Goal: Task Accomplishment & Management: Use online tool/utility

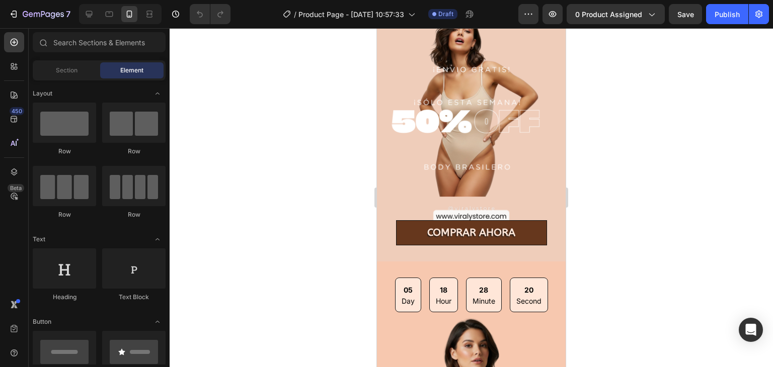
scroll to position [370, 0]
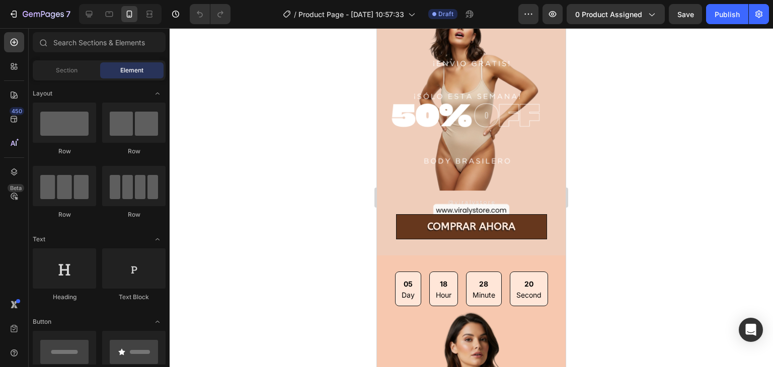
drag, startPoint x: 562, startPoint y: 114, endPoint x: 718, endPoint y: 33, distance: 176.0
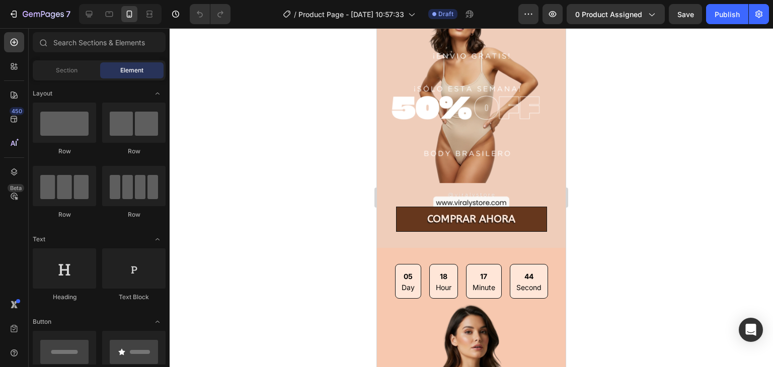
scroll to position [391, 0]
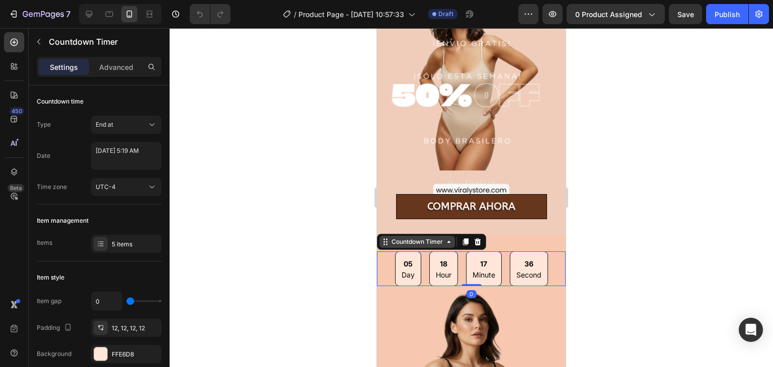
click at [392, 238] on div "Countdown Timer" at bounding box center [417, 242] width 55 height 9
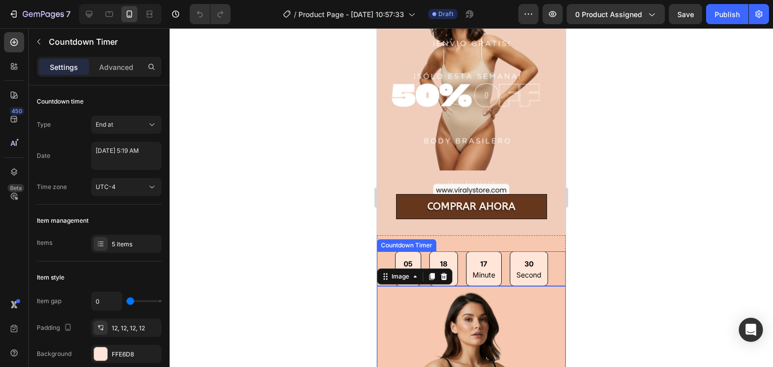
click at [382, 252] on div "05 Day 18 Hour 17 Minute 30 Second" at bounding box center [471, 269] width 189 height 35
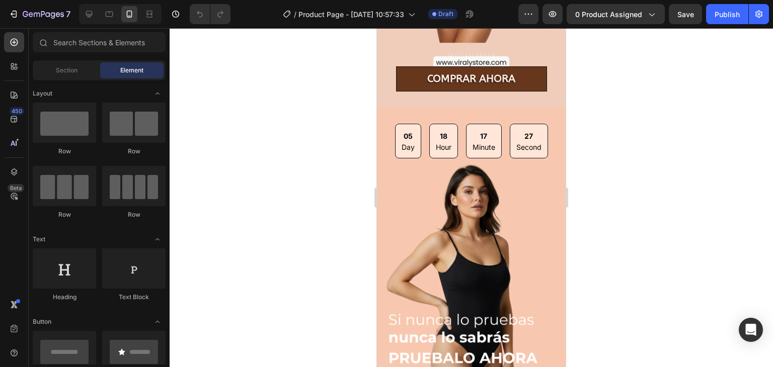
scroll to position [558, 0]
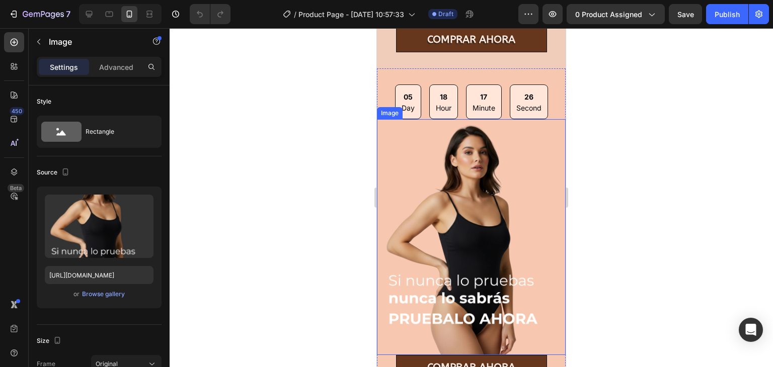
click at [528, 190] on img at bounding box center [471, 237] width 189 height 236
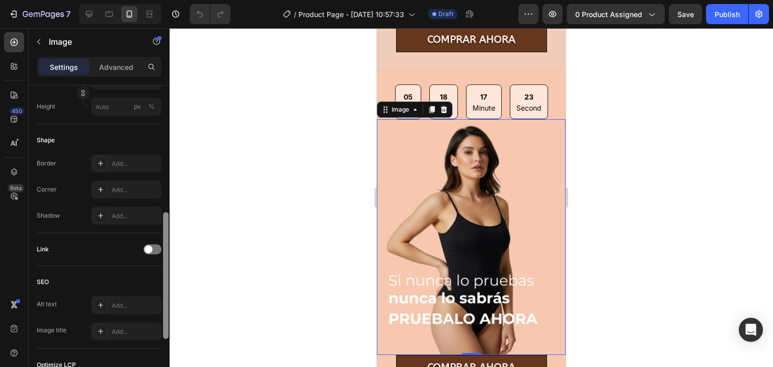
drag, startPoint x: 162, startPoint y: 125, endPoint x: 163, endPoint y: 145, distance: 20.2
click at [163, 145] on div at bounding box center [166, 241] width 8 height 311
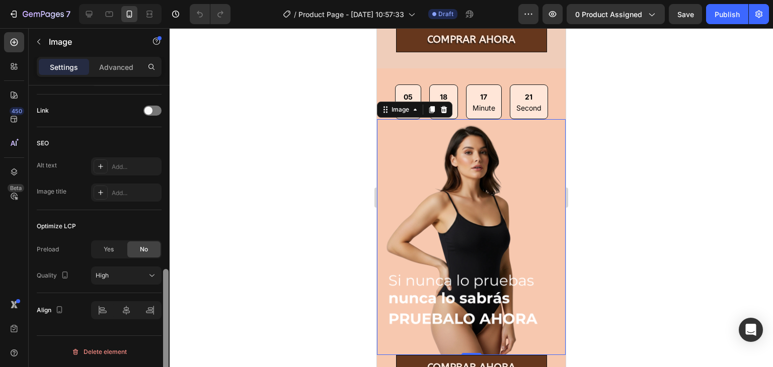
drag, startPoint x: 169, startPoint y: 221, endPoint x: 164, endPoint y: 223, distance: 5.4
click at [164, 223] on div at bounding box center [166, 241] width 8 height 311
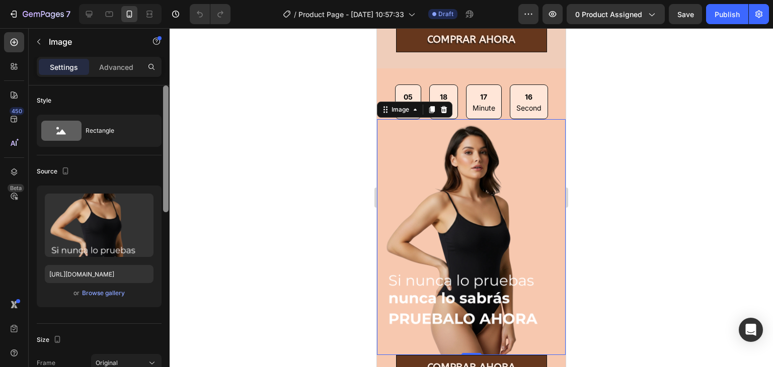
scroll to position [0, 0]
drag, startPoint x: 167, startPoint y: 274, endPoint x: 167, endPoint y: 88, distance: 186.2
click at [167, 88] on div at bounding box center [166, 149] width 6 height 127
click at [115, 62] on p "Advanced" at bounding box center [116, 67] width 34 height 11
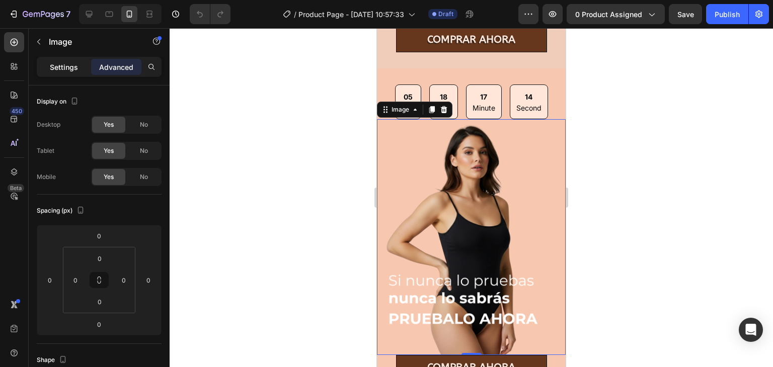
click at [66, 68] on p "Settings" at bounding box center [64, 67] width 28 height 11
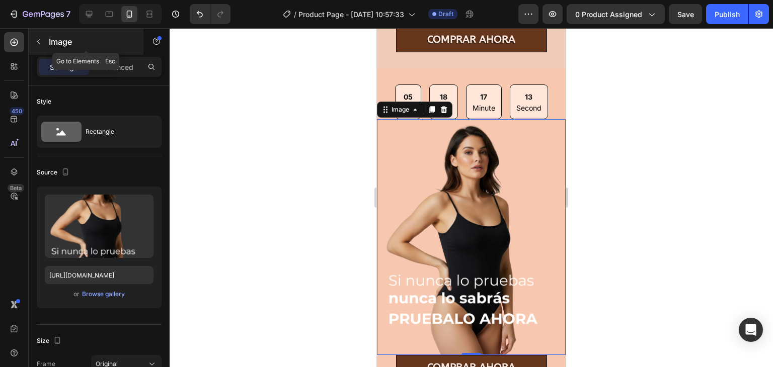
click at [41, 44] on icon "button" at bounding box center [39, 42] width 8 height 8
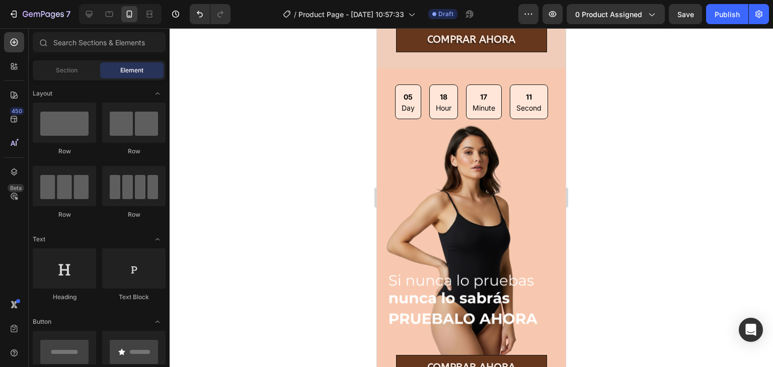
click at [276, 97] on div at bounding box center [471, 197] width 603 height 339
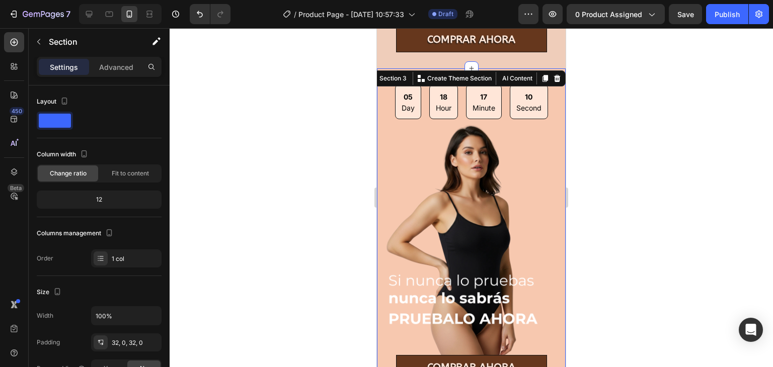
click at [384, 68] on div "05 Day 18 Hour 17 Minute 10 Second Countdown Timer Image COMPRAR AHORA Button S…" at bounding box center [471, 232] width 189 height 328
click at [391, 73] on div "Section 3" at bounding box center [388, 78] width 43 height 12
click at [509, 72] on button "AI Content" at bounding box center [516, 78] width 36 height 12
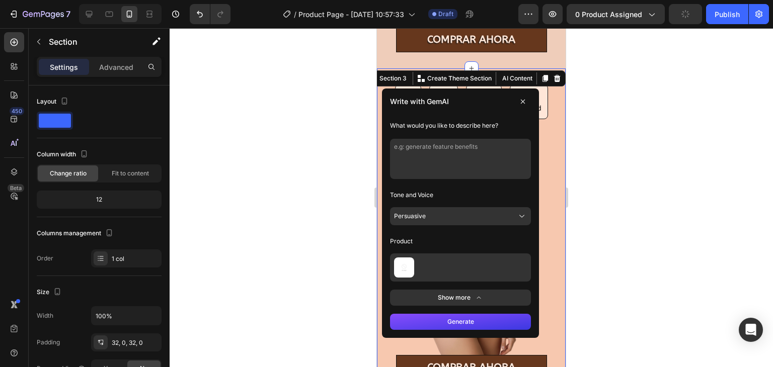
click at [346, 105] on div at bounding box center [471, 197] width 603 height 339
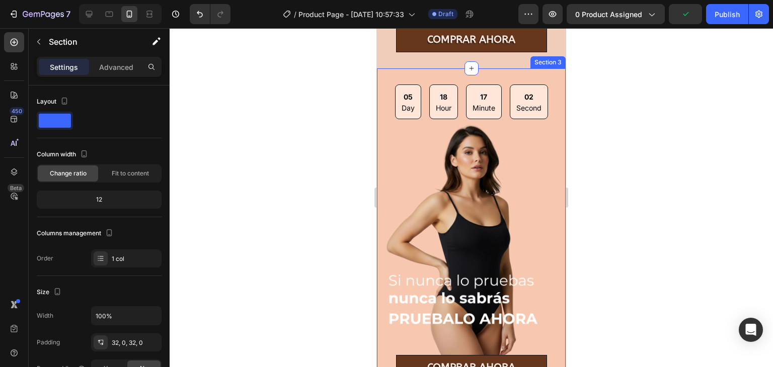
click at [393, 68] on div "05 Day 18 Hour 17 Minute 02 Second Countdown Timer Image COMPRAR AHORA Button S…" at bounding box center [471, 232] width 189 height 328
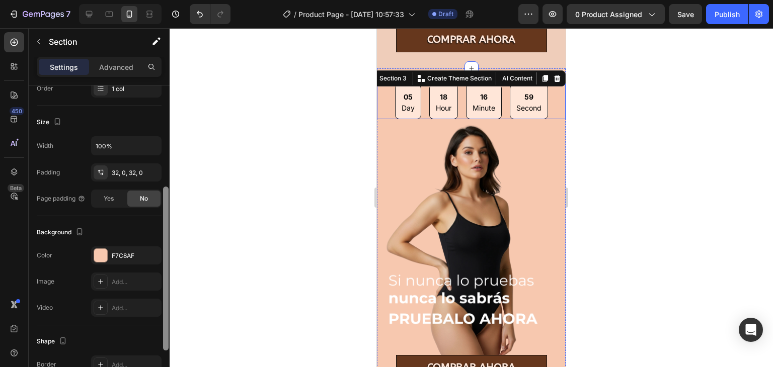
scroll to position [183, 0]
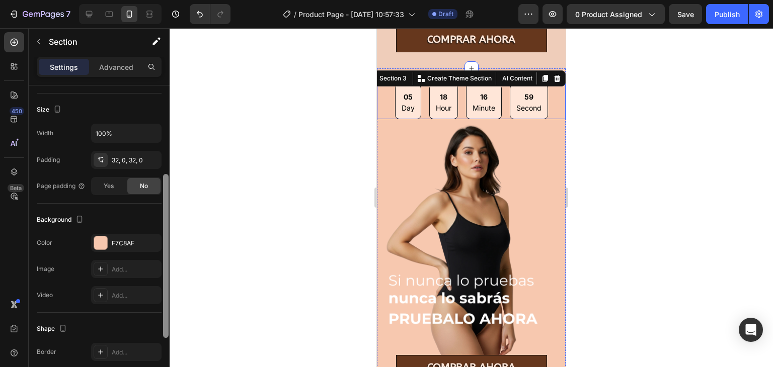
drag, startPoint x: 164, startPoint y: 160, endPoint x: 158, endPoint y: 256, distance: 96.8
click at [158, 256] on div "Layout Column width Change ratio Fit to content 12 Columns management Order 1 c…" at bounding box center [99, 241] width 141 height 311
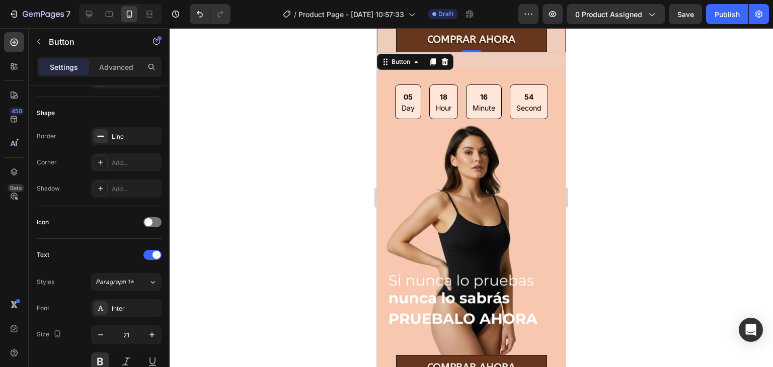
click at [389, 41] on div "COMPRAR AHORA Button 0" at bounding box center [471, 39] width 189 height 25
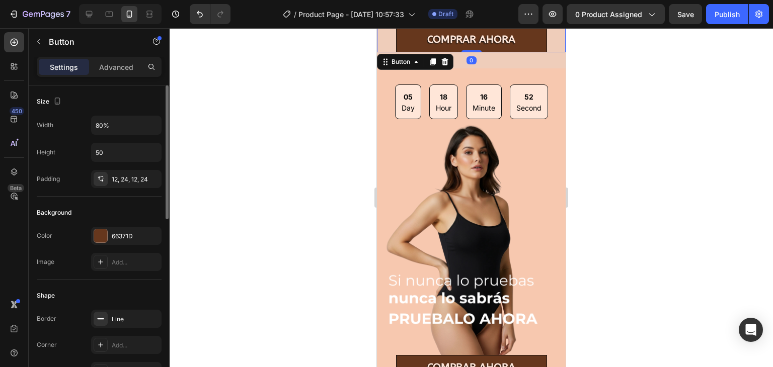
click at [380, 37] on div "COMPRAR AHORA Button 0" at bounding box center [471, 39] width 189 height 25
drag, startPoint x: 626, startPoint y: 126, endPoint x: 171, endPoint y: 59, distance: 459.8
click at [626, 126] on div at bounding box center [471, 197] width 603 height 339
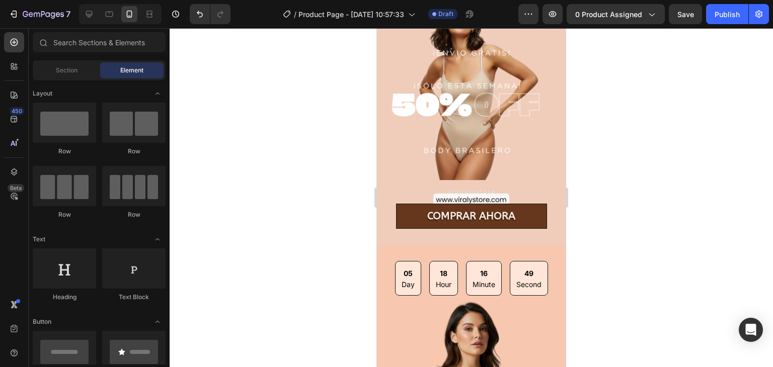
scroll to position [377, 0]
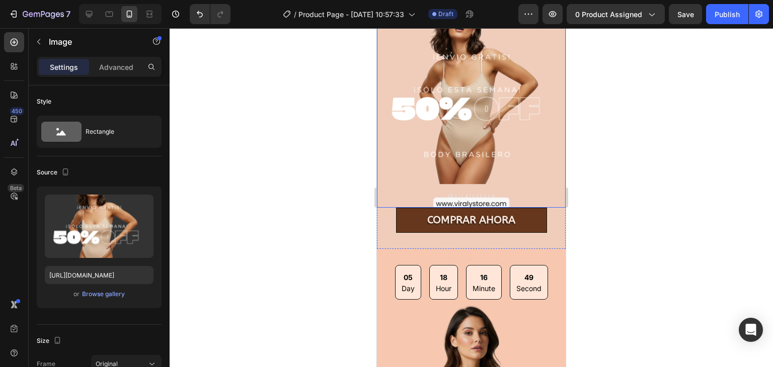
click at [531, 147] on img at bounding box center [471, 90] width 189 height 236
click at [533, 63] on img at bounding box center [471, 90] width 189 height 236
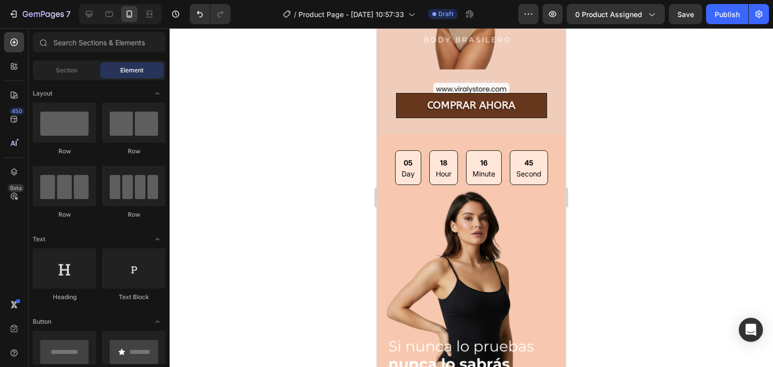
scroll to position [218, 0]
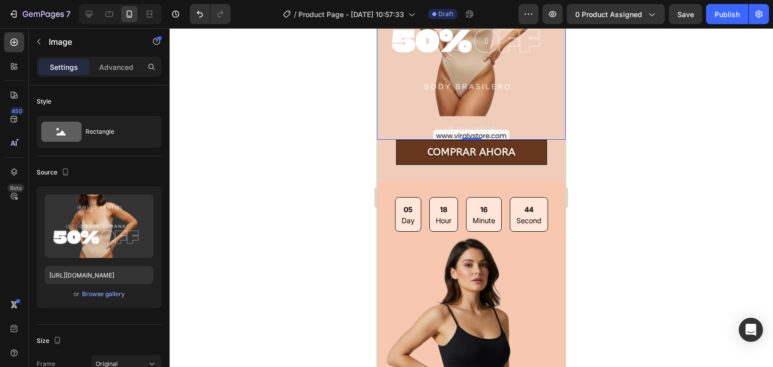
click at [403, 105] on img at bounding box center [471, 22] width 189 height 236
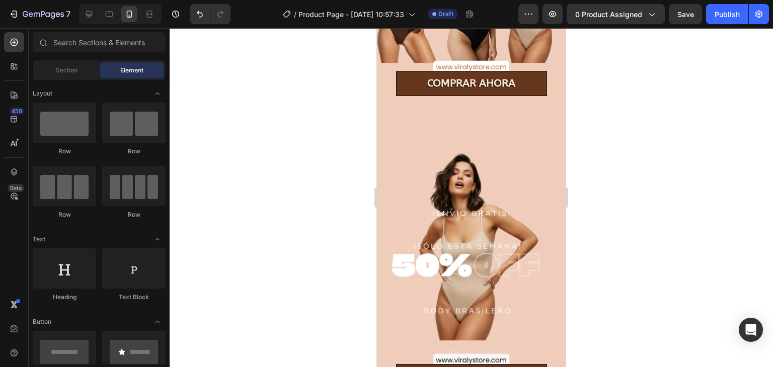
scroll to position [232, 0]
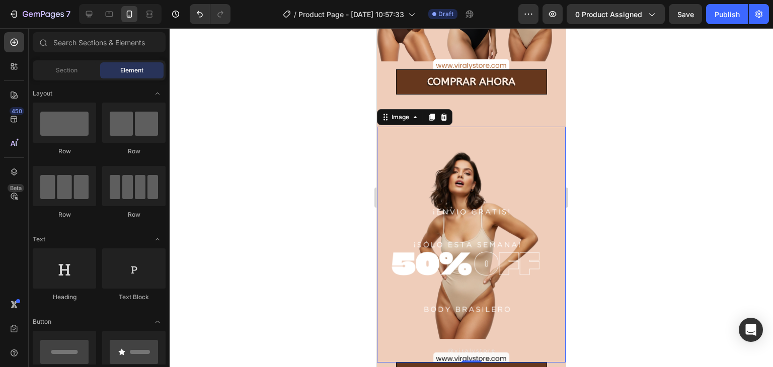
click at [511, 143] on img at bounding box center [471, 245] width 189 height 236
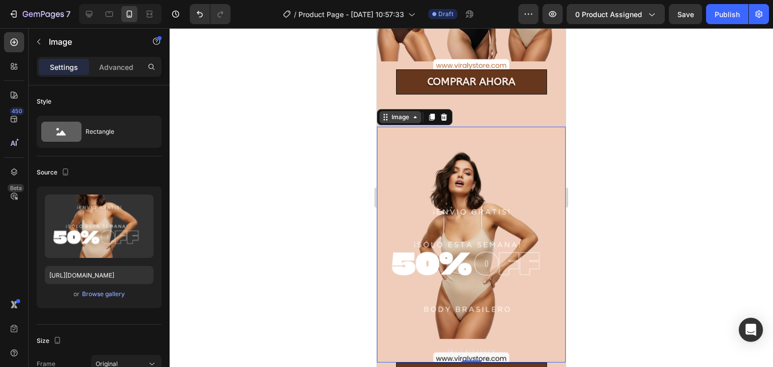
click at [408, 113] on div "Image" at bounding box center [401, 117] width 22 height 9
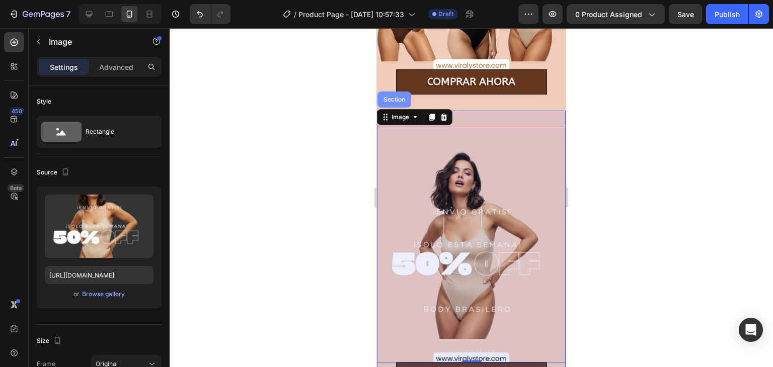
click at [397, 97] on div "Section" at bounding box center [395, 100] width 26 height 6
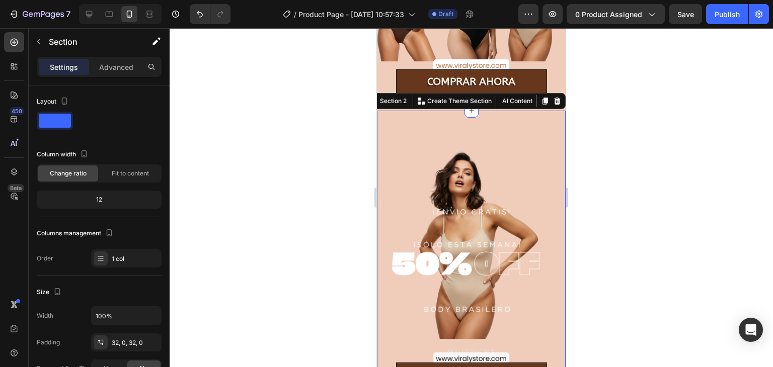
click at [397, 97] on div "Section 2" at bounding box center [393, 101] width 31 height 9
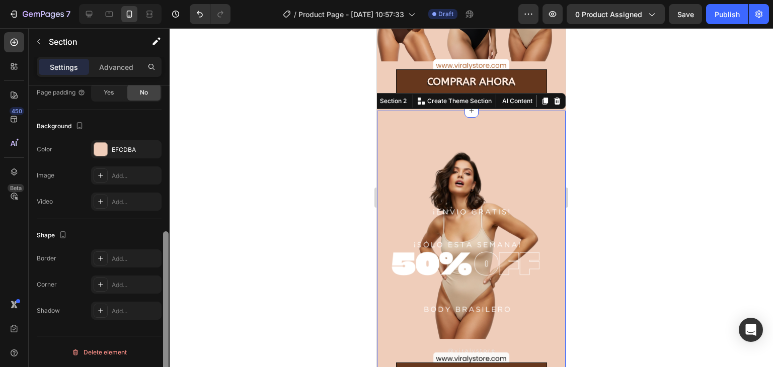
click at [168, 151] on div at bounding box center [166, 241] width 8 height 311
click at [131, 145] on div "EFCDBA" at bounding box center [126, 149] width 29 height 9
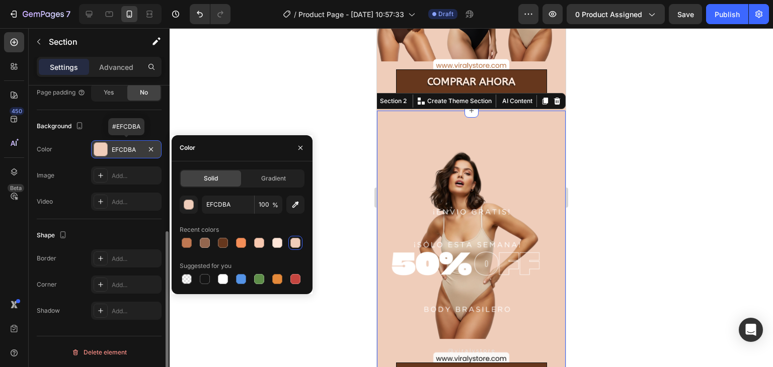
click at [131, 145] on div "EFCDBA" at bounding box center [126, 149] width 29 height 9
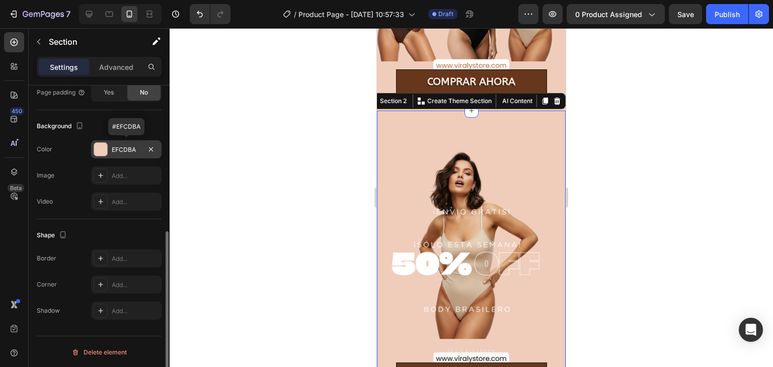
click at [131, 145] on div "EFCDBA" at bounding box center [126, 149] width 29 height 9
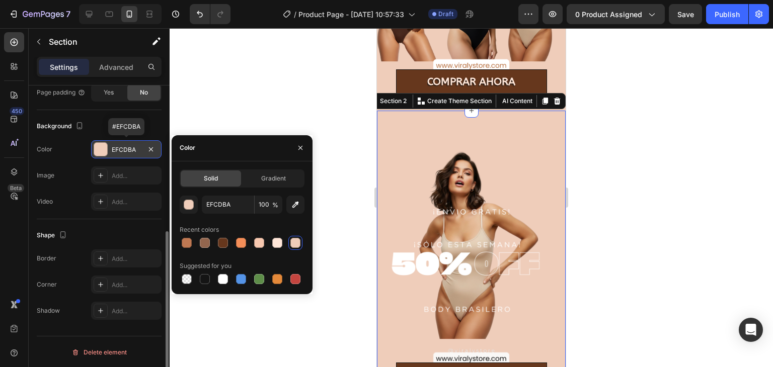
click at [131, 145] on div "EFCDBA" at bounding box center [126, 149] width 29 height 9
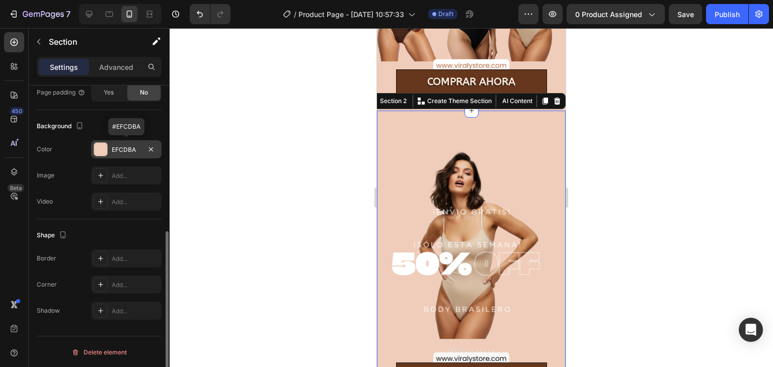
click at [131, 145] on div "EFCDBA" at bounding box center [126, 149] width 29 height 9
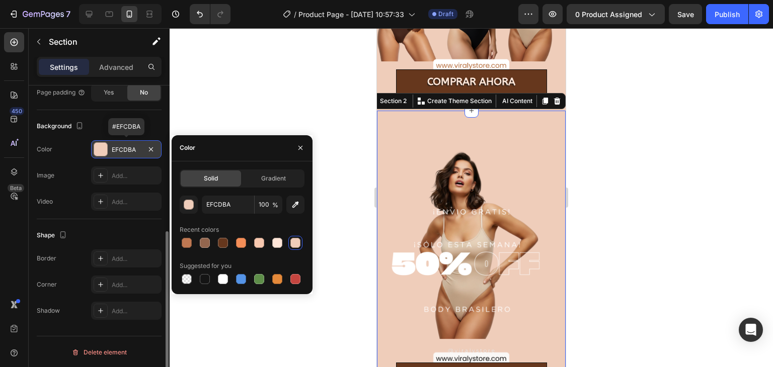
click at [131, 148] on div "EFCDBA" at bounding box center [126, 149] width 29 height 9
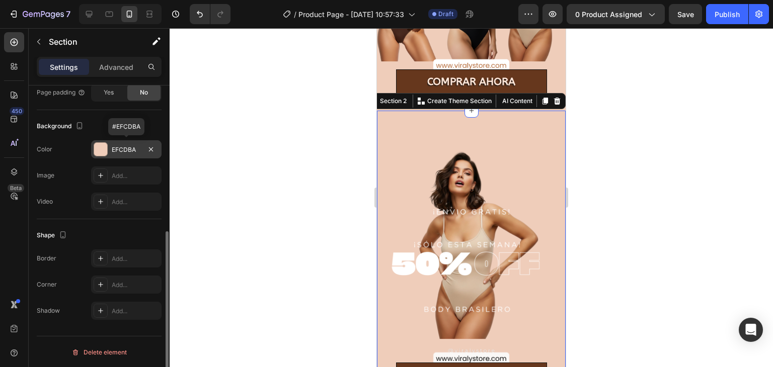
click at [131, 148] on div "EFCDBA" at bounding box center [126, 149] width 29 height 9
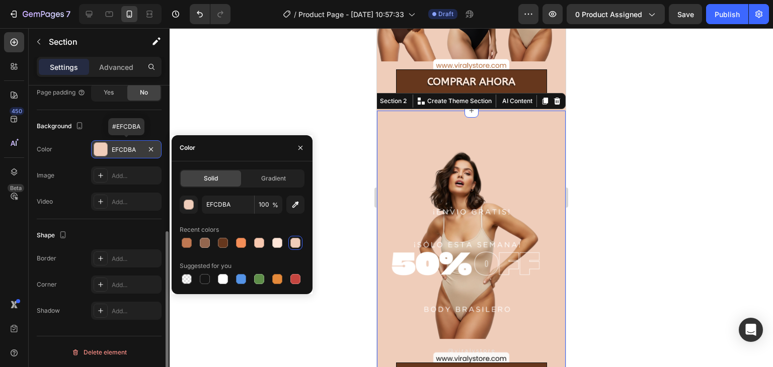
click at [131, 148] on div "EFCDBA" at bounding box center [126, 149] width 29 height 9
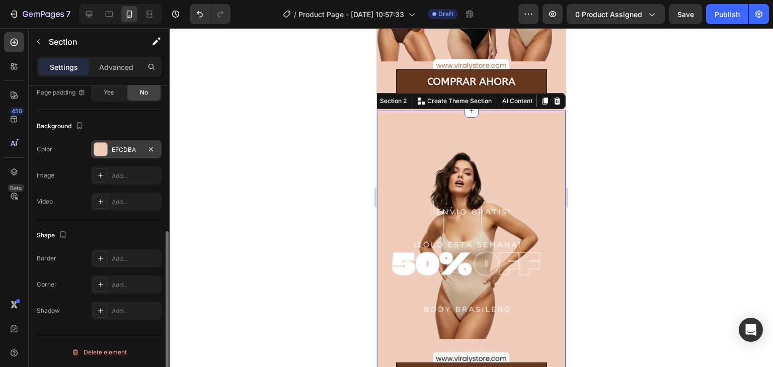
click at [108, 153] on div "EFCDBA" at bounding box center [126, 149] width 70 height 18
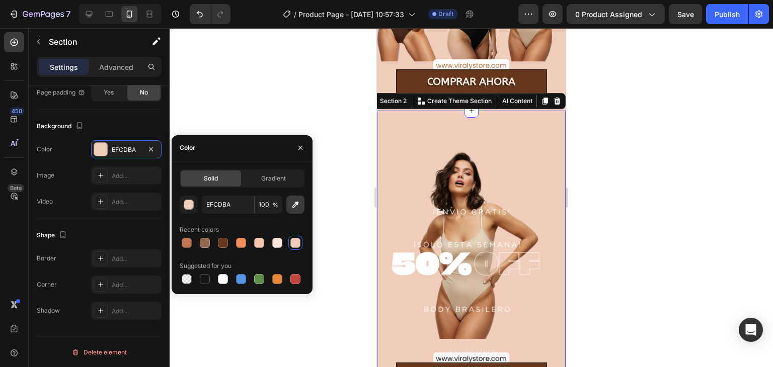
click at [293, 205] on icon "button" at bounding box center [295, 205] width 10 height 10
click at [293, 200] on icon "button" at bounding box center [295, 205] width 10 height 10
click at [296, 204] on icon "button" at bounding box center [295, 204] width 7 height 7
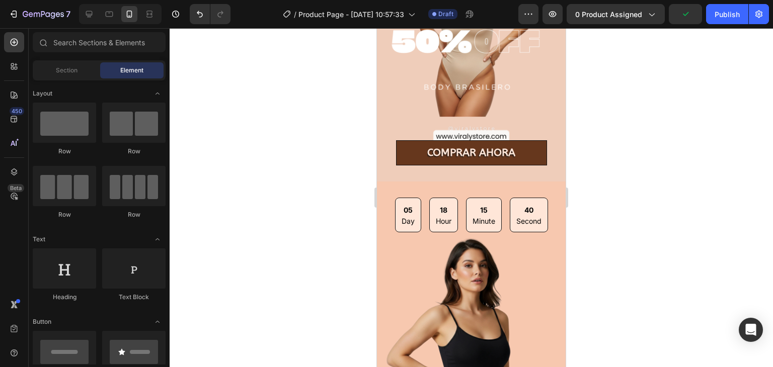
scroll to position [457, 0]
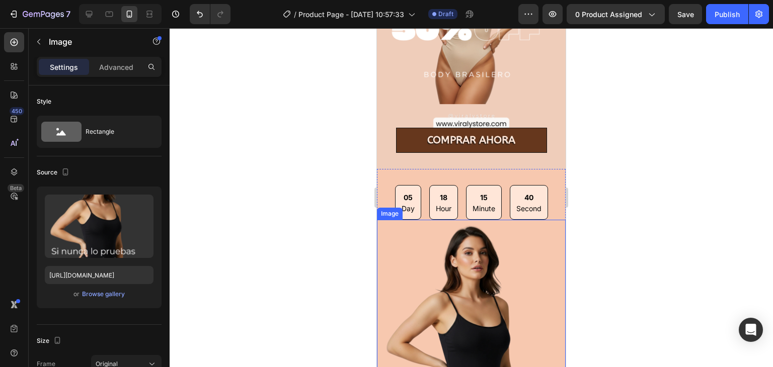
click at [546, 237] on img at bounding box center [471, 338] width 189 height 236
click at [390, 206] on div "Image" at bounding box center [401, 210] width 22 height 9
click at [387, 207] on icon at bounding box center [387, 208] width 2 height 2
click at [389, 205] on div "Image" at bounding box center [400, 210] width 42 height 12
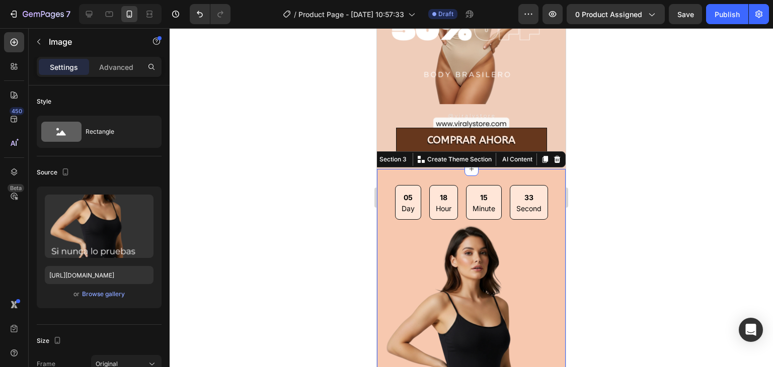
click at [394, 169] on div "05 Day 18 Hour 15 Minute 33 Second Countdown Timer Image COMPRAR AHORA Button S…" at bounding box center [471, 333] width 189 height 328
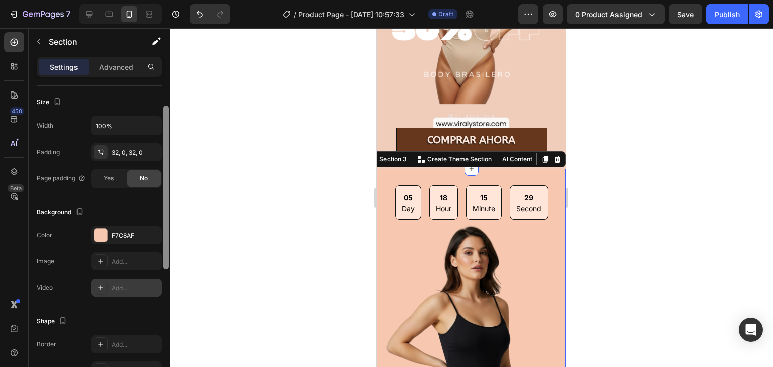
scroll to position [202, 0]
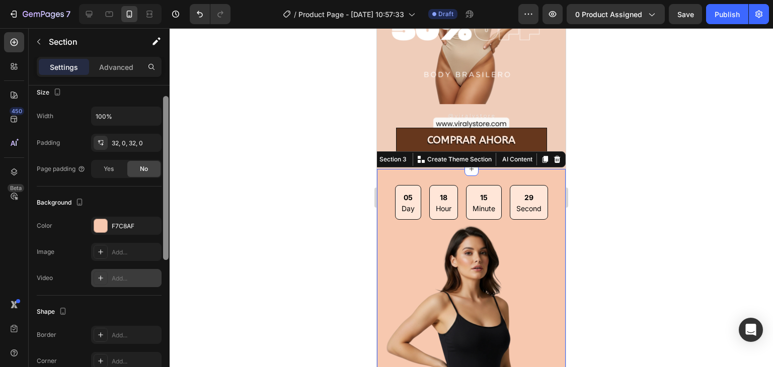
drag, startPoint x: 167, startPoint y: 175, endPoint x: 154, endPoint y: 282, distance: 108.1
click at [154, 282] on div "Layout Column width Change ratio Fit to content 12 Columns management Order 1 c…" at bounding box center [99, 241] width 141 height 311
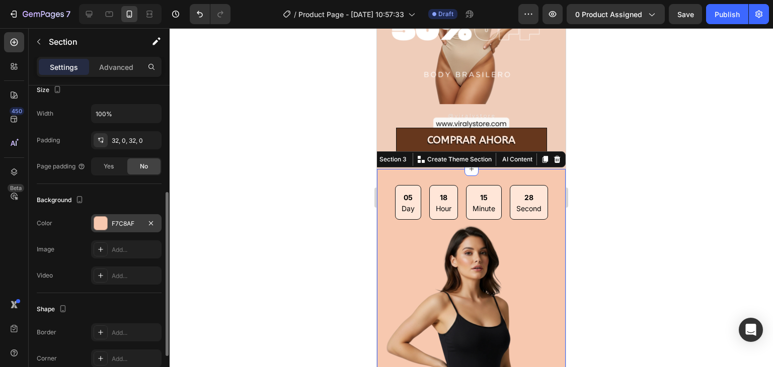
click at [140, 221] on div "F7C8AF" at bounding box center [126, 223] width 29 height 9
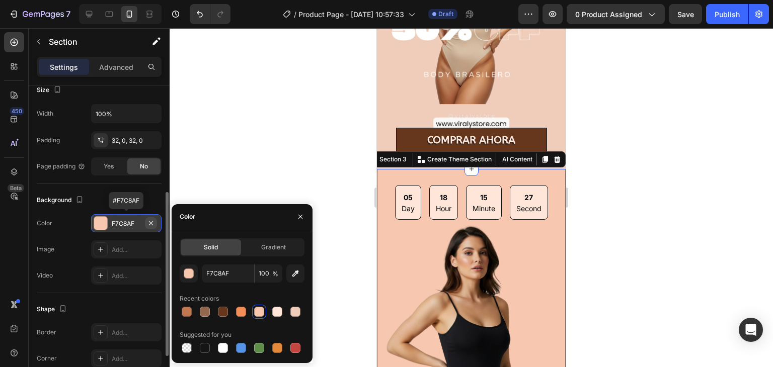
click at [148, 220] on icon "button" at bounding box center [151, 223] width 8 height 8
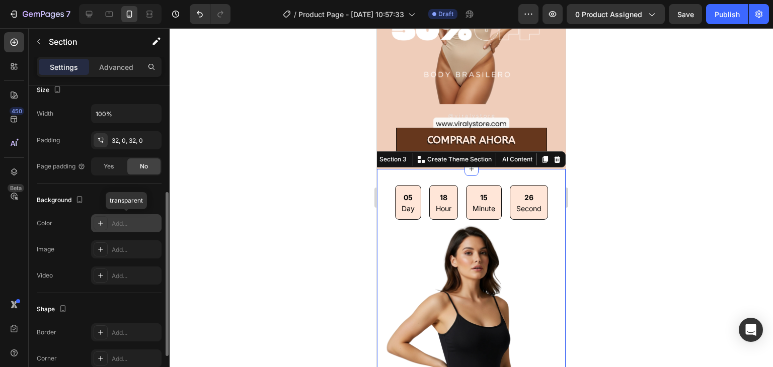
click at [123, 224] on div "Add..." at bounding box center [135, 223] width 47 height 9
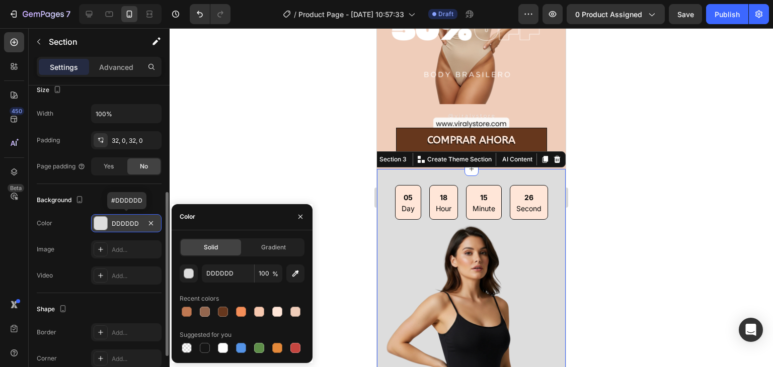
click at [123, 224] on div "DDDDDD" at bounding box center [126, 223] width 29 height 9
click at [134, 217] on div "DDDDDD" at bounding box center [126, 223] width 70 height 18
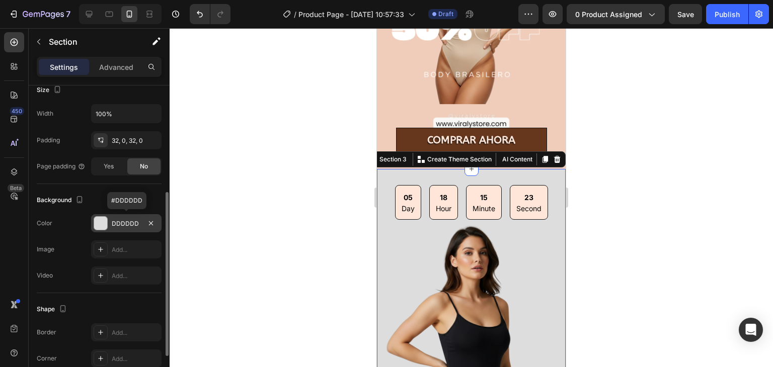
click at [134, 217] on div "DDDDDD" at bounding box center [126, 223] width 70 height 18
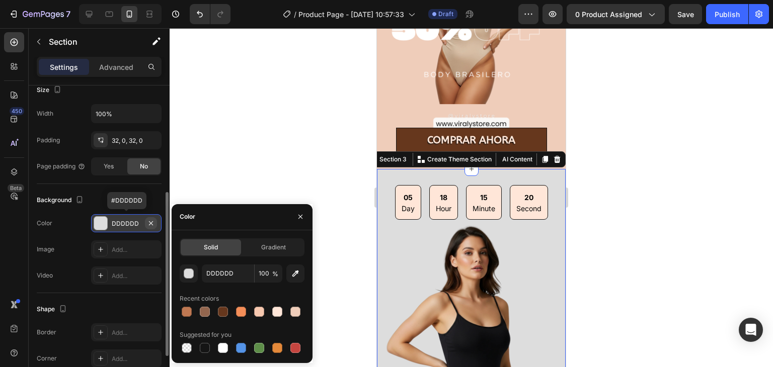
click at [145, 224] on button "button" at bounding box center [151, 223] width 12 height 12
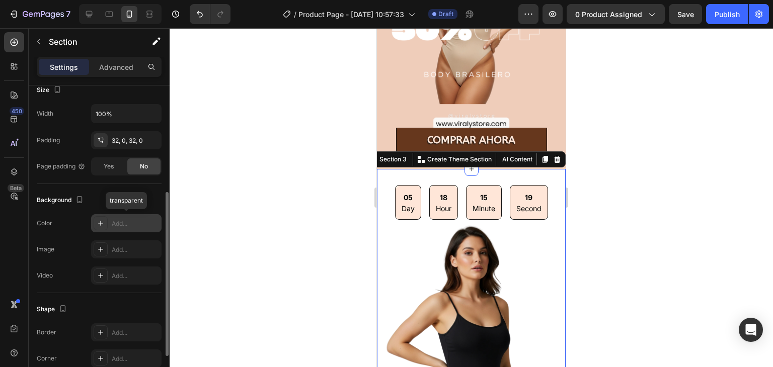
click at [130, 221] on div "Add..." at bounding box center [135, 223] width 47 height 9
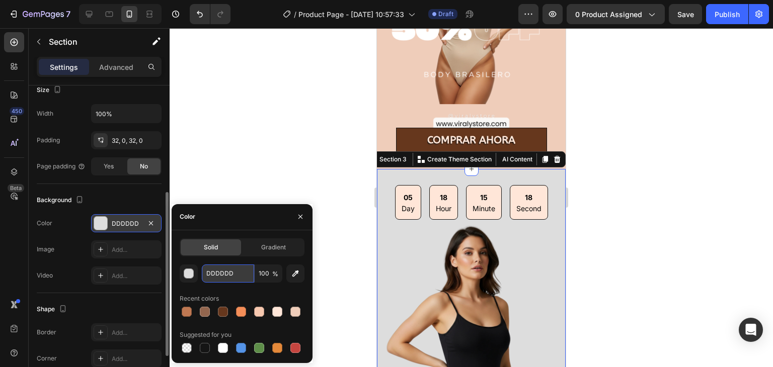
click at [230, 274] on input "DDDDDD" at bounding box center [228, 274] width 52 height 18
paste input "EFCDBA"
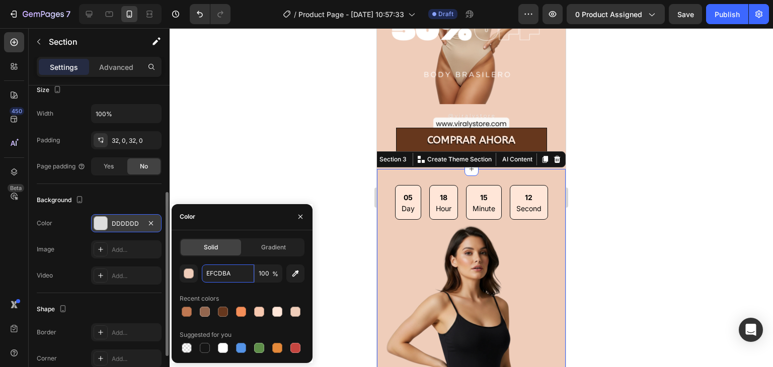
type input "EFCDBA"
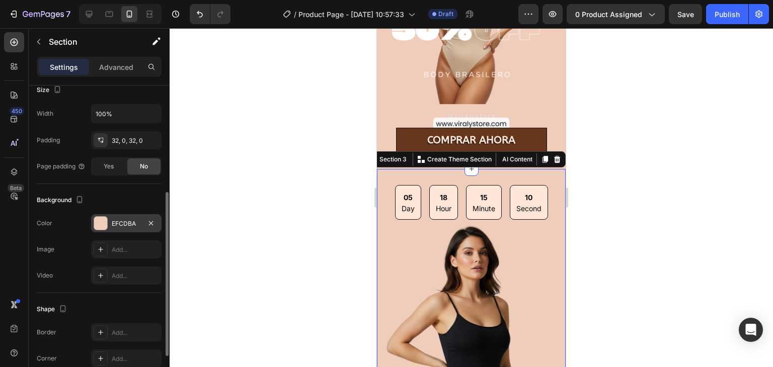
click at [356, 253] on div at bounding box center [471, 197] width 603 height 339
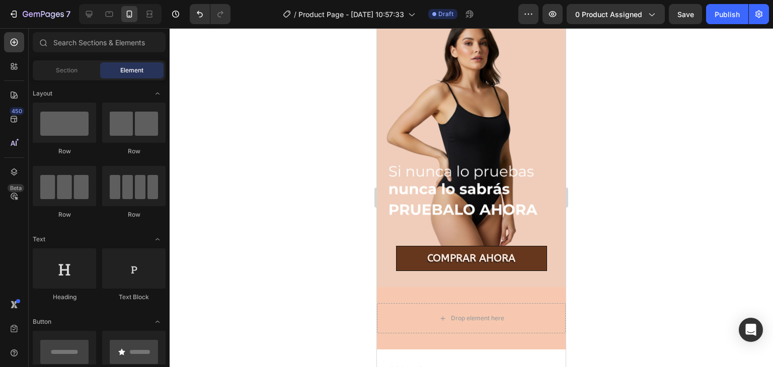
scroll to position [666, 0]
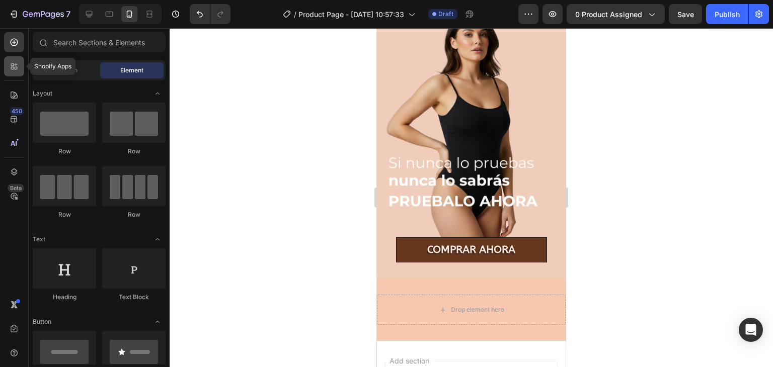
click at [17, 63] on icon at bounding box center [14, 66] width 10 height 10
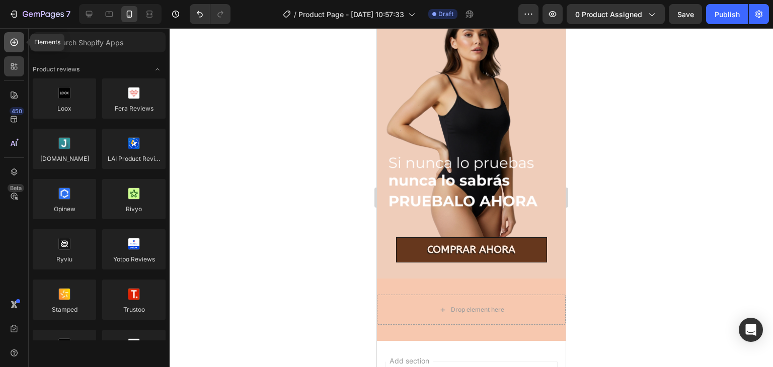
click at [19, 41] on icon at bounding box center [14, 42] width 10 height 10
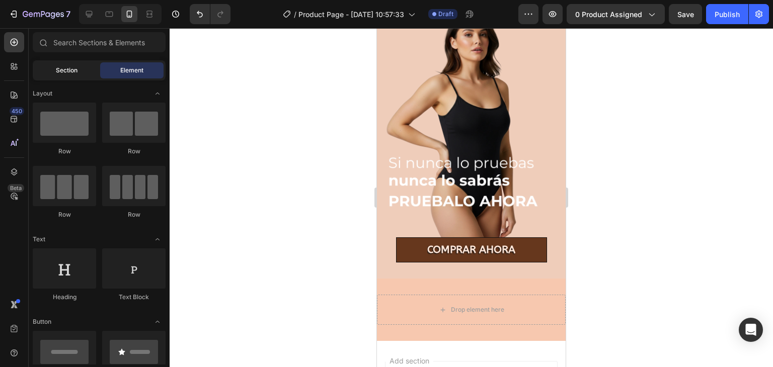
click at [79, 73] on div "Section" at bounding box center [66, 70] width 63 height 16
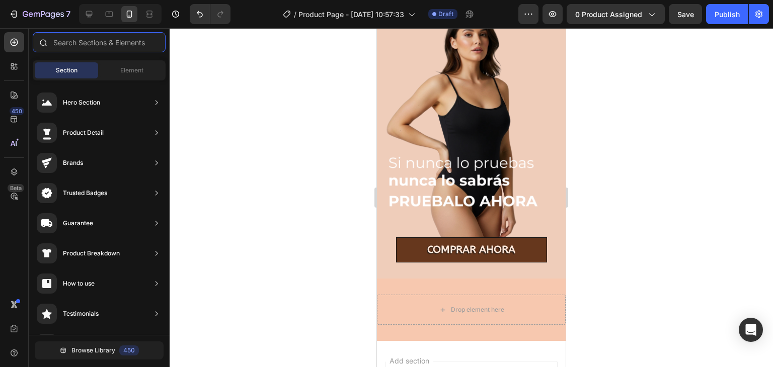
click at [111, 49] on input "text" at bounding box center [99, 42] width 133 height 20
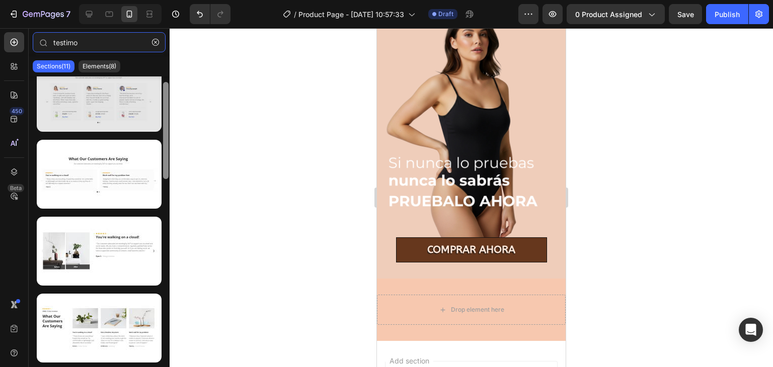
scroll to position [0, 0]
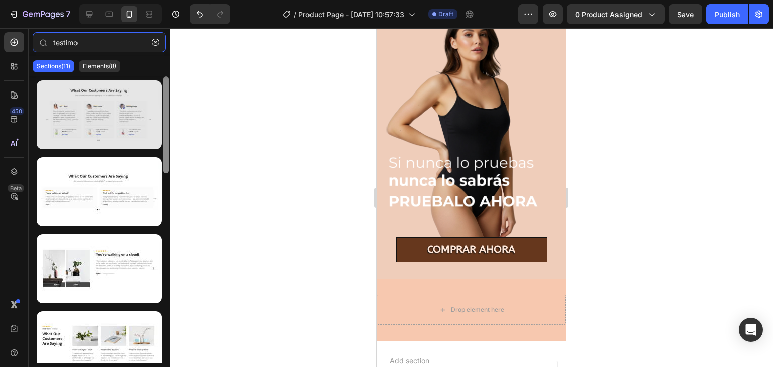
drag, startPoint x: 167, startPoint y: 92, endPoint x: 150, endPoint y: 82, distance: 19.4
click at [150, 82] on div at bounding box center [99, 220] width 141 height 287
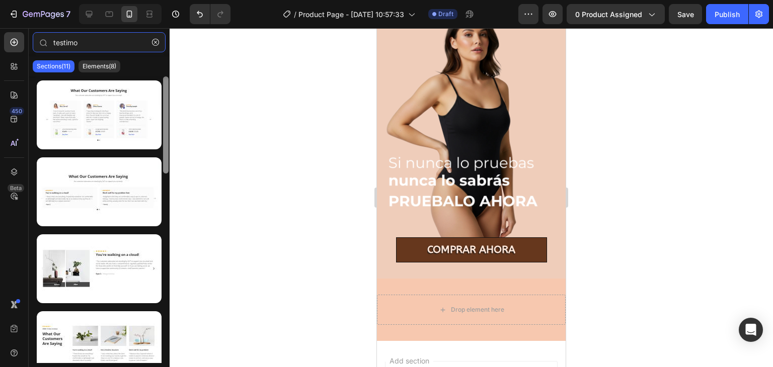
drag, startPoint x: 167, startPoint y: 101, endPoint x: 137, endPoint y: 71, distance: 42.4
click at [137, 71] on div "testimo Sections(11) Elements(8) Interactive Carousel Carousel Carousel Carouse…" at bounding box center [99, 197] width 141 height 331
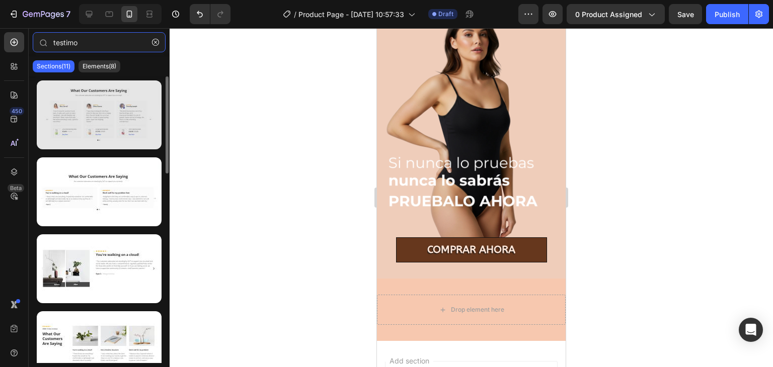
type input "testimo"
click at [115, 108] on div at bounding box center [99, 115] width 125 height 69
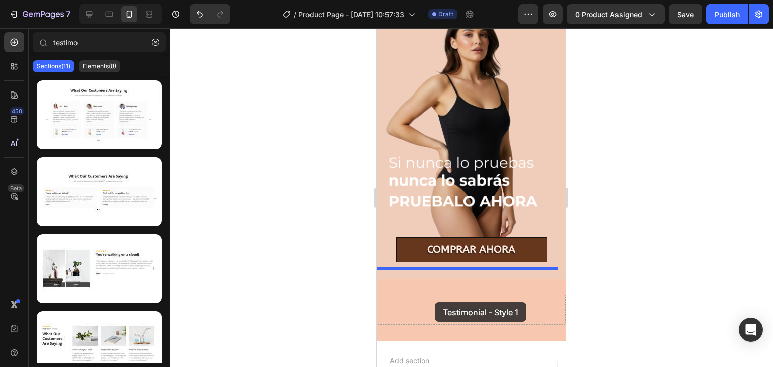
drag, startPoint x: 492, startPoint y: 136, endPoint x: 435, endPoint y: 302, distance: 176.2
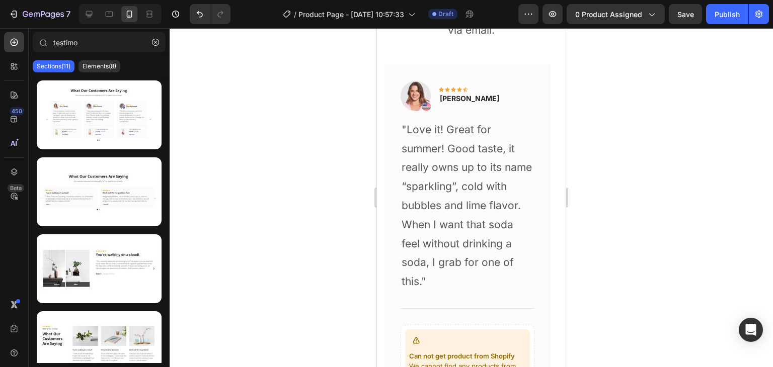
scroll to position [1097, 0]
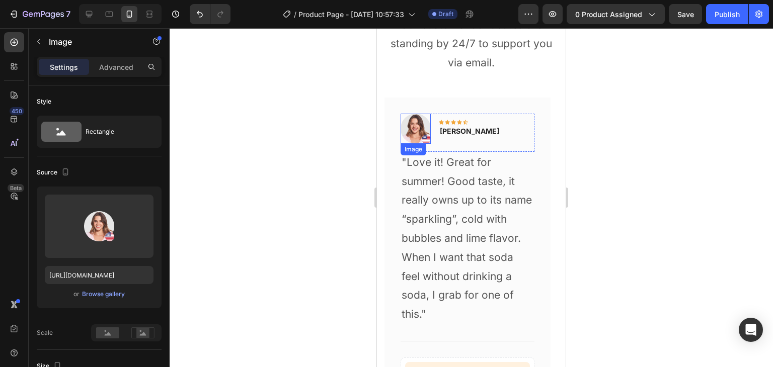
click at [423, 140] on img at bounding box center [416, 129] width 30 height 30
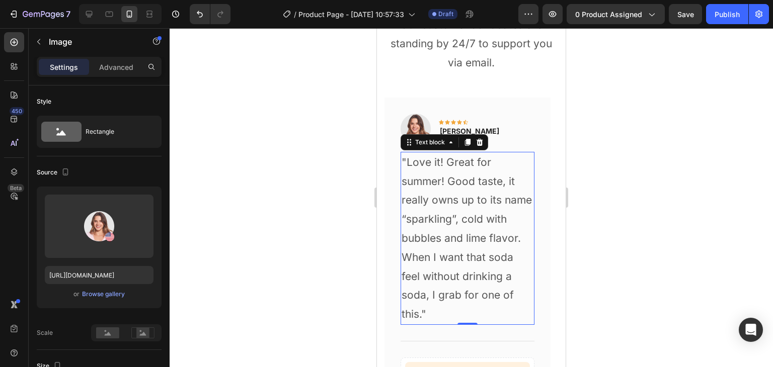
click at [491, 233] on p ""Love it! Great for summer! Good taste, it really owns up to its name “sparklin…" at bounding box center [468, 238] width 132 height 171
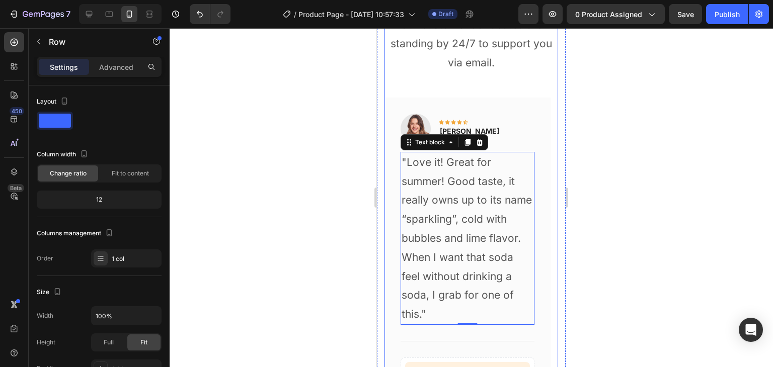
click at [517, 87] on div "What Our Customers Are Saying Heading Our customer advocates are standing by 24…" at bounding box center [472, 213] width 174 height 555
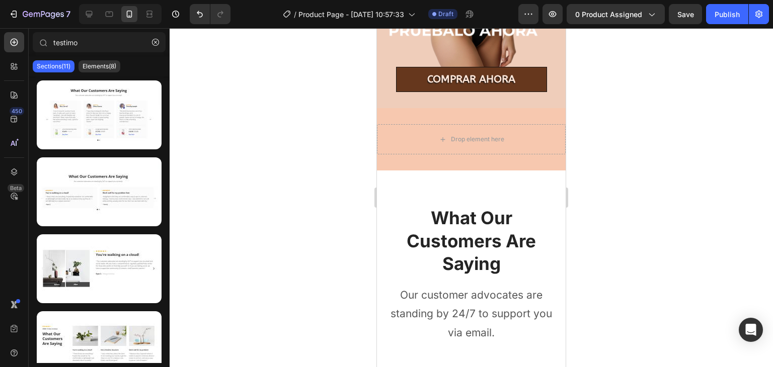
scroll to position [612, 0]
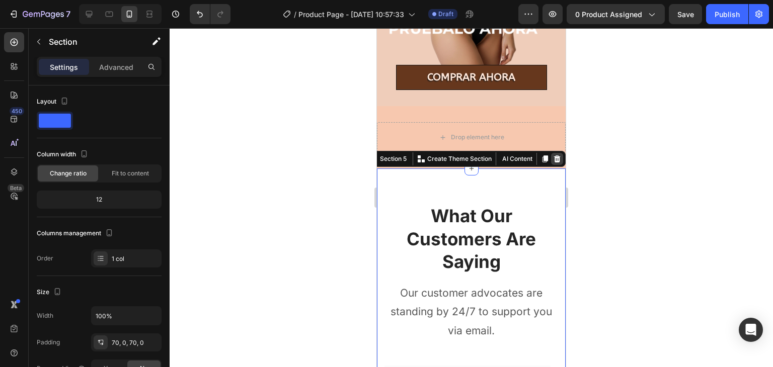
click at [554, 156] on icon at bounding box center [557, 159] width 7 height 7
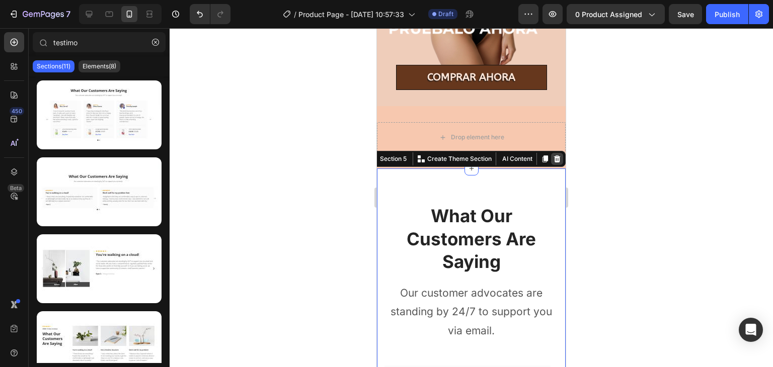
scroll to position [567, 0]
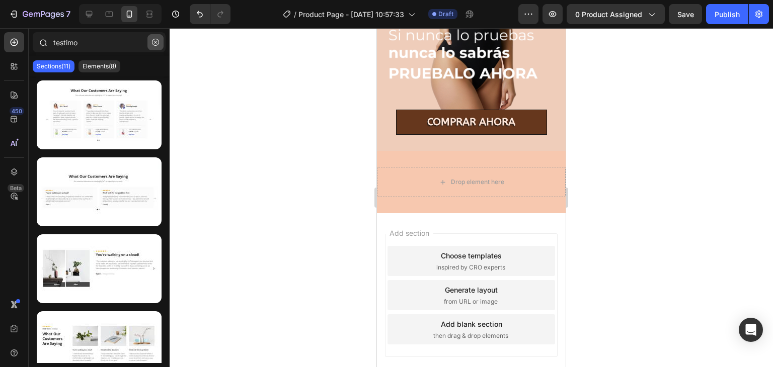
click at [155, 46] on button "button" at bounding box center [155, 42] width 16 height 16
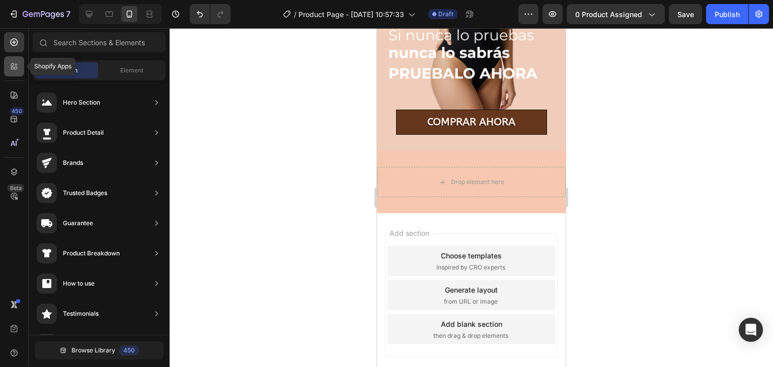
click at [14, 67] on icon at bounding box center [14, 66] width 10 height 10
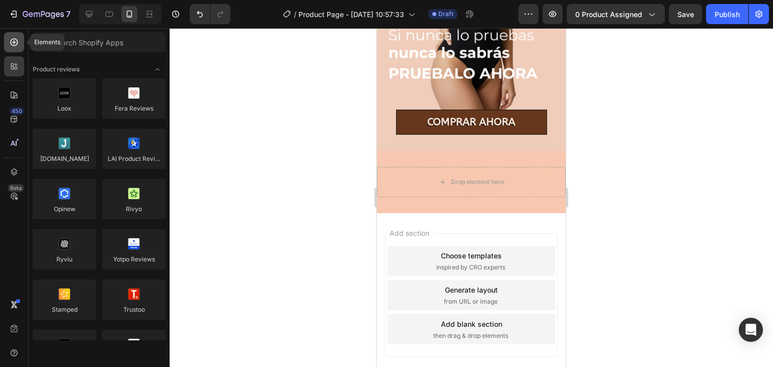
click at [11, 45] on icon at bounding box center [14, 42] width 10 height 10
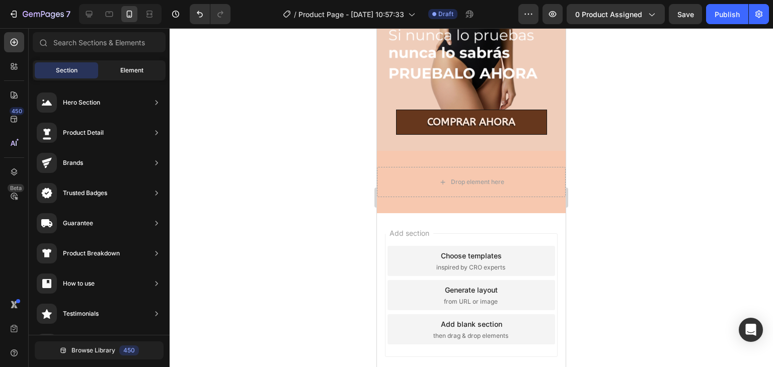
click at [117, 63] on div "Element" at bounding box center [131, 70] width 63 height 16
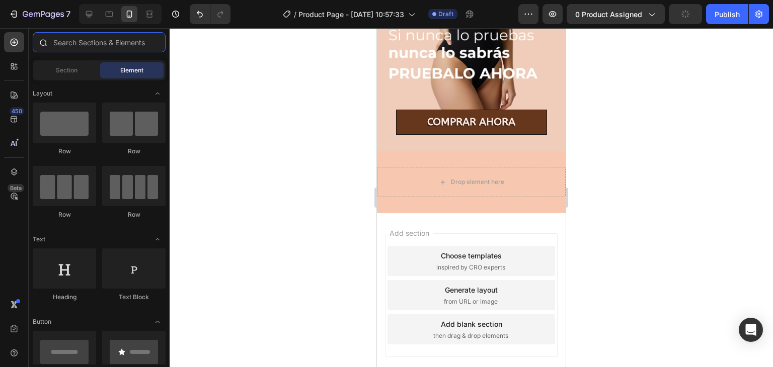
click at [112, 46] on input "text" at bounding box center [99, 42] width 133 height 20
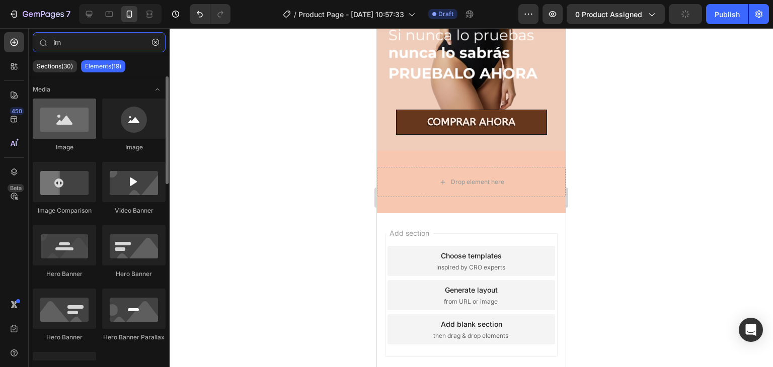
type input "im"
click at [68, 121] on div at bounding box center [64, 119] width 63 height 40
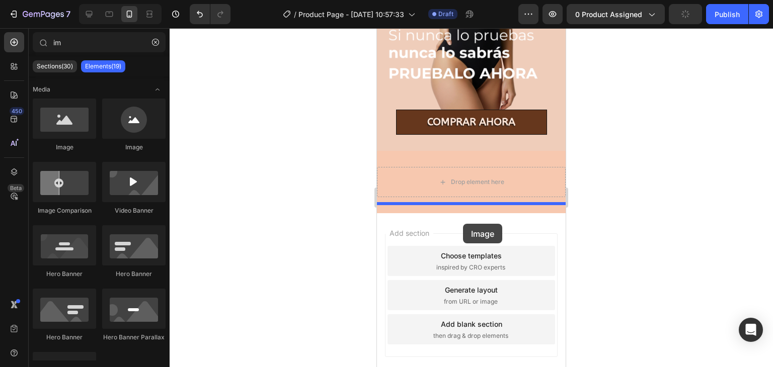
drag, startPoint x: 445, startPoint y: 149, endPoint x: 463, endPoint y: 224, distance: 76.5
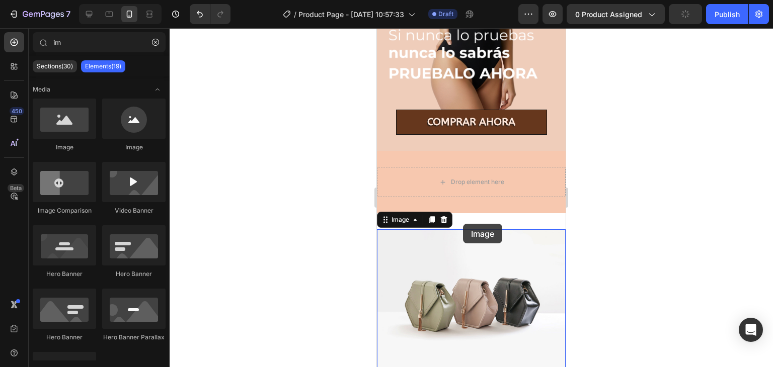
scroll to position [612, 0]
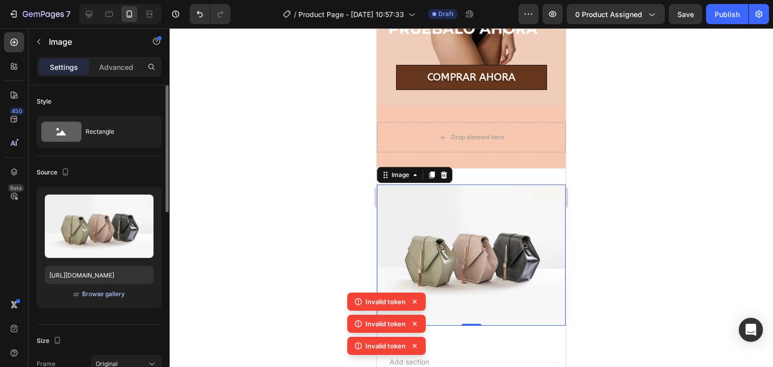
click at [97, 293] on div "Browse gallery" at bounding box center [103, 294] width 43 height 9
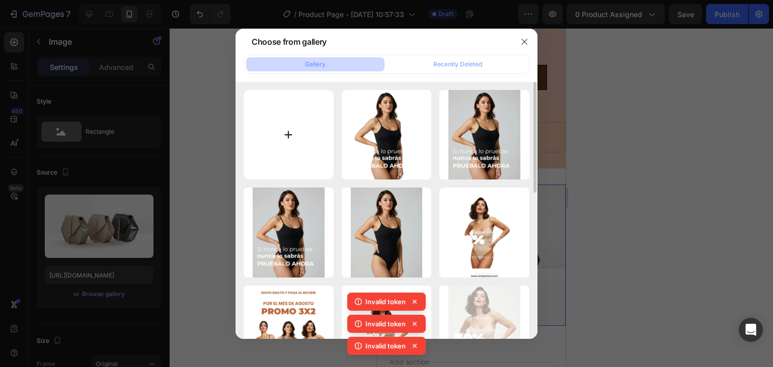
click at [282, 126] on input "file" at bounding box center [289, 135] width 90 height 90
type input "C:\fakepath\107.png"
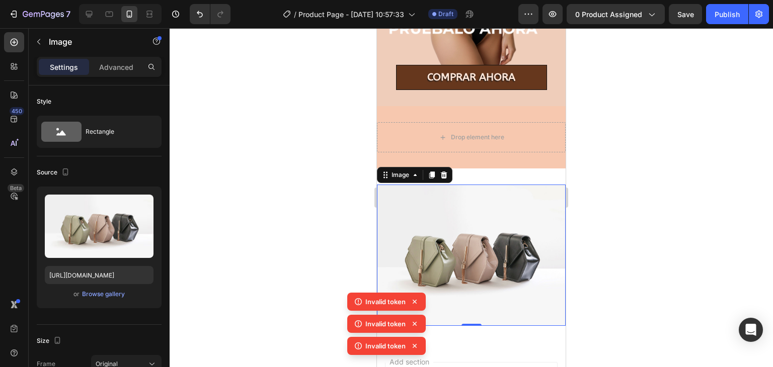
click at [415, 302] on icon at bounding box center [415, 302] width 10 height 10
click at [415, 302] on div "Invalid token Invalid token Invalid token" at bounding box center [386, 326] width 79 height 66
click at [415, 302] on icon at bounding box center [415, 302] width 10 height 10
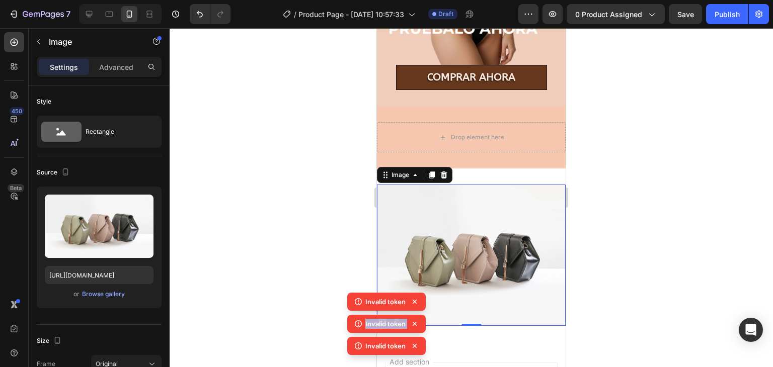
click at [415, 302] on icon at bounding box center [415, 302] width 10 height 10
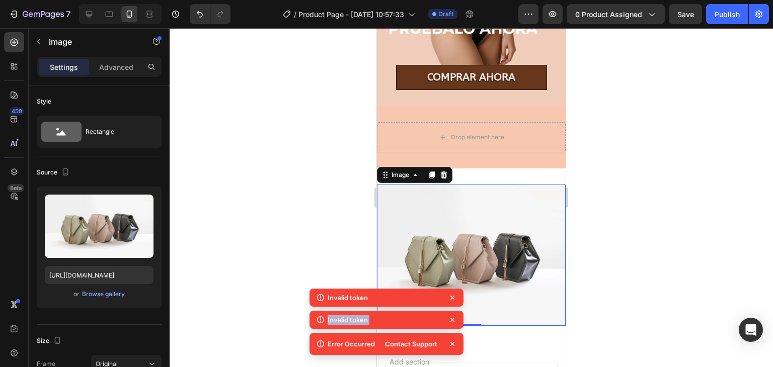
click at [415, 311] on div "Invalid token" at bounding box center [387, 320] width 154 height 18
click at [453, 299] on icon at bounding box center [452, 298] width 4 height 4
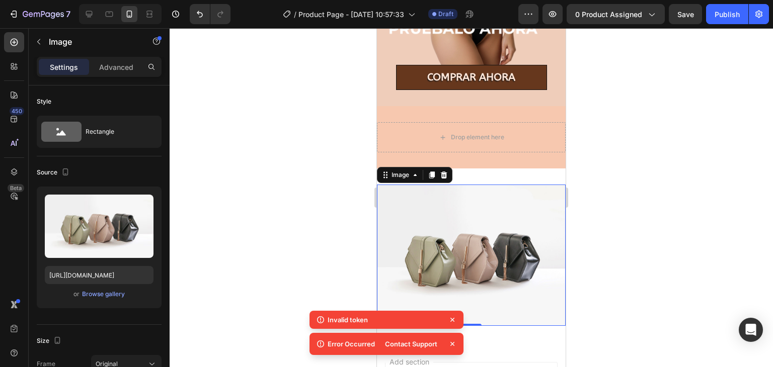
click at [453, 315] on icon at bounding box center [452, 320] width 10 height 10
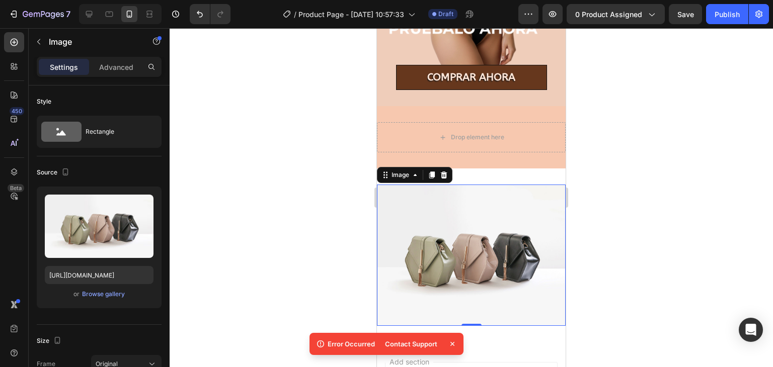
click at [453, 344] on icon at bounding box center [452, 344] width 10 height 10
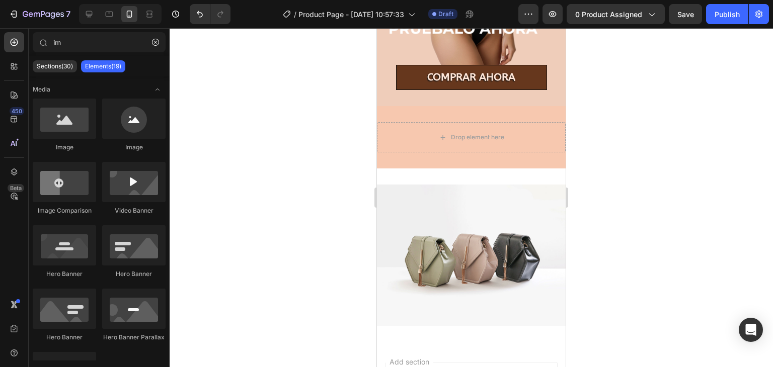
click at [433, 357] on span "Add section" at bounding box center [410, 362] width 48 height 11
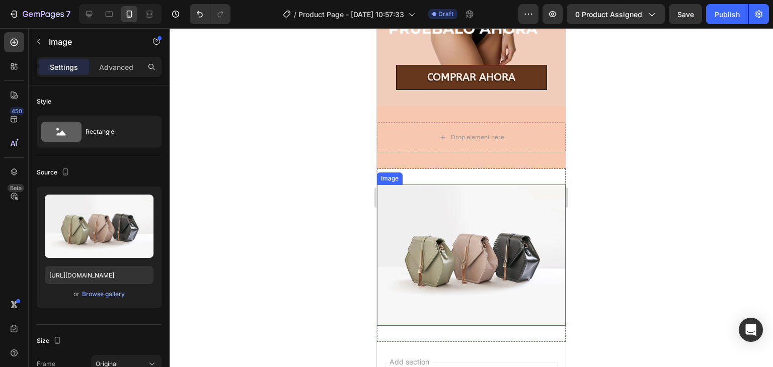
click at [447, 252] on img at bounding box center [471, 255] width 189 height 141
click at [99, 291] on div "Browse gallery" at bounding box center [103, 294] width 43 height 9
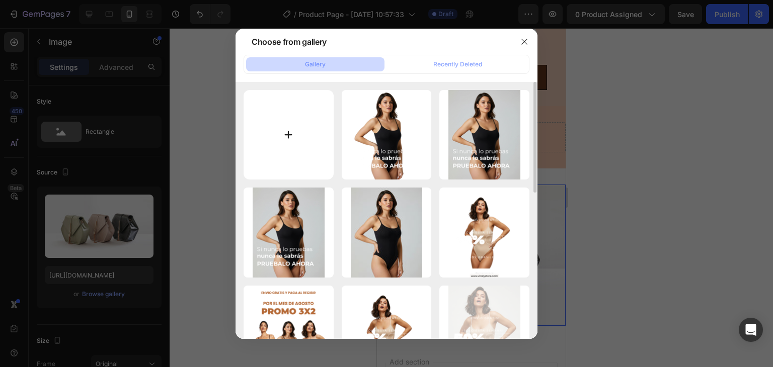
click at [291, 135] on input "file" at bounding box center [289, 135] width 90 height 90
type input "C:\fakepath\107.png"
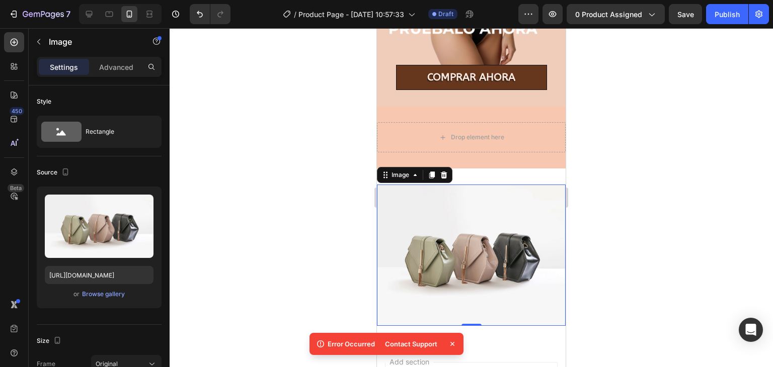
click at [454, 341] on icon at bounding box center [452, 344] width 10 height 10
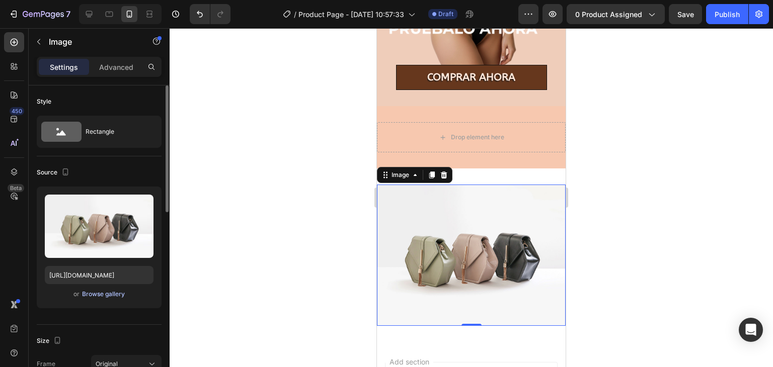
click at [117, 294] on div "Browse gallery" at bounding box center [103, 294] width 43 height 9
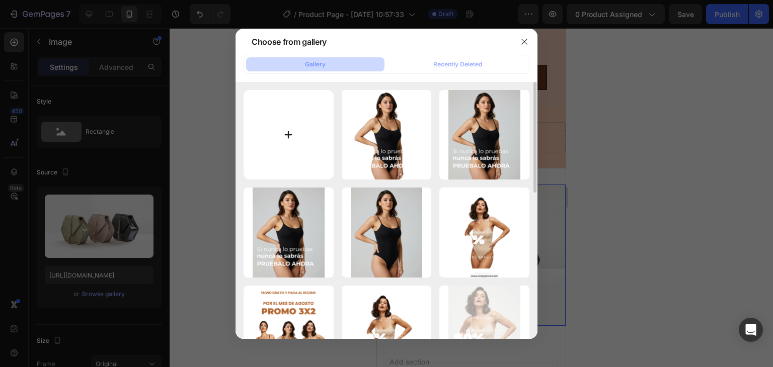
click at [294, 135] on input "file" at bounding box center [289, 135] width 90 height 90
type input "C:\fakepath\107.png"
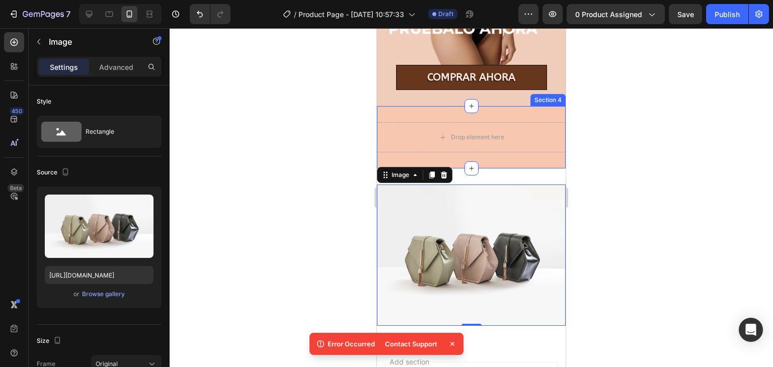
click at [313, 136] on div at bounding box center [471, 197] width 603 height 339
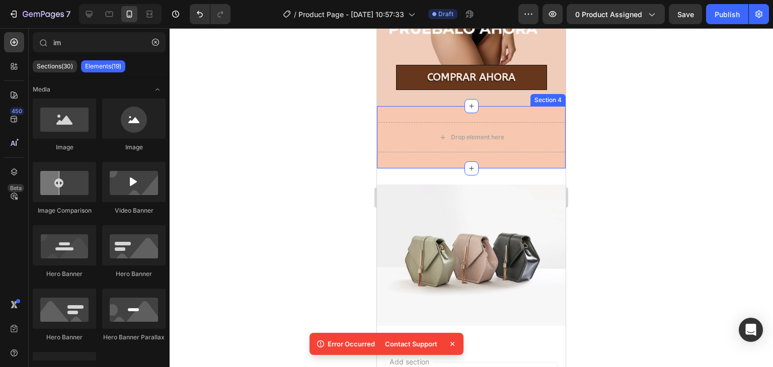
click at [313, 136] on div at bounding box center [471, 197] width 603 height 339
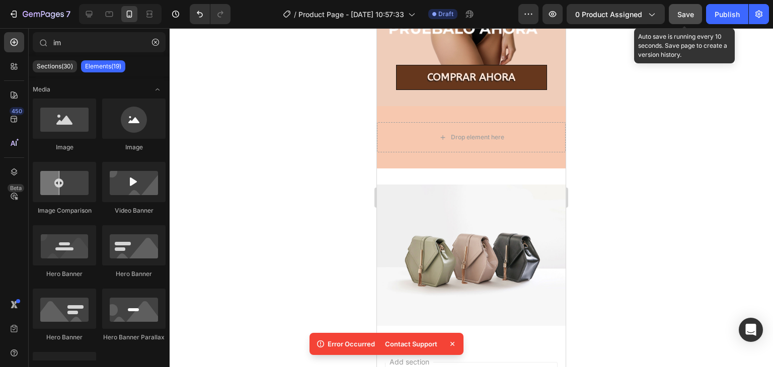
click at [683, 11] on span "Save" at bounding box center [685, 14] width 17 height 9
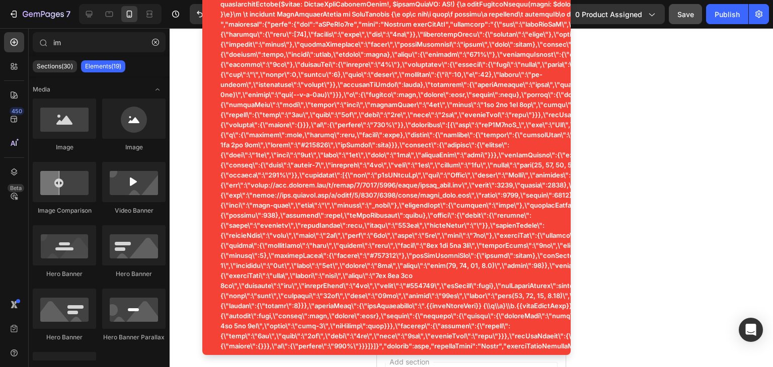
click at [672, 47] on div at bounding box center [471, 197] width 603 height 339
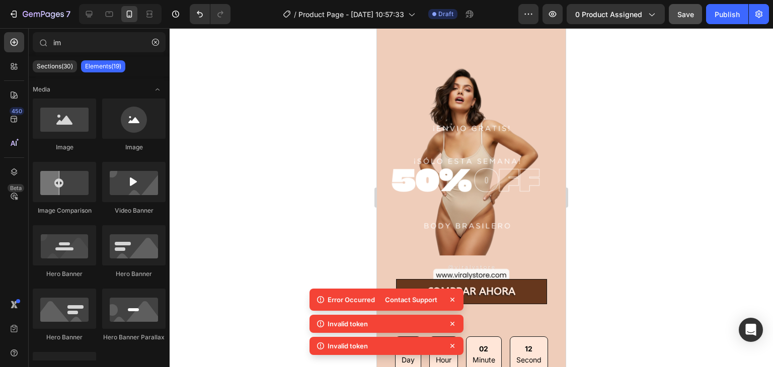
scroll to position [0, 0]
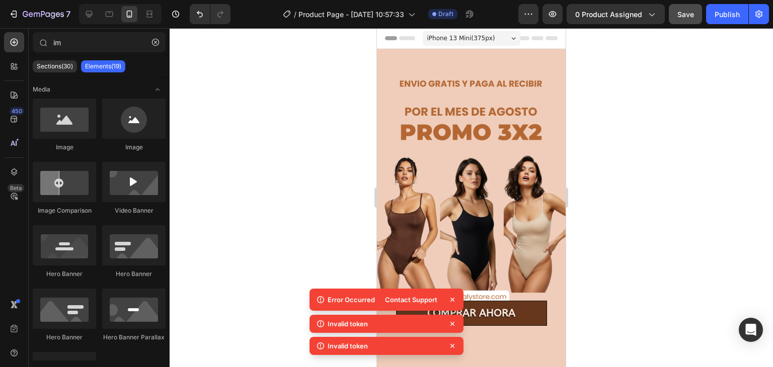
click at [302, 102] on div at bounding box center [471, 197] width 603 height 339
click at [451, 296] on icon at bounding box center [452, 300] width 10 height 10
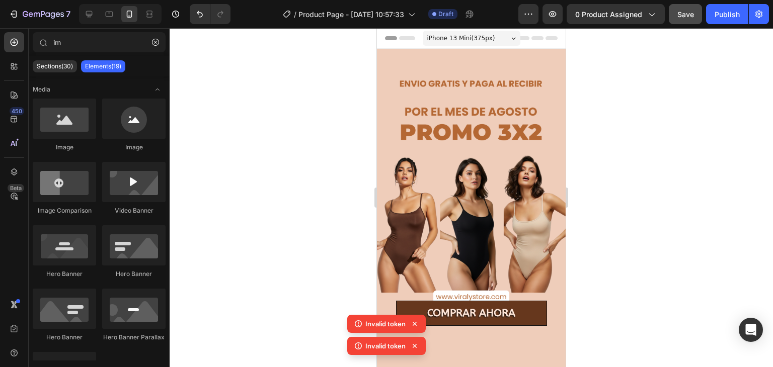
click at [411, 322] on icon at bounding box center [415, 324] width 10 height 10
click at [415, 343] on icon at bounding box center [415, 346] width 10 height 10
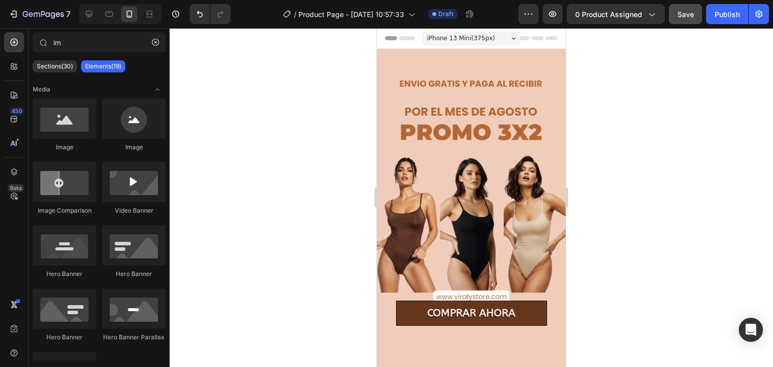
click at [229, 159] on div at bounding box center [471, 197] width 603 height 339
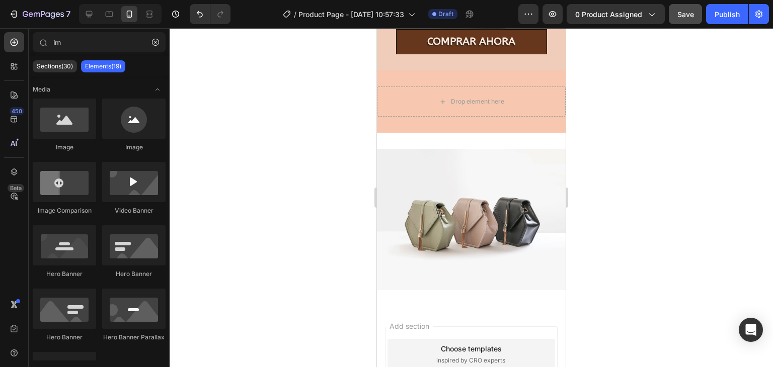
scroll to position [871, 0]
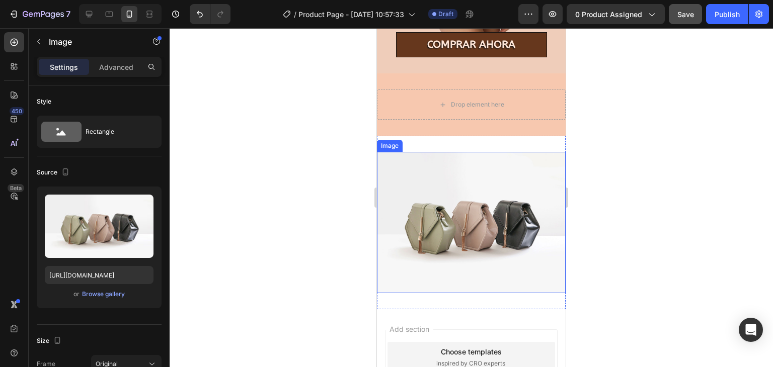
click at [466, 219] on img at bounding box center [471, 222] width 189 height 141
click at [107, 294] on div "Browse gallery" at bounding box center [103, 294] width 43 height 9
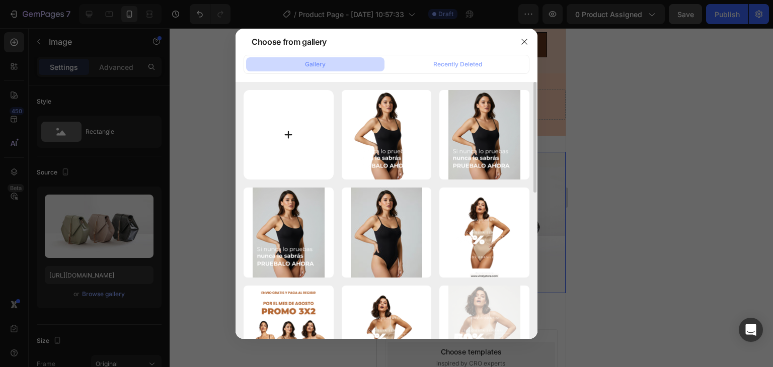
click at [318, 122] on input "file" at bounding box center [289, 135] width 90 height 90
type input "C:\fakepath\107.png"
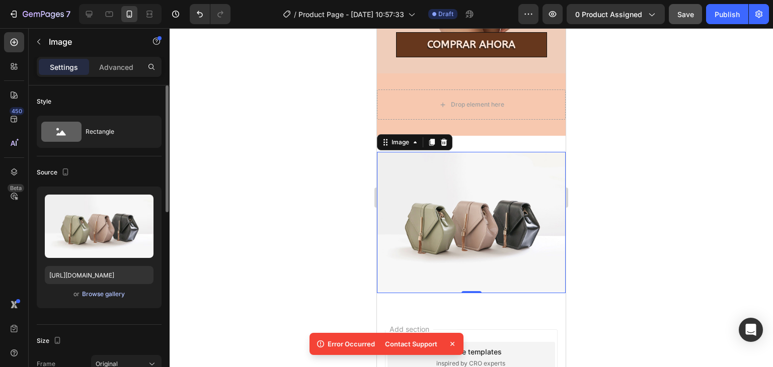
click at [109, 293] on div "Browse gallery" at bounding box center [103, 294] width 43 height 9
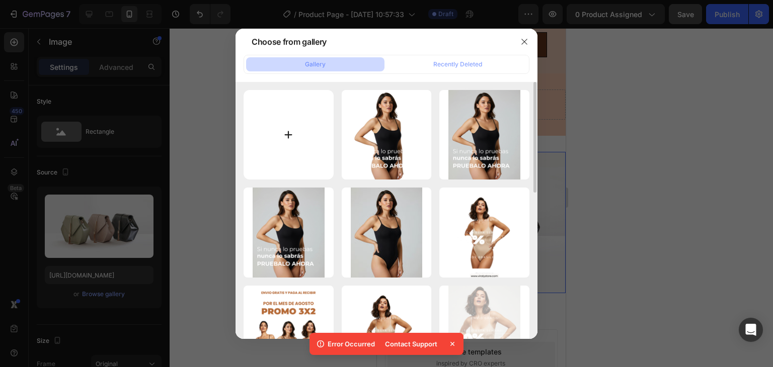
click at [278, 162] on input "file" at bounding box center [289, 135] width 90 height 90
type input "C:\fakepath\107.png"
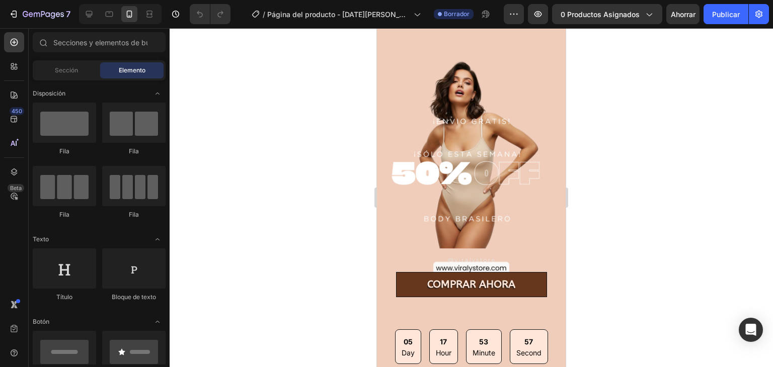
scroll to position [323, 0]
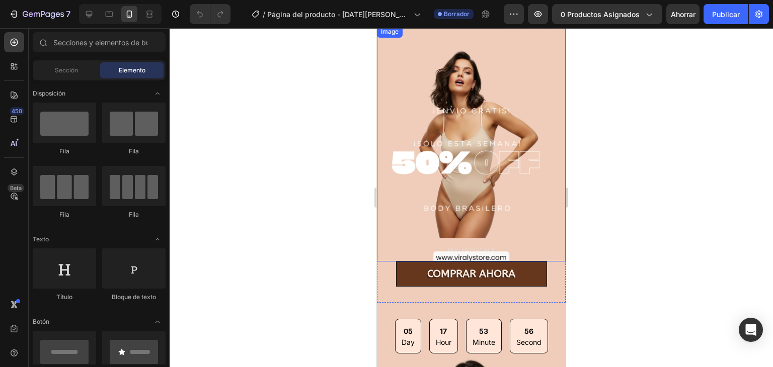
click at [476, 248] on img at bounding box center [471, 144] width 189 height 236
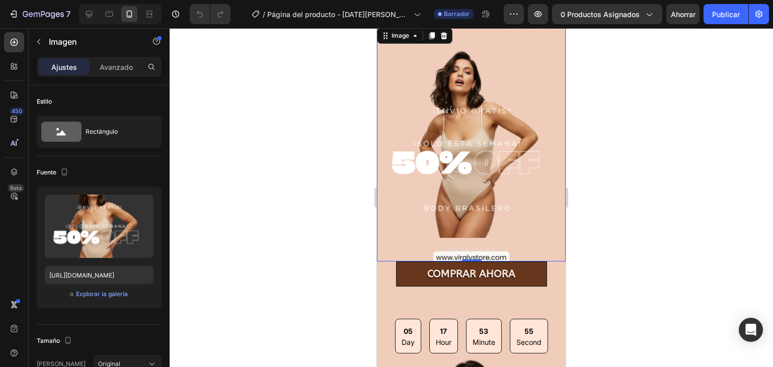
click at [487, 244] on img at bounding box center [471, 144] width 189 height 236
click at [495, 244] on img at bounding box center [471, 144] width 189 height 236
click at [500, 244] on img at bounding box center [471, 144] width 189 height 236
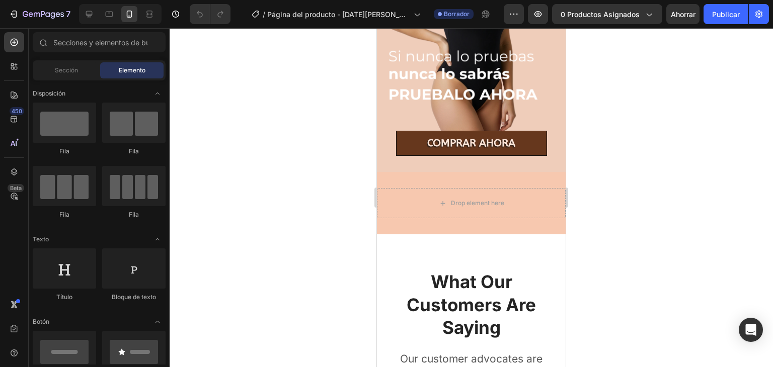
scroll to position [896, 0]
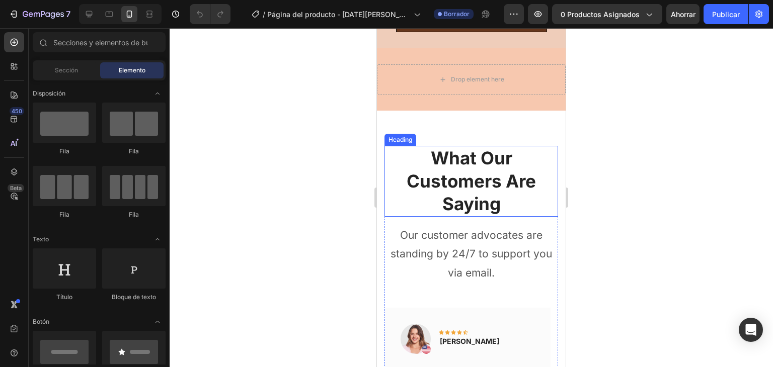
click at [492, 147] on p "What Our Customers Are Saying" at bounding box center [472, 181] width 172 height 69
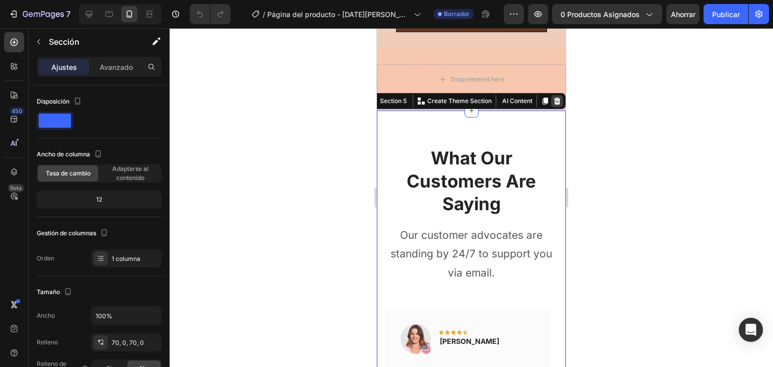
click at [553, 97] on icon at bounding box center [557, 101] width 8 height 8
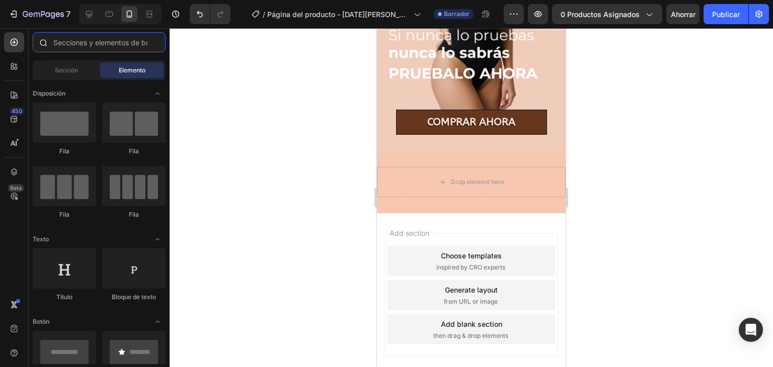
click at [98, 40] on input "text" at bounding box center [99, 42] width 133 height 20
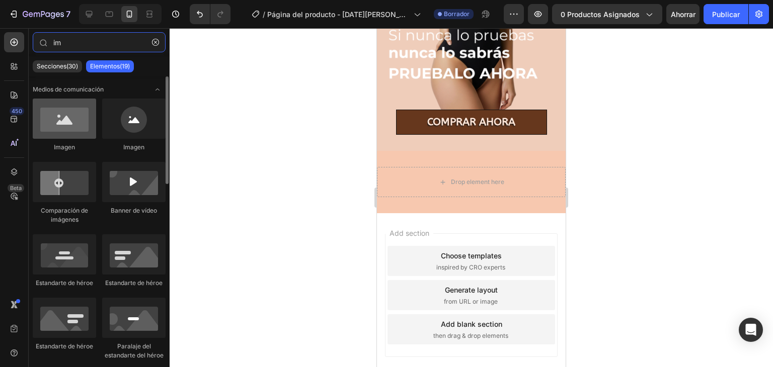
type input "im"
click at [75, 113] on div at bounding box center [64, 119] width 63 height 40
click at [74, 129] on div at bounding box center [64, 119] width 63 height 40
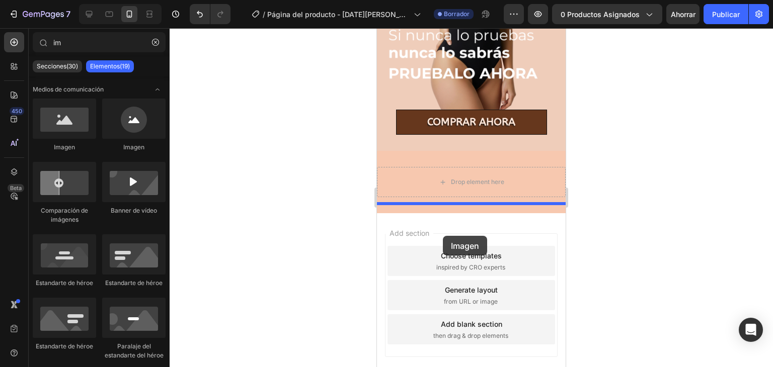
drag, startPoint x: 451, startPoint y: 158, endPoint x: 443, endPoint y: 236, distance: 79.0
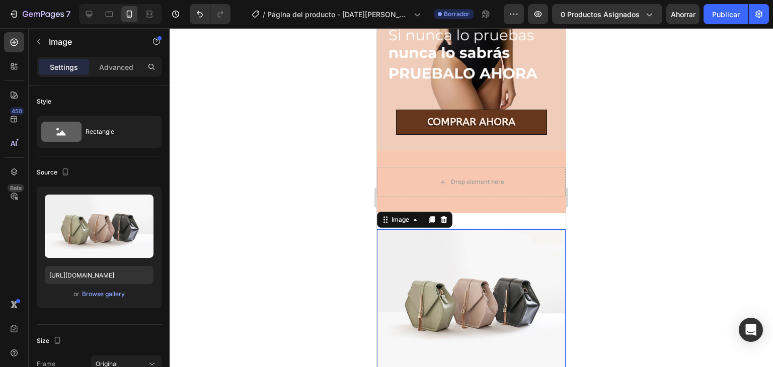
scroll to position [896, 0]
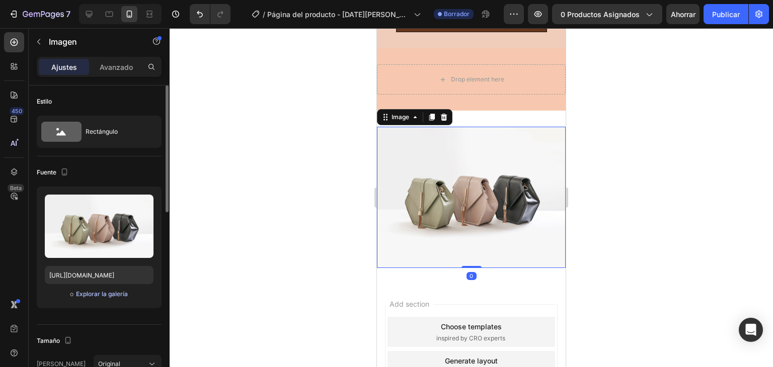
click at [83, 292] on font "Explorar la galería" at bounding box center [102, 294] width 52 height 8
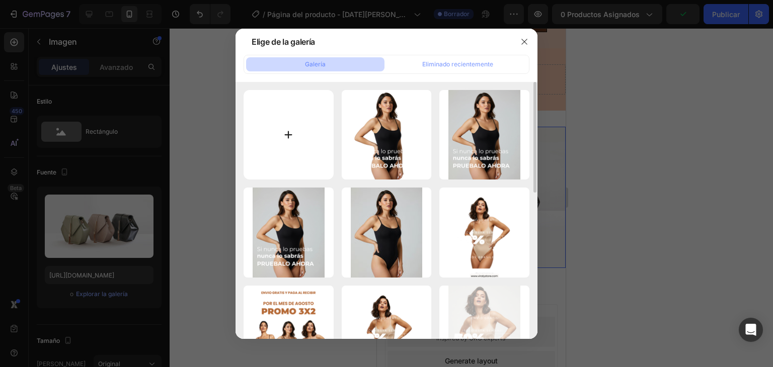
click at [286, 125] on input "file" at bounding box center [289, 135] width 90 height 90
type input "C:\fakepath\107.png"
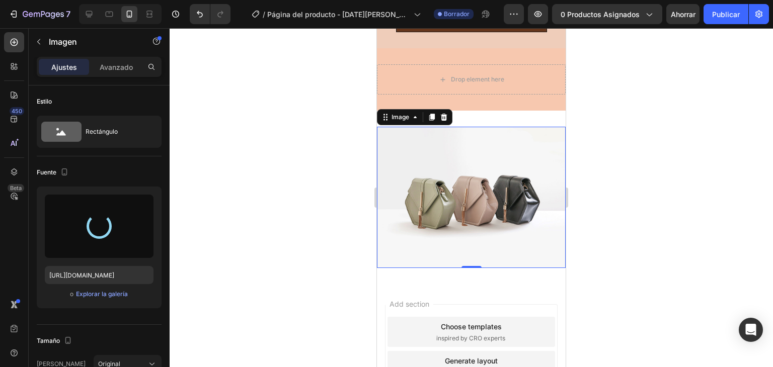
type input "[URL][DOMAIN_NAME]"
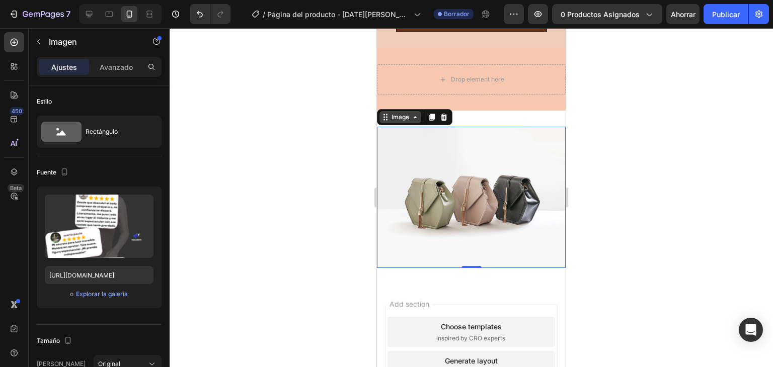
click at [405, 113] on div "Image" at bounding box center [401, 117] width 22 height 9
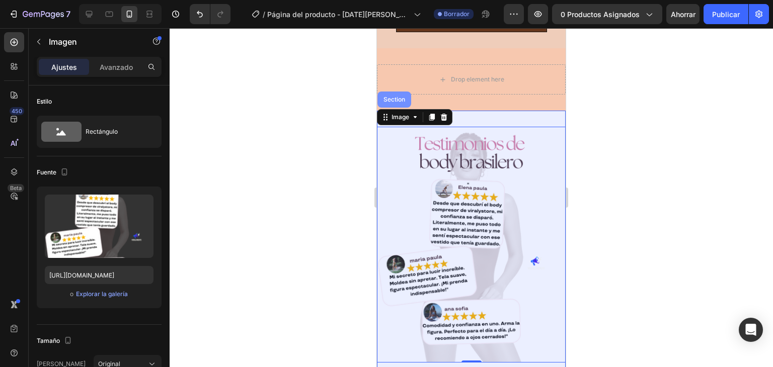
click at [399, 97] on div "Section" at bounding box center [395, 100] width 26 height 6
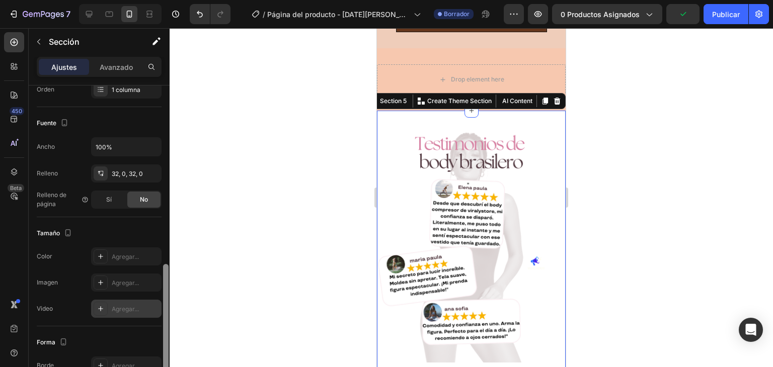
scroll to position [228, 0]
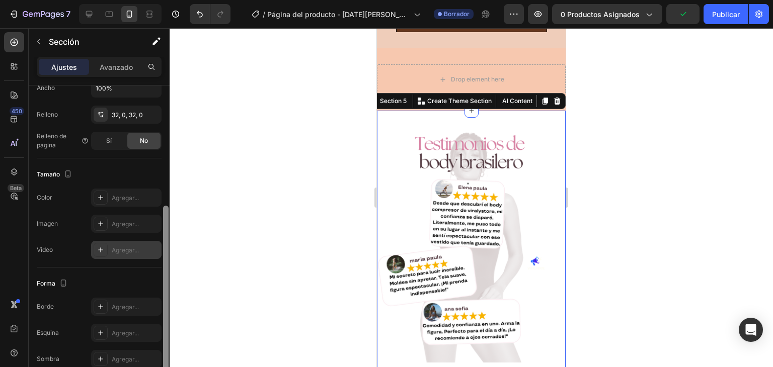
drag, startPoint x: 163, startPoint y: 119, endPoint x: 153, endPoint y: 240, distance: 121.3
click at [153, 240] on div "Disposición Ancho de columna Tasa de cambio Adaptarse al contenido 12 Gestión d…" at bounding box center [99, 241] width 141 height 311
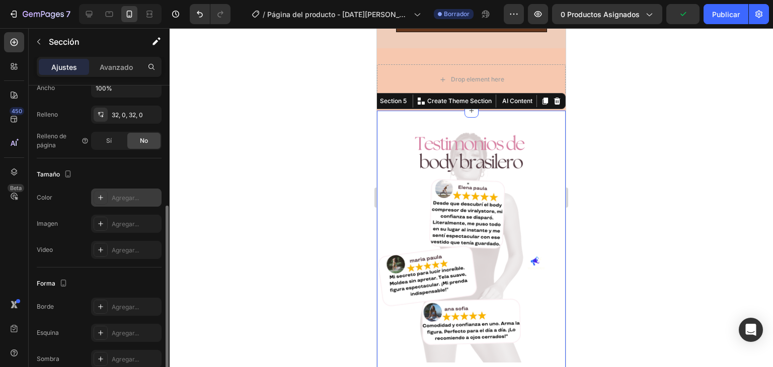
click at [131, 198] on font "Agregar..." at bounding box center [125, 198] width 27 height 8
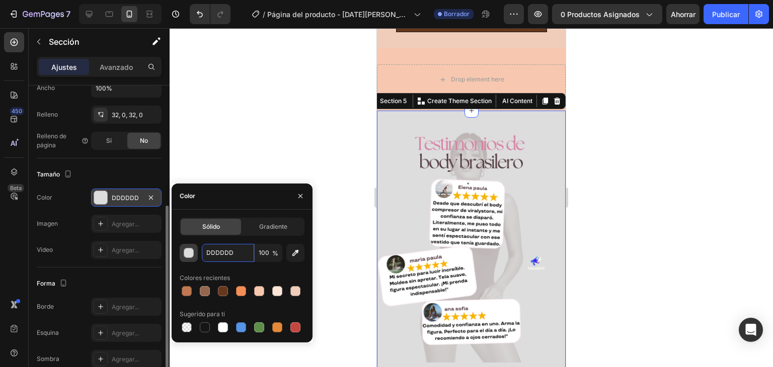
paste input "Comodidad y confianza en uno. Arma la figura. Perfecto para el día a día. ¡Lo r…"
type input "C"
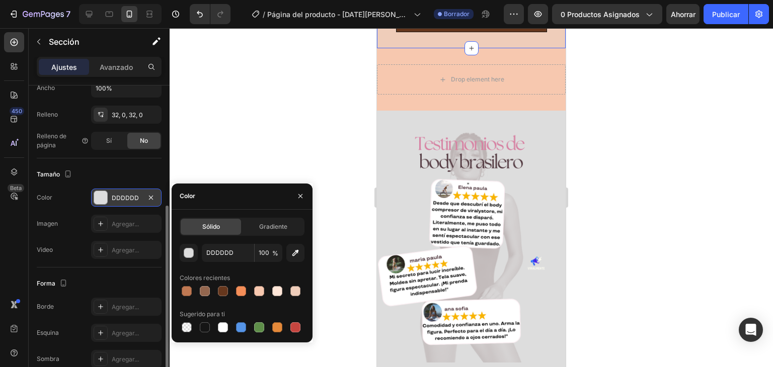
scroll to position [227, 0]
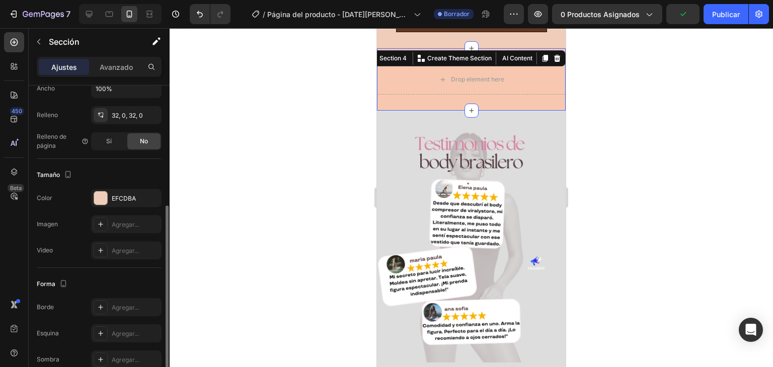
click at [518, 49] on div "Drop element here Section 4 You can create reusable sections Create Theme Secti…" at bounding box center [471, 79] width 189 height 62
click at [553, 54] on icon at bounding box center [557, 58] width 8 height 8
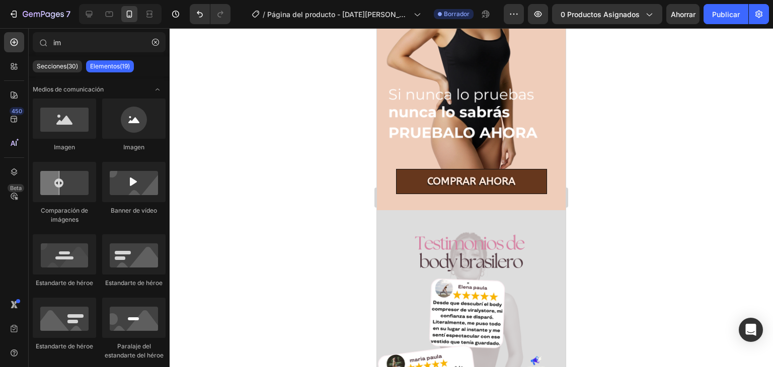
scroll to position [721, 0]
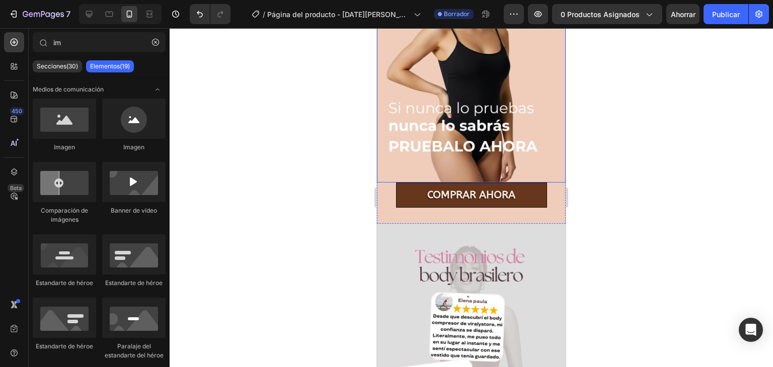
click at [540, 142] on img at bounding box center [471, 65] width 189 height 236
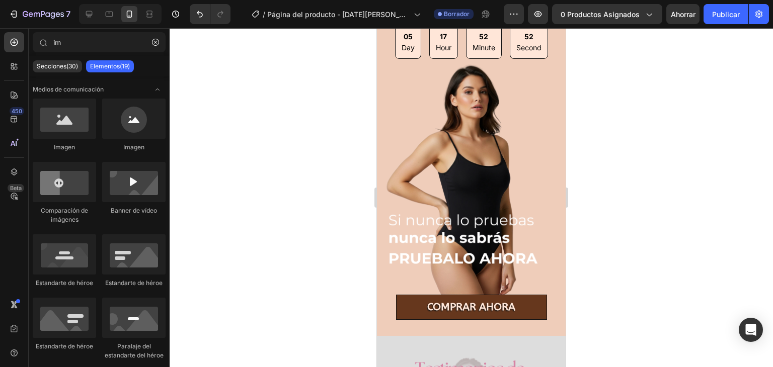
scroll to position [566, 0]
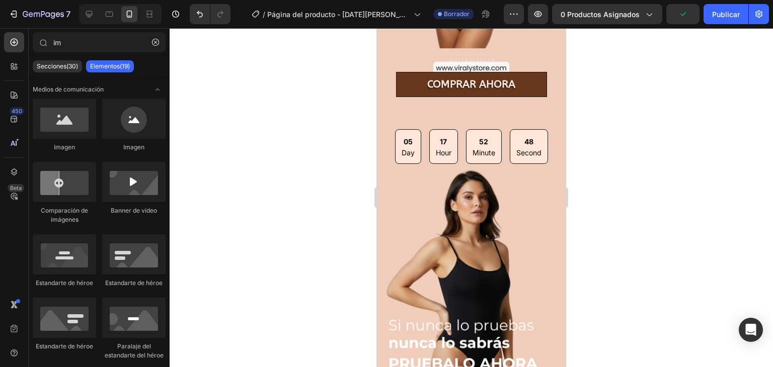
scroll to position [281, 0]
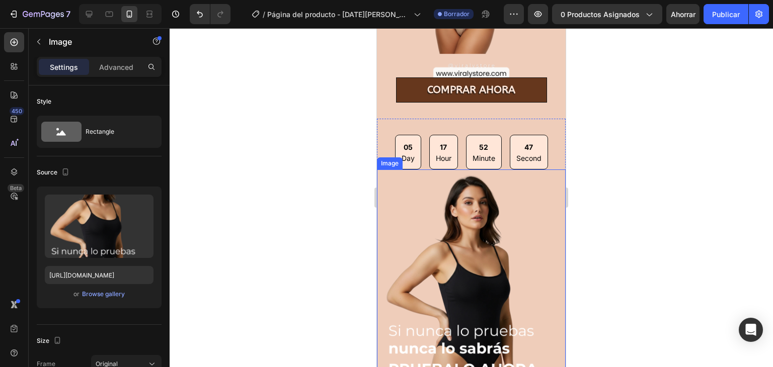
click at [409, 210] on img at bounding box center [471, 288] width 189 height 236
click at [397, 156] on div "Image" at bounding box center [401, 160] width 22 height 9
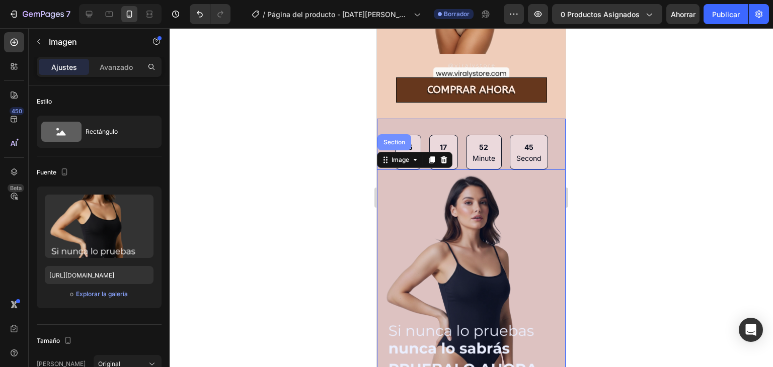
click at [388, 135] on div "Section" at bounding box center [394, 142] width 34 height 16
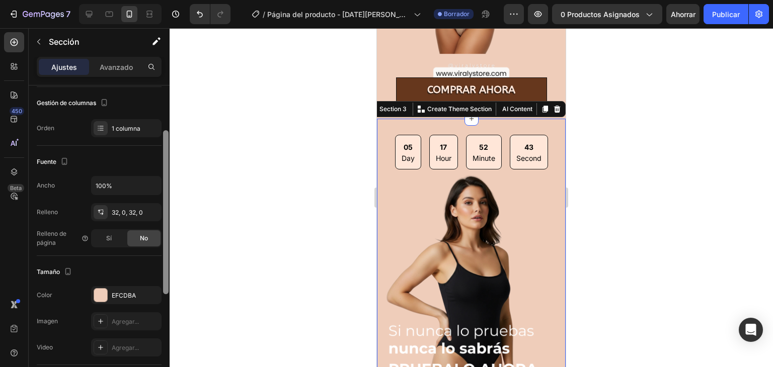
scroll to position [148, 0]
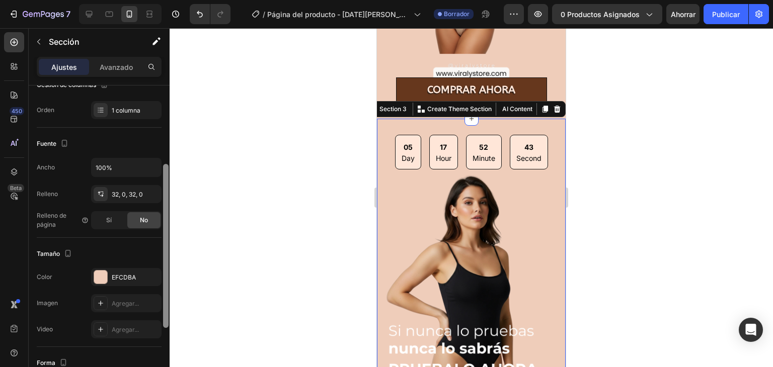
drag, startPoint x: 167, startPoint y: 147, endPoint x: 175, endPoint y: 226, distance: 78.9
click at [175, 0] on div "7 / Página del producto - [DATE][PERSON_NAME] 10:57:33 Borrador Avance 0 produc…" at bounding box center [386, 0] width 773 height 0
click at [129, 276] on font "EFCDBA" at bounding box center [124, 278] width 24 height 8
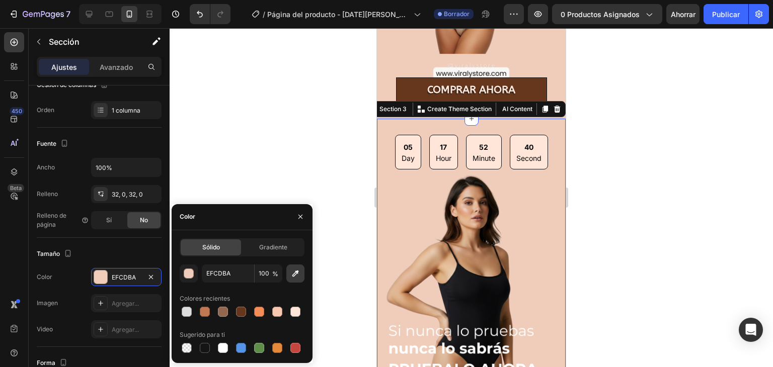
click at [288, 274] on button "button" at bounding box center [295, 274] width 18 height 18
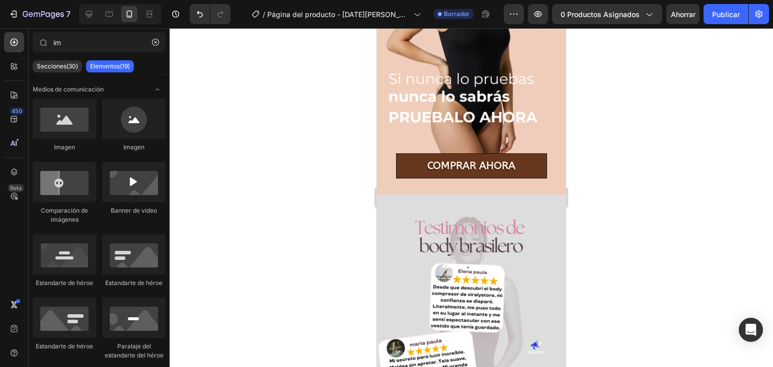
scroll to position [529, 0]
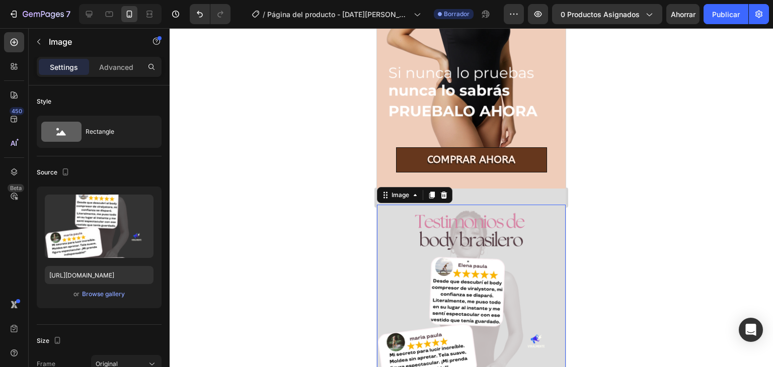
click at [544, 254] on img at bounding box center [471, 323] width 189 height 236
click at [409, 191] on div "Image" at bounding box center [401, 195] width 22 height 9
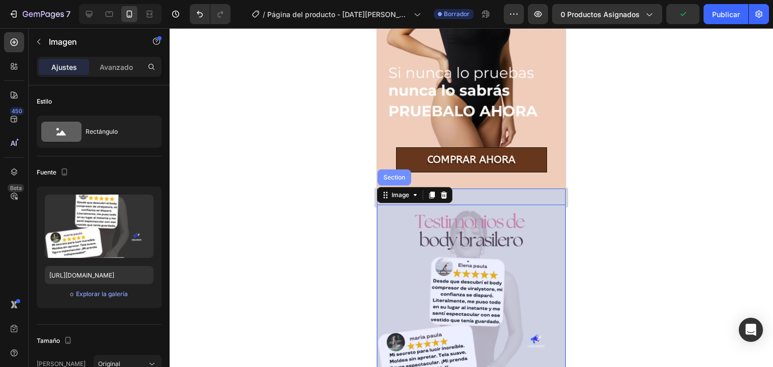
click at [393, 173] on div "Section" at bounding box center [394, 178] width 34 height 16
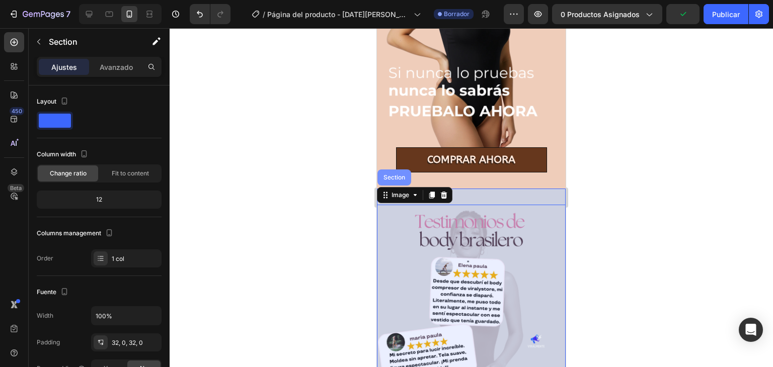
click at [532, 178] on div "Section 4" at bounding box center [547, 182] width 31 height 9
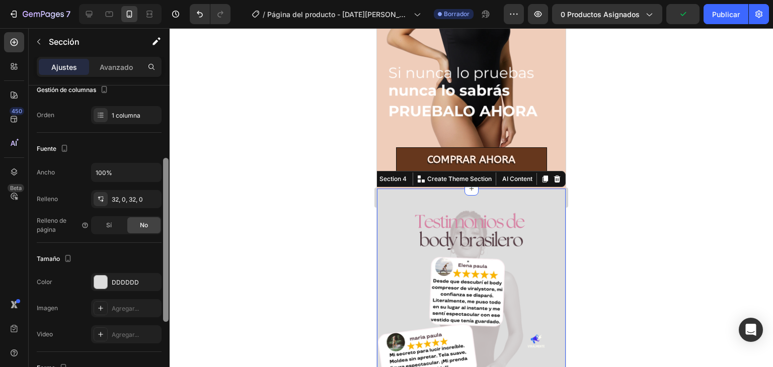
scroll to position [148, 0]
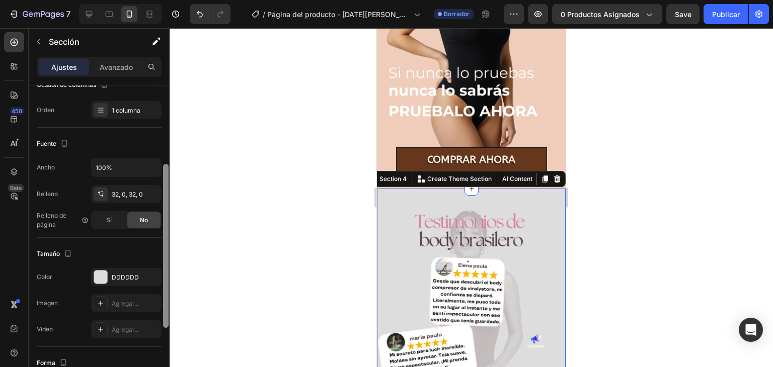
drag, startPoint x: 163, startPoint y: 156, endPoint x: 154, endPoint y: 234, distance: 79.1
click at [154, 234] on div "Disposición Ancho de columna Tasa de cambio Adaptarse al contenido 12 Gestión d…" at bounding box center [99, 241] width 141 height 311
click at [141, 270] on div "DDDDDD" at bounding box center [126, 277] width 70 height 18
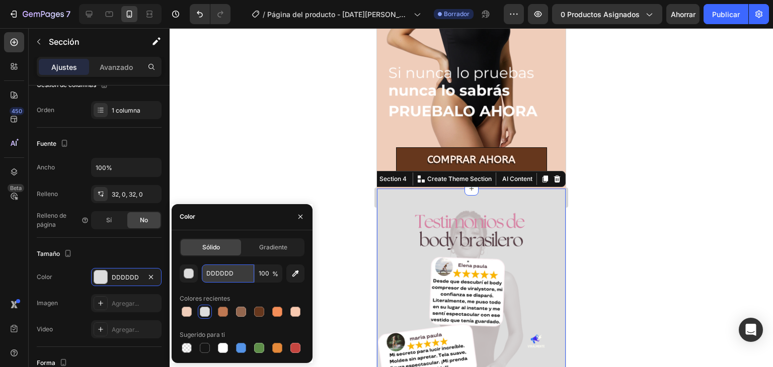
paste input "EFCDBA"
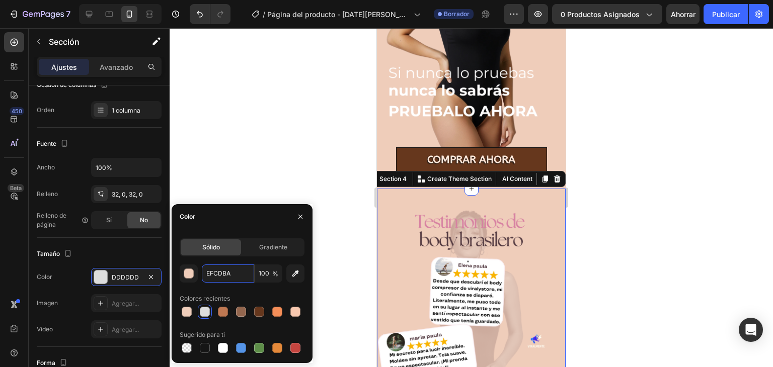
type input "EFCDBA"
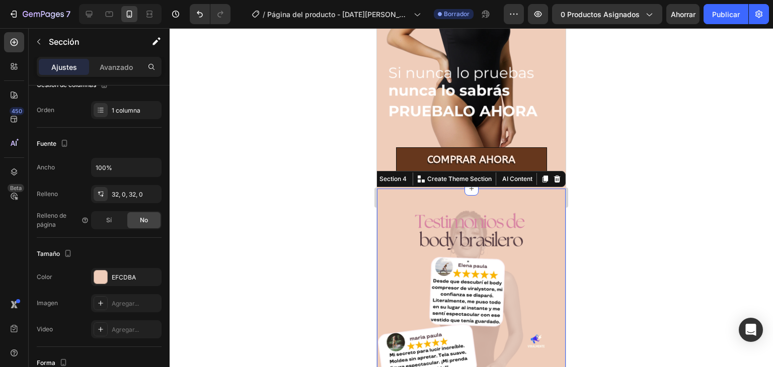
click at [704, 209] on div at bounding box center [471, 197] width 603 height 339
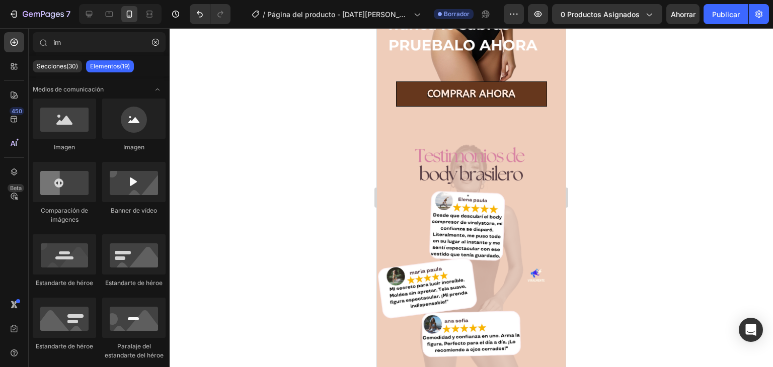
scroll to position [852, 0]
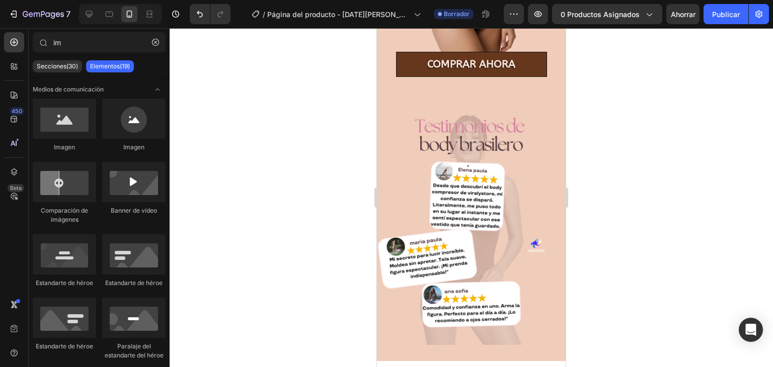
click at [592, 250] on div at bounding box center [471, 197] width 603 height 339
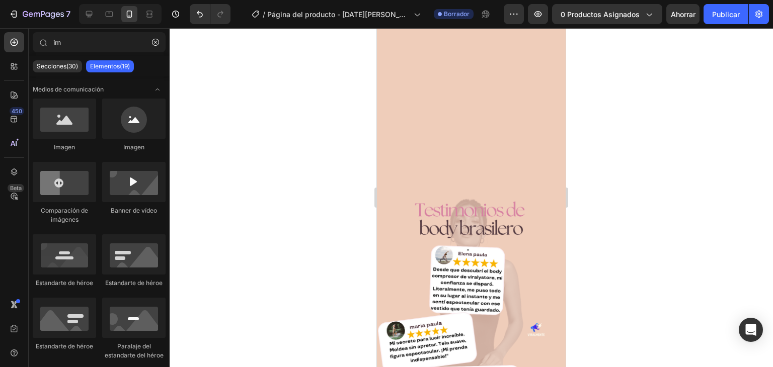
scroll to position [743, 0]
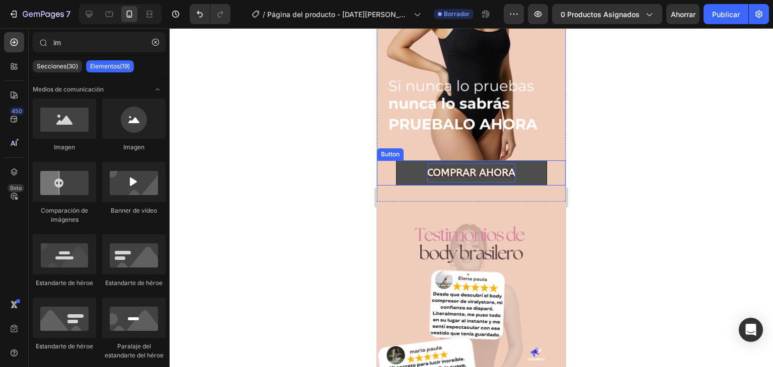
click at [486, 164] on p "COMPRAR AHORA" at bounding box center [471, 173] width 88 height 19
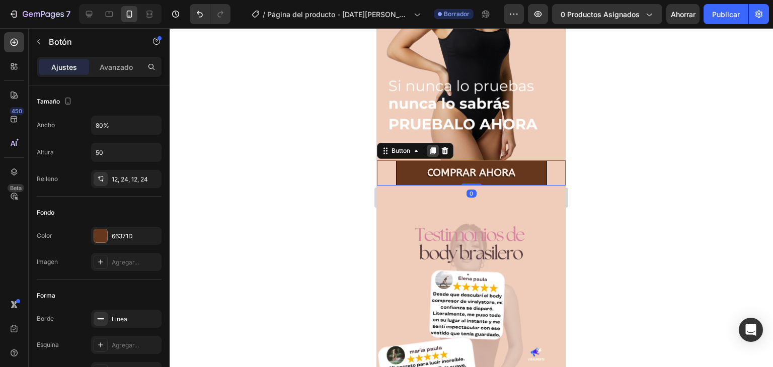
click at [434, 147] on icon at bounding box center [433, 150] width 6 height 7
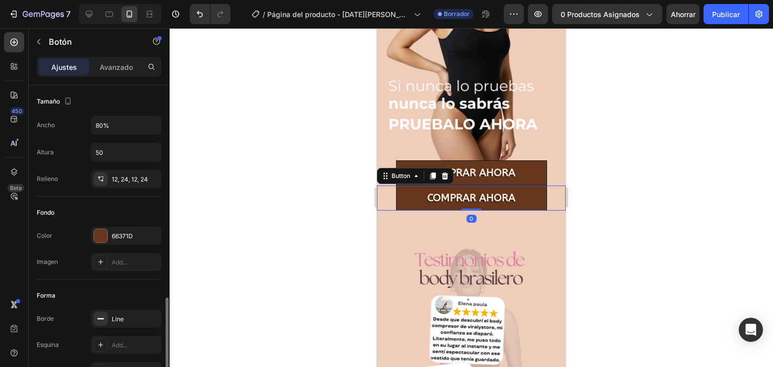
scroll to position [148, 0]
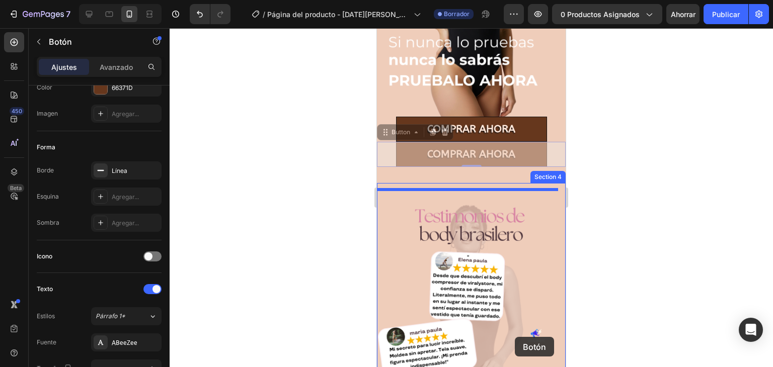
drag, startPoint x: 522, startPoint y: 183, endPoint x: 515, endPoint y: 338, distance: 155.2
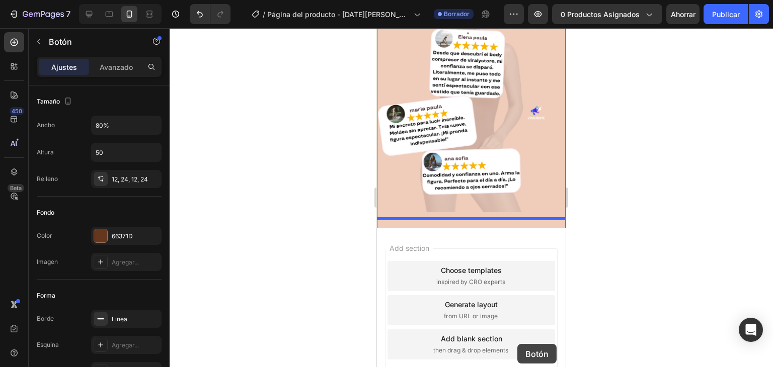
scroll to position [1023, 0]
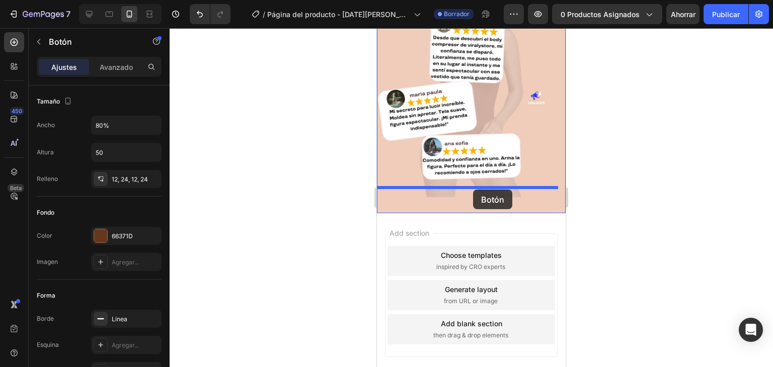
drag, startPoint x: 517, startPoint y: 186, endPoint x: 473, endPoint y: 190, distance: 44.0
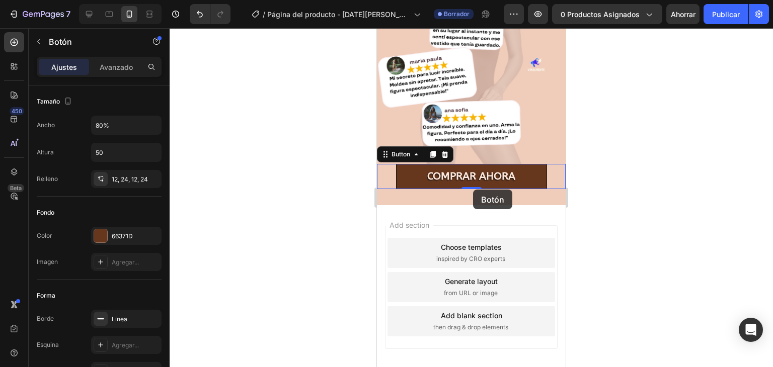
scroll to position [990, 0]
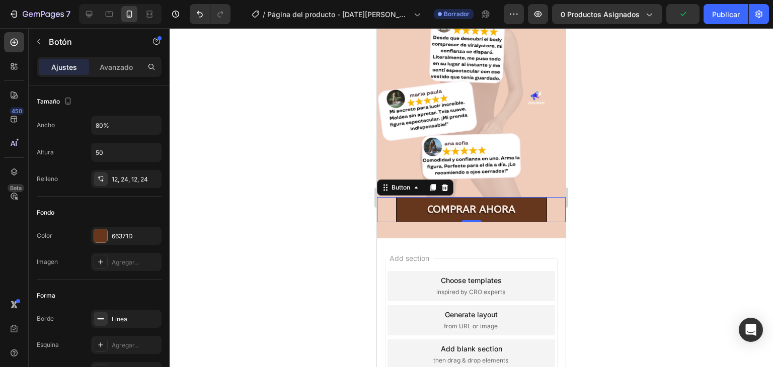
click at [643, 196] on div at bounding box center [471, 197] width 603 height 339
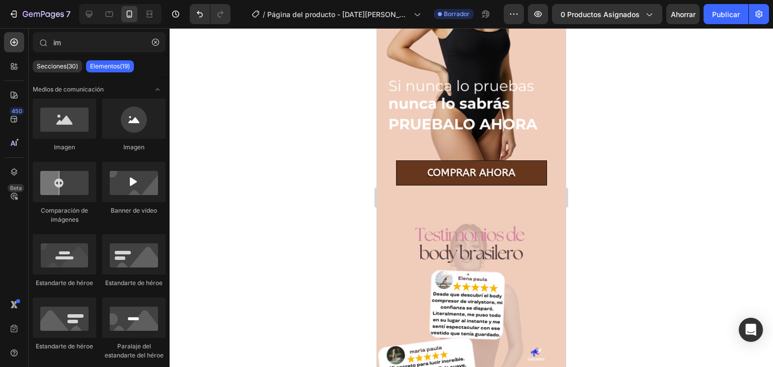
scroll to position [675, 0]
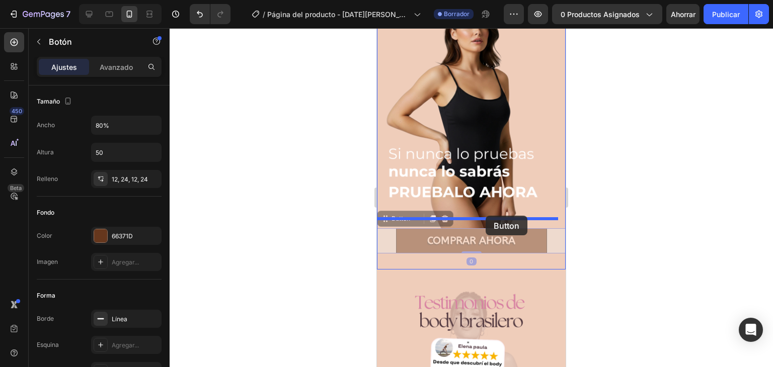
drag, startPoint x: 495, startPoint y: 225, endPoint x: 486, endPoint y: 216, distance: 13.5
click at [486, 216] on div "iPhone 13 Mini ( 375 px) iPhone 13 Mini iPhone 13 Pro iPhone 11 Pro Max iPhone …" at bounding box center [471, 64] width 189 height 1423
drag, startPoint x: 523, startPoint y: 230, endPoint x: 519, endPoint y: 215, distance: 15.6
click at [519, 215] on div "iPhone 13 Mini ( 375 px) iPhone 13 Mini iPhone 13 Pro iPhone 11 Pro Max iPhone …" at bounding box center [471, 64] width 189 height 1423
drag, startPoint x: 523, startPoint y: 228, endPoint x: 517, endPoint y: 213, distance: 15.8
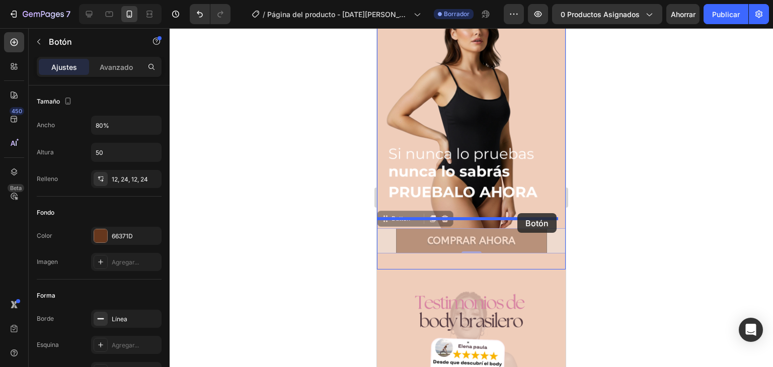
click at [517, 213] on div "iPhone 13 Mini ( 375 px) iPhone 13 Mini iPhone 13 Pro iPhone 11 Pro Max iPhone …" at bounding box center [471, 64] width 189 height 1423
drag, startPoint x: 520, startPoint y: 219, endPoint x: 518, endPoint y: 209, distance: 10.2
click at [518, 209] on div "iPhone 13 Mini ( 375 px) iPhone 13 Mini iPhone 13 Pro iPhone 11 Pro Max iPhone …" at bounding box center [471, 64] width 189 height 1423
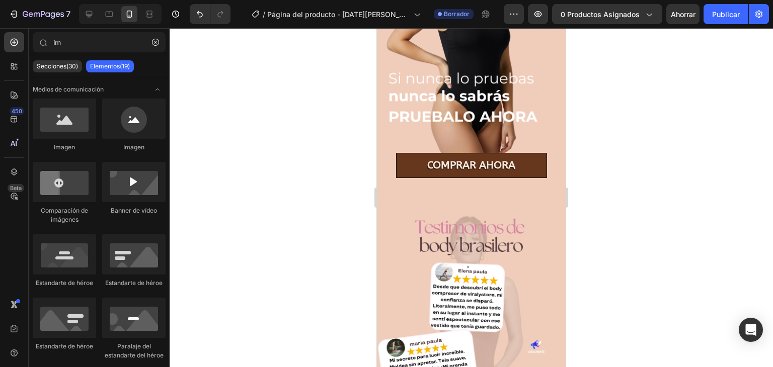
scroll to position [515, 0]
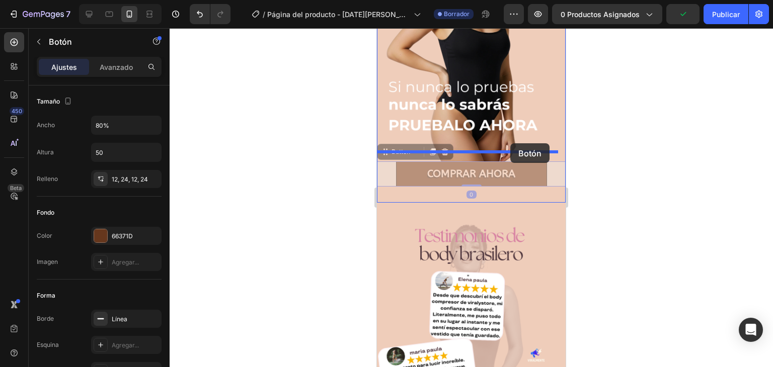
drag, startPoint x: 517, startPoint y: 158, endPoint x: 510, endPoint y: 143, distance: 15.8
click at [510, 143] on div "iPhone 13 Mini ( 375 px) iPhone 13 Mini iPhone 13 Pro iPhone 11 Pro Max iPhone …" at bounding box center [471, 111] width 189 height 1197
drag, startPoint x: 520, startPoint y: 158, endPoint x: 513, endPoint y: 112, distance: 45.8
click at [513, 112] on div "iPhone 13 Mini ( 375 px) iPhone 13 Mini iPhone 13 Pro iPhone 11 Pro Max iPhone …" at bounding box center [471, 111] width 189 height 1197
drag, startPoint x: 526, startPoint y: 163, endPoint x: 515, endPoint y: 118, distance: 46.3
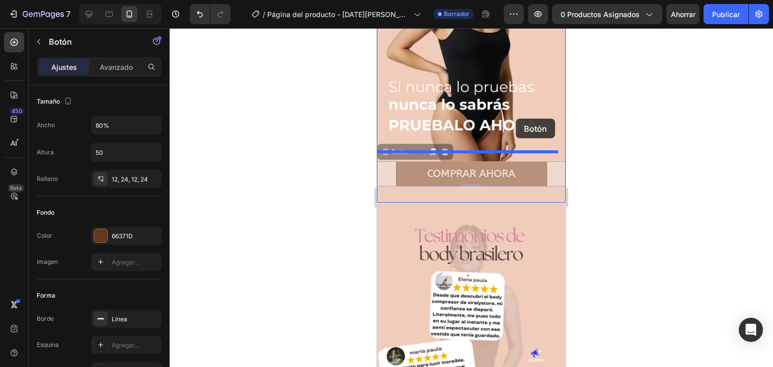
click at [515, 118] on div "iPhone 13 Mini ( 375 px) iPhone 13 Mini iPhone 13 Pro iPhone 11 Pro Max iPhone …" at bounding box center [471, 111] width 189 height 1197
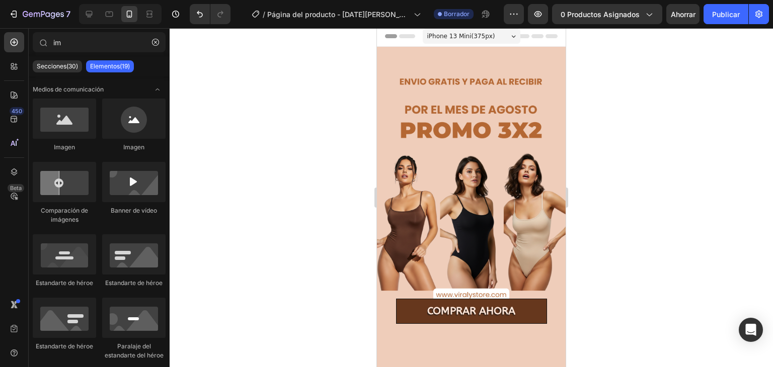
scroll to position [0, 0]
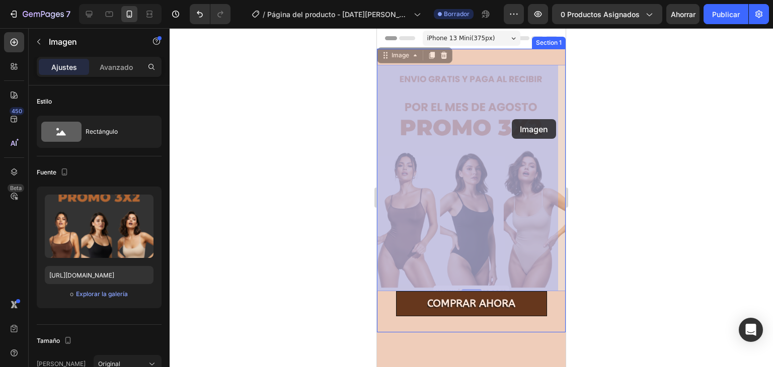
drag, startPoint x: 522, startPoint y: 78, endPoint x: 632, endPoint y: 93, distance: 110.3
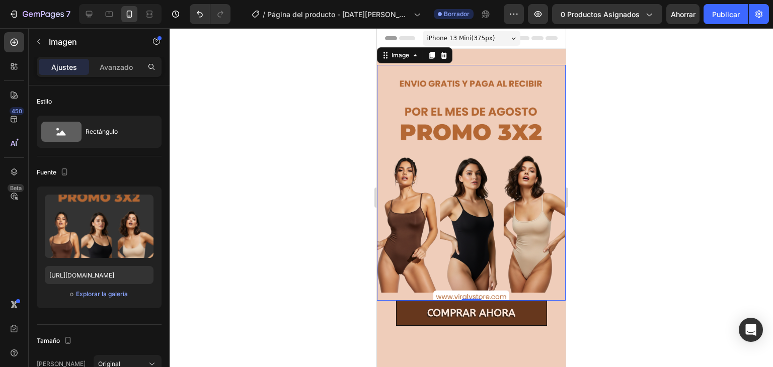
click at [632, 93] on div at bounding box center [471, 197] width 603 height 339
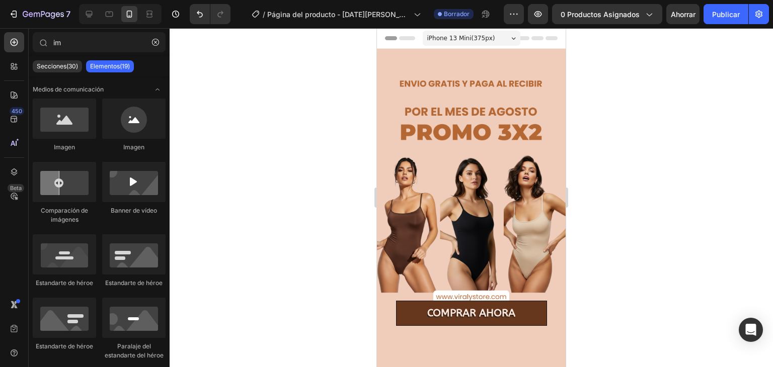
drag, startPoint x: 773, startPoint y: 69, endPoint x: 773, endPoint y: 88, distance: 18.6
click at [773, 88] on div at bounding box center [471, 197] width 603 height 339
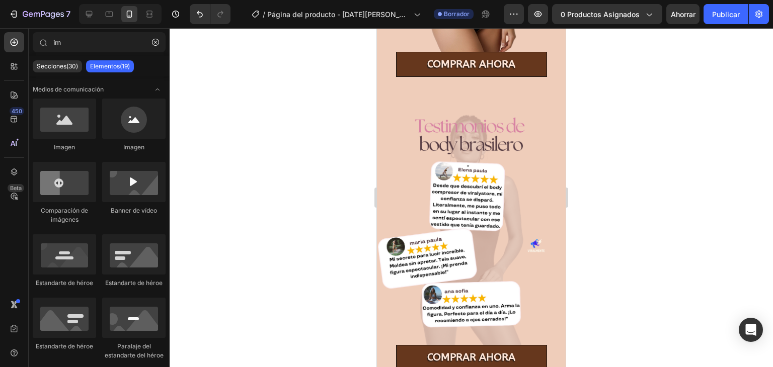
scroll to position [874, 0]
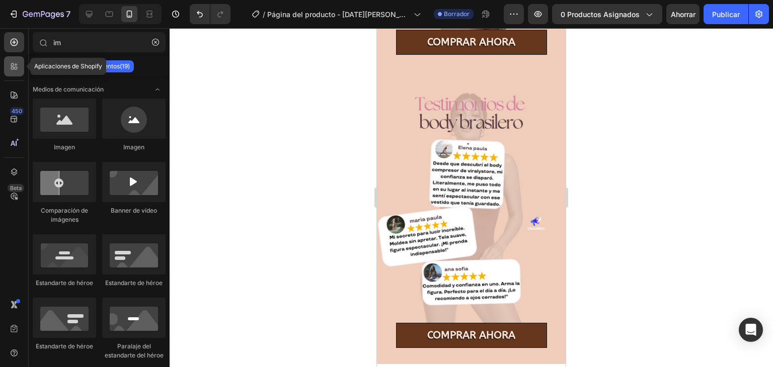
click at [16, 68] on icon at bounding box center [14, 66] width 10 height 10
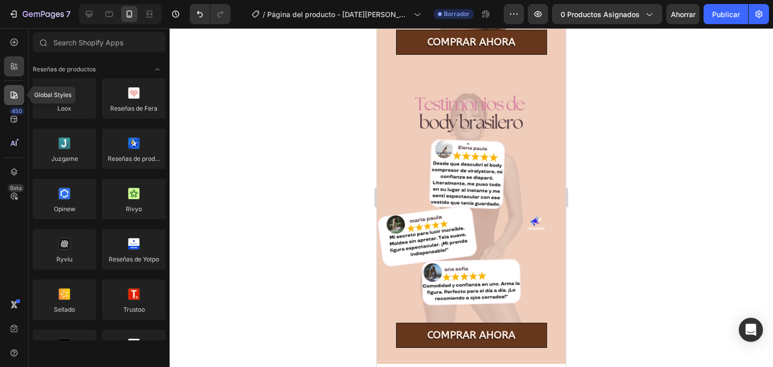
click at [14, 92] on icon at bounding box center [14, 95] width 10 height 10
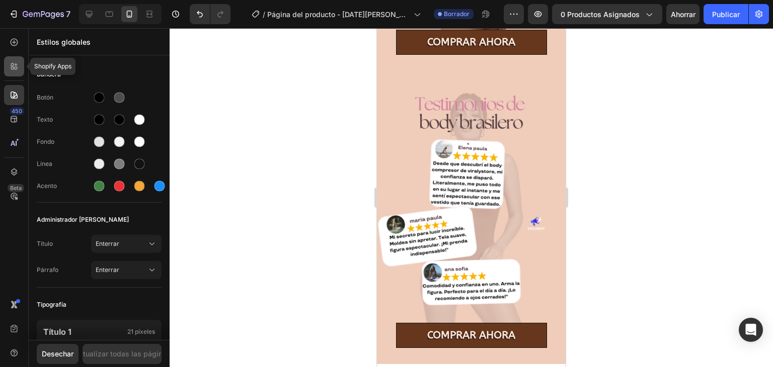
click at [11, 71] on icon at bounding box center [14, 66] width 10 height 10
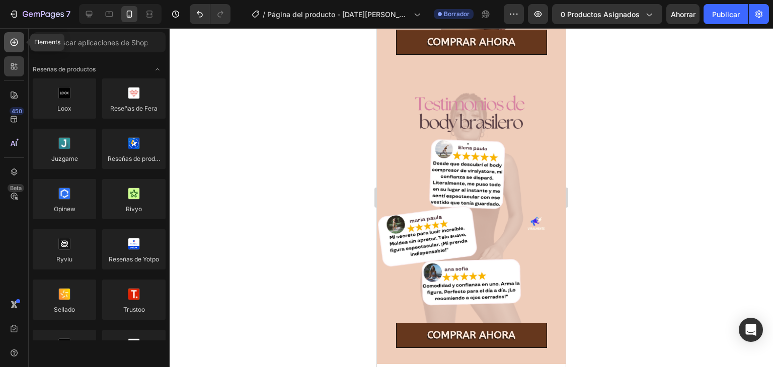
click at [10, 46] on icon at bounding box center [14, 42] width 10 height 10
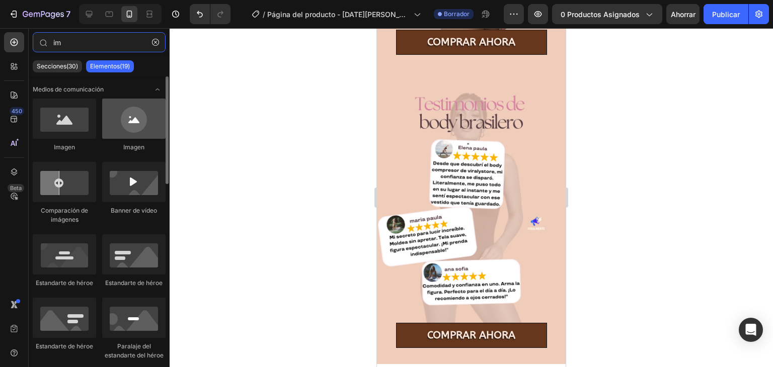
type input "im"
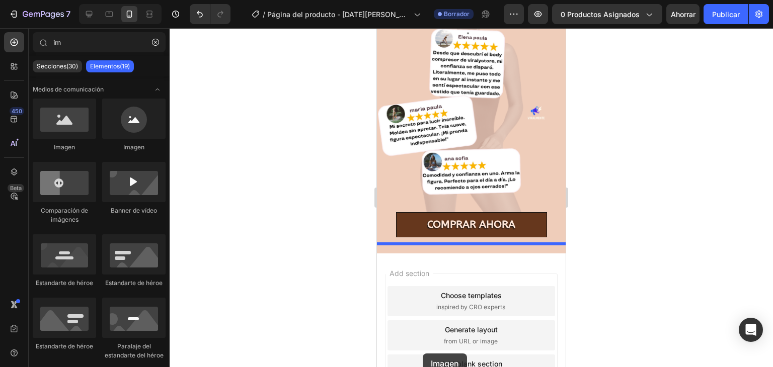
scroll to position [1015, 0]
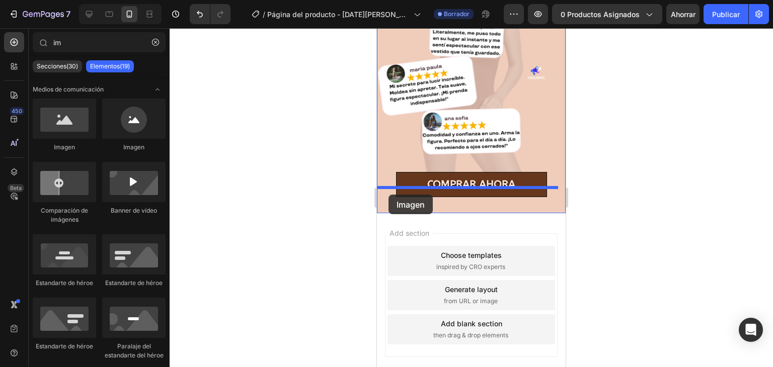
drag, startPoint x: 500, startPoint y: 140, endPoint x: 389, endPoint y: 195, distance: 123.8
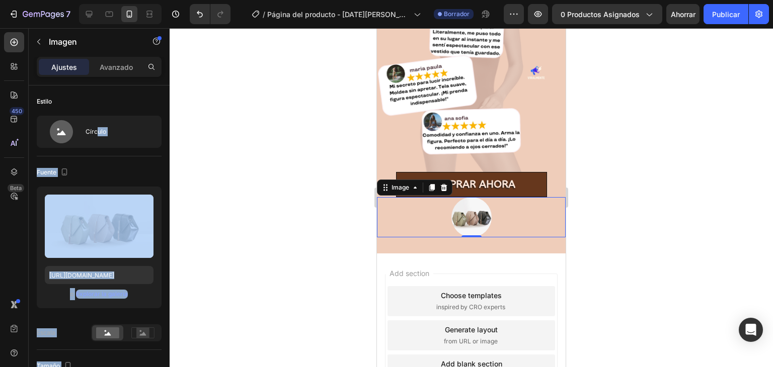
drag, startPoint x: 475, startPoint y: 165, endPoint x: 433, endPoint y: 216, distance: 66.6
click at [322, 220] on div at bounding box center [471, 197] width 603 height 339
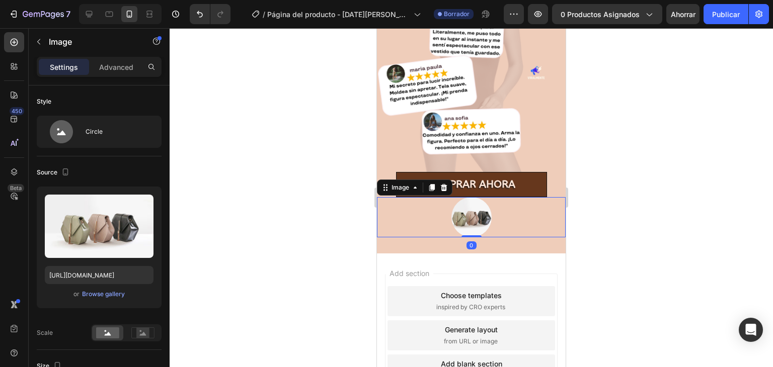
click at [481, 209] on img at bounding box center [471, 217] width 40 height 40
click at [96, 298] on button "Explorar la galería" at bounding box center [101, 294] width 53 height 10
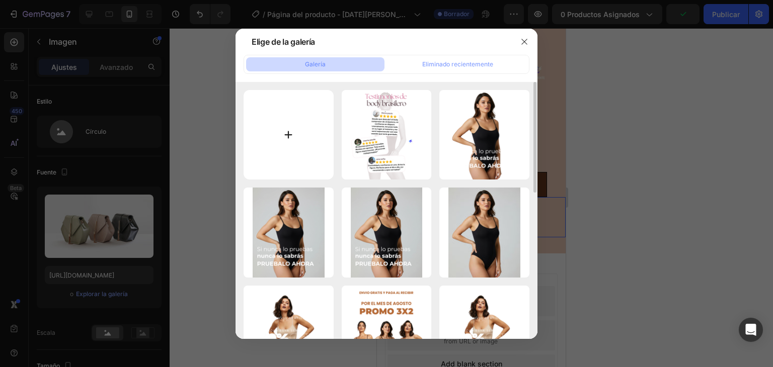
click at [264, 143] on input "file" at bounding box center [289, 135] width 90 height 90
type input "C:\fakepath\servientrega.png"
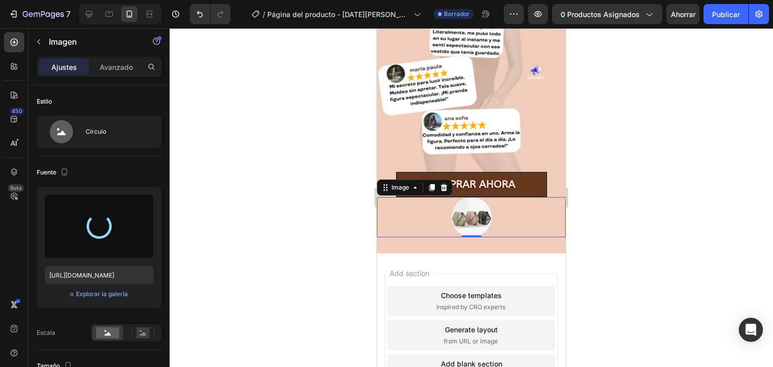
type input "[URL][DOMAIN_NAME]"
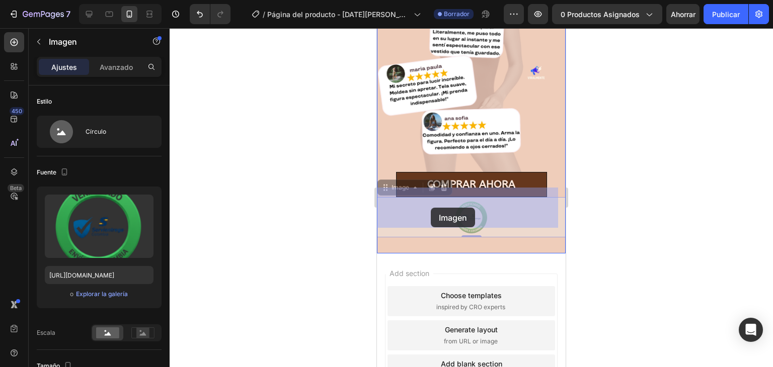
drag, startPoint x: 473, startPoint y: 209, endPoint x: 431, endPoint y: 208, distance: 42.3
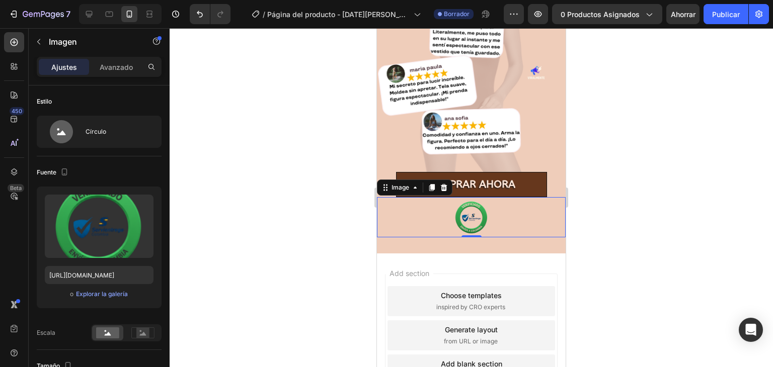
click at [496, 214] on div at bounding box center [471, 217] width 189 height 40
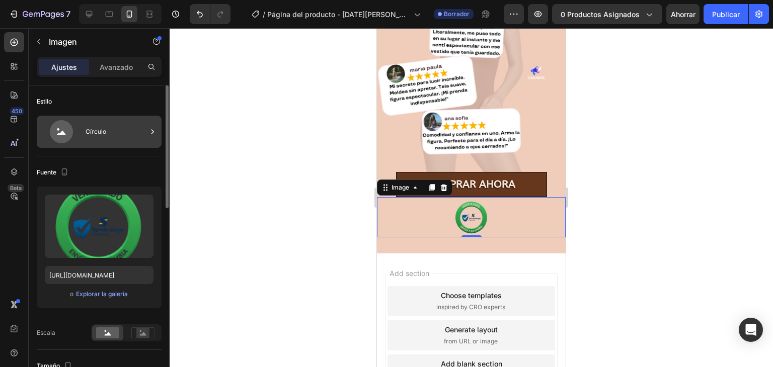
click at [103, 135] on font "Círculo" at bounding box center [96, 131] width 21 height 9
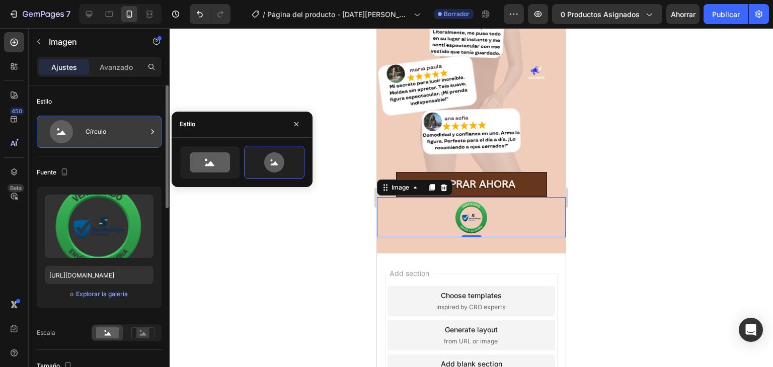
click at [103, 135] on font "Círculo" at bounding box center [96, 131] width 21 height 9
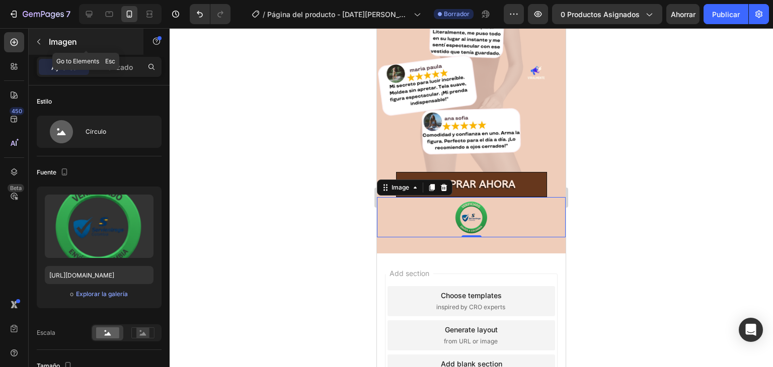
click at [62, 45] on font "Imagen" at bounding box center [63, 42] width 28 height 10
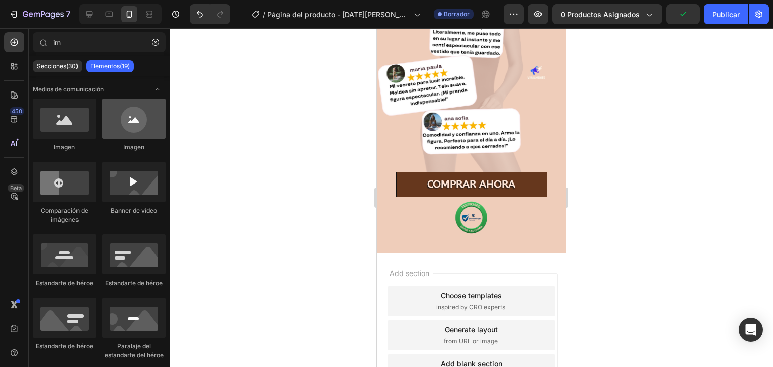
click at [138, 125] on div at bounding box center [133, 119] width 63 height 40
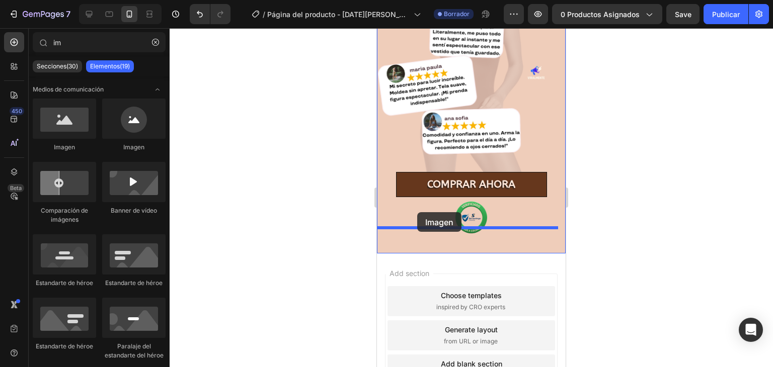
drag, startPoint x: 515, startPoint y: 154, endPoint x: 417, endPoint y: 212, distance: 114.5
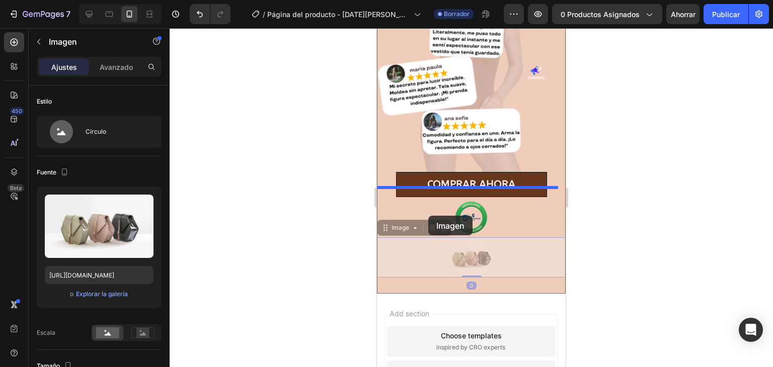
drag, startPoint x: 475, startPoint y: 248, endPoint x: 428, endPoint y: 217, distance: 56.7
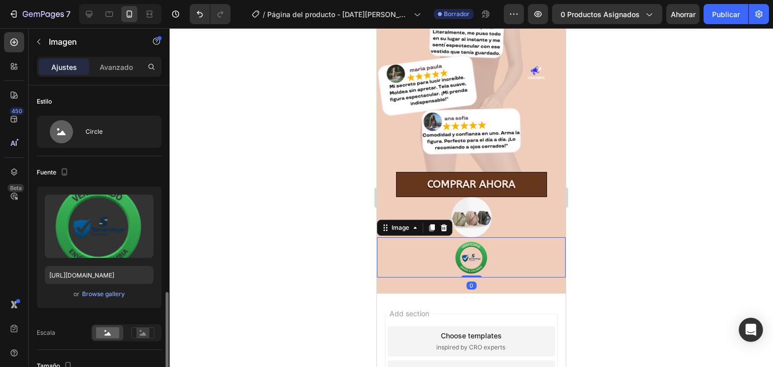
scroll to position [148, 0]
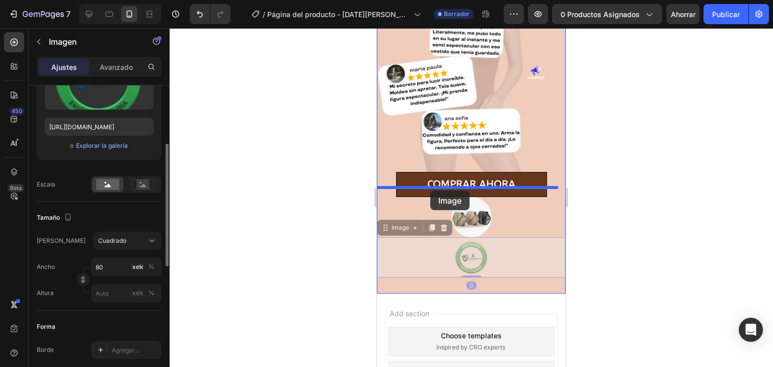
drag, startPoint x: 463, startPoint y: 242, endPoint x: 430, endPoint y: 194, distance: 57.2
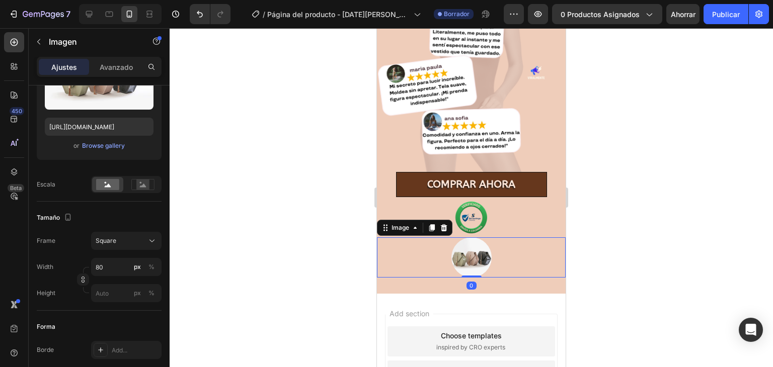
click at [478, 246] on img at bounding box center [471, 258] width 40 height 40
click at [444, 224] on icon at bounding box center [444, 227] width 7 height 7
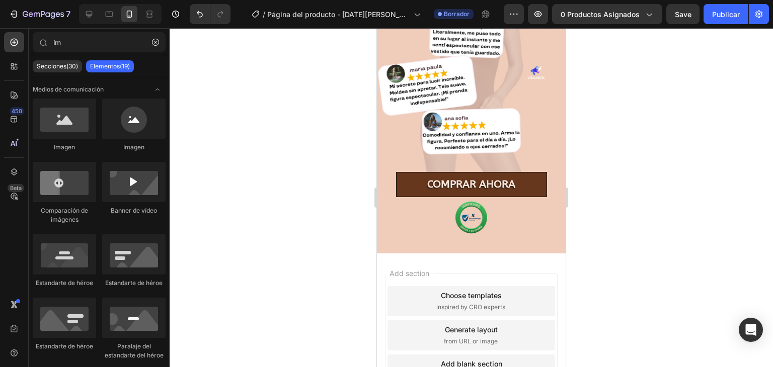
click at [443, 339] on div "Add section Choose templates inspired by CRO experts Generate layout from URL o…" at bounding box center [471, 350] width 189 height 192
click at [466, 207] on img at bounding box center [471, 217] width 40 height 40
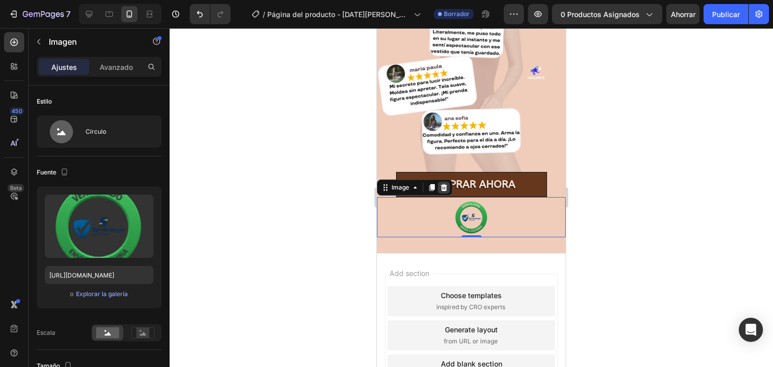
click at [442, 184] on icon at bounding box center [444, 187] width 7 height 7
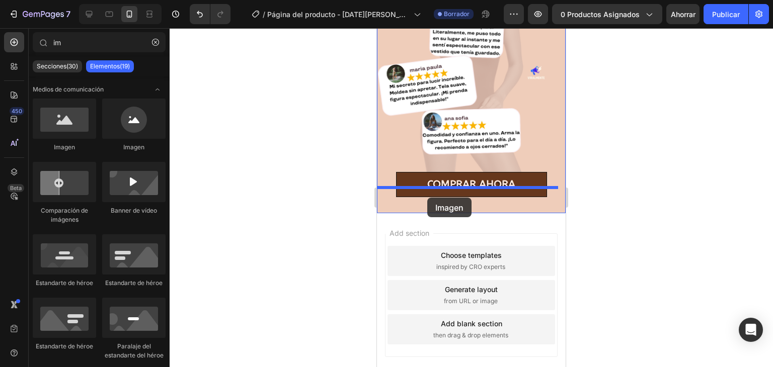
drag, startPoint x: 440, startPoint y: 153, endPoint x: 427, endPoint y: 198, distance: 46.5
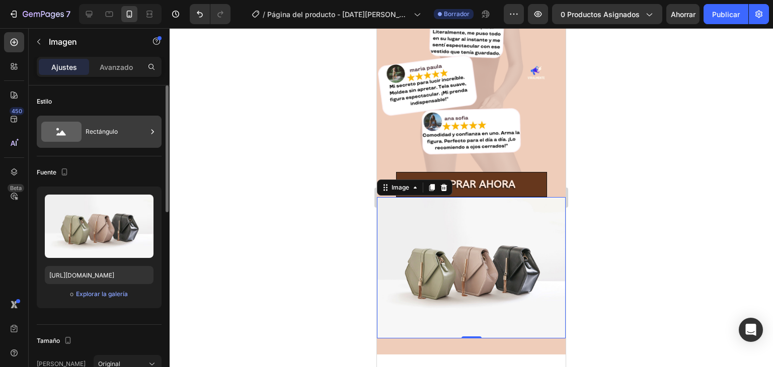
click at [92, 132] on font "Rectángulo" at bounding box center [102, 132] width 32 height 8
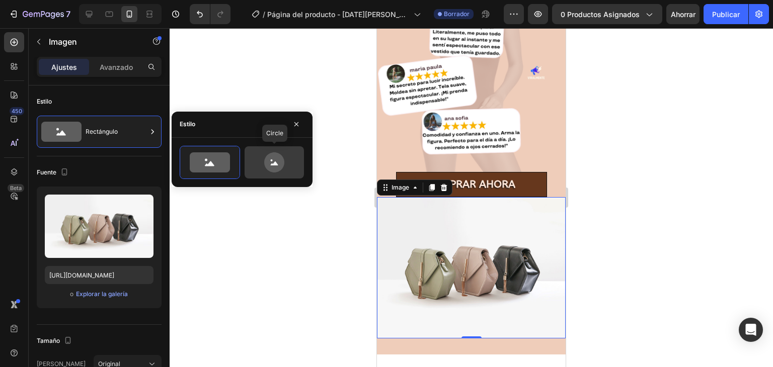
click at [263, 162] on icon at bounding box center [274, 163] width 47 height 20
type input "80"
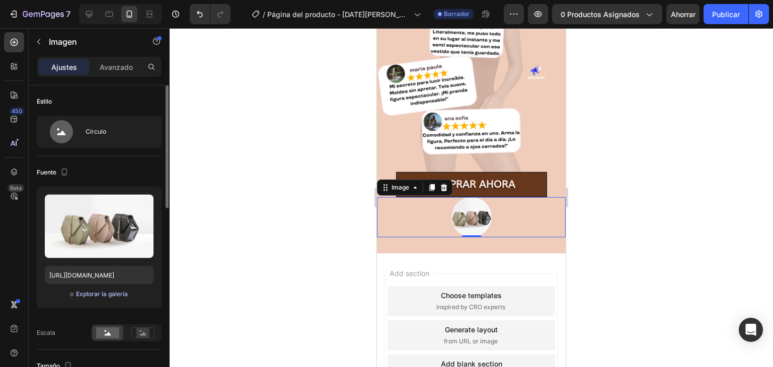
click at [115, 294] on font "Explorar la galería" at bounding box center [102, 294] width 52 height 8
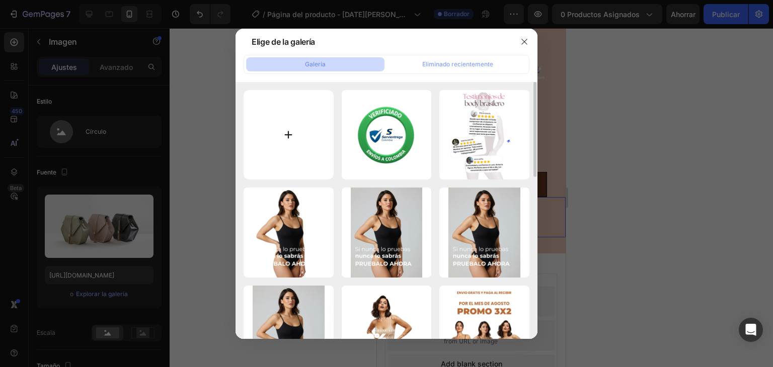
click at [284, 151] on input "file" at bounding box center [289, 135] width 90 height 90
type input "C:\fakepath\logos.png"
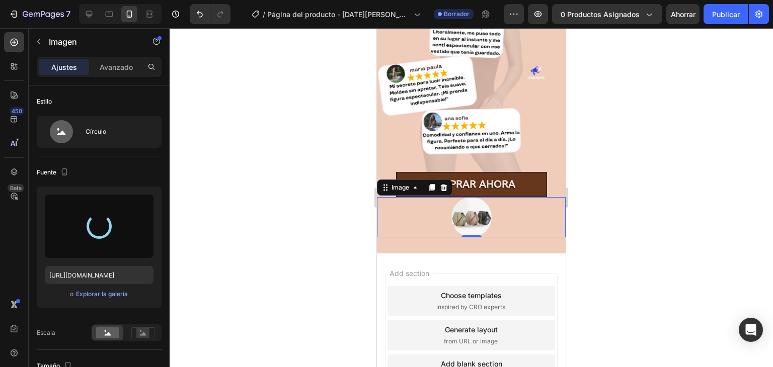
type input "[URL][DOMAIN_NAME]"
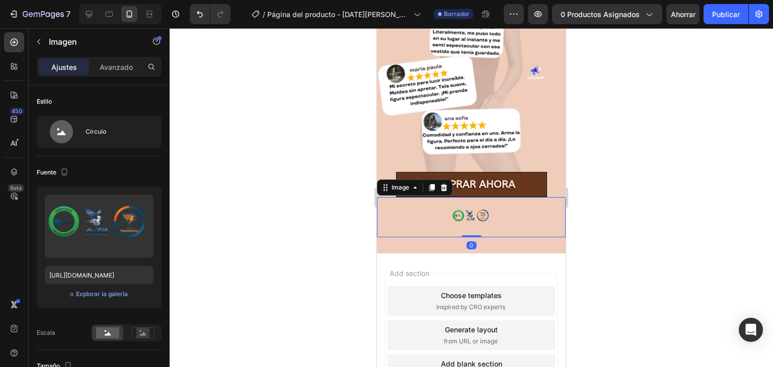
drag, startPoint x: 468, startPoint y: 226, endPoint x: 467, endPoint y: 215, distance: 11.1
click at [467, 215] on div "Image 0" at bounding box center [471, 217] width 189 height 40
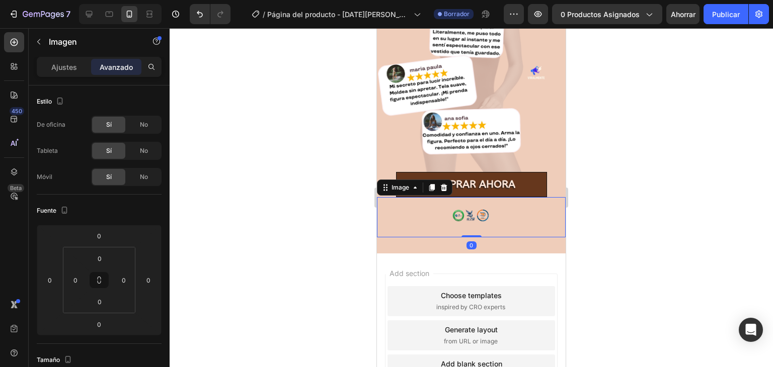
click at [455, 202] on img at bounding box center [471, 217] width 40 height 40
click at [624, 222] on div at bounding box center [471, 197] width 603 height 339
click at [487, 210] on div at bounding box center [471, 217] width 189 height 40
click at [467, 242] on div "0" at bounding box center [472, 246] width 10 height 8
drag, startPoint x: 466, startPoint y: 225, endPoint x: 467, endPoint y: 213, distance: 11.6
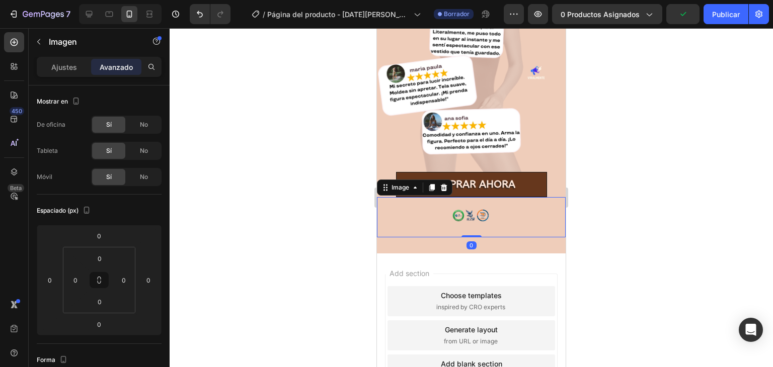
click at [467, 213] on div "Image 0" at bounding box center [471, 217] width 189 height 40
click at [452, 202] on img at bounding box center [471, 217] width 40 height 40
click at [670, 221] on div at bounding box center [471, 197] width 603 height 339
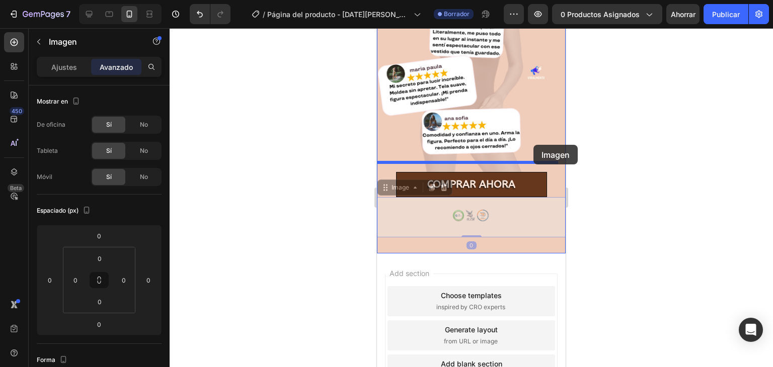
drag, startPoint x: 452, startPoint y: 208, endPoint x: 534, endPoint y: 145, distance: 102.6
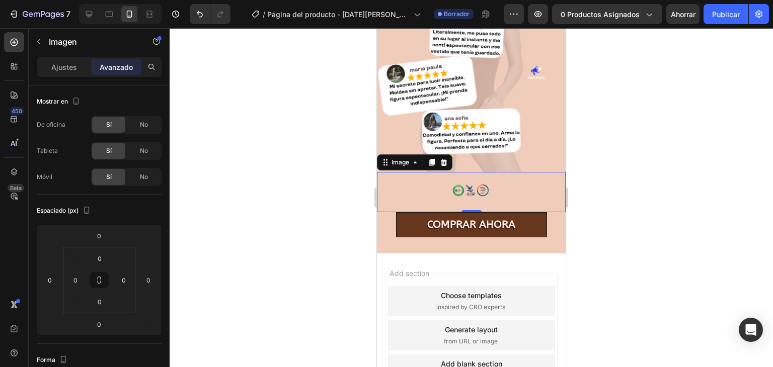
click at [639, 174] on div at bounding box center [471, 197] width 603 height 339
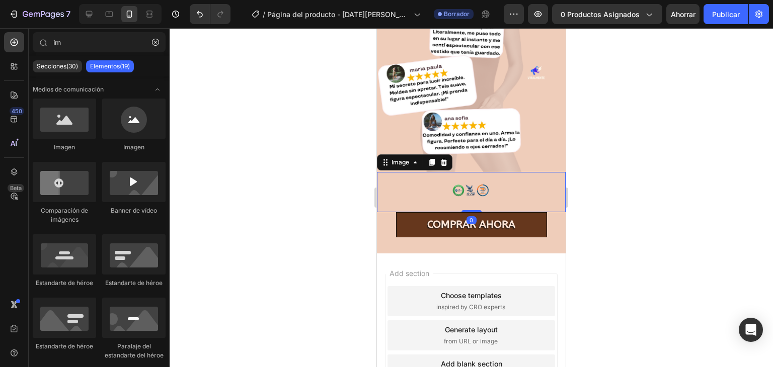
click at [466, 180] on img at bounding box center [471, 192] width 40 height 40
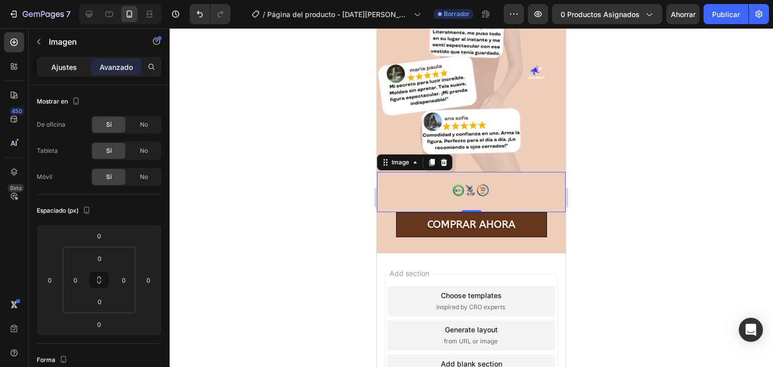
click at [69, 63] on font "Ajustes" at bounding box center [64, 67] width 26 height 9
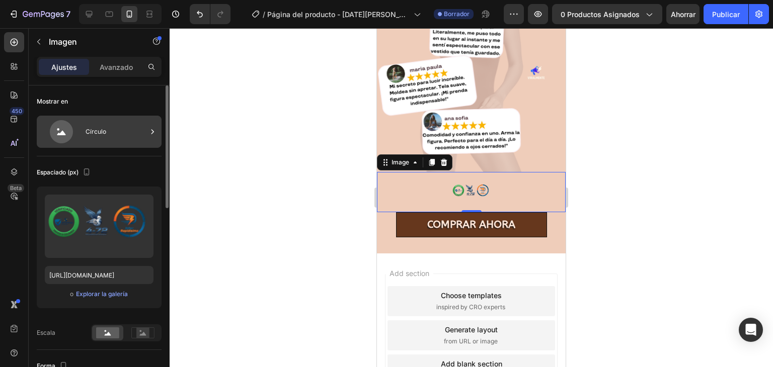
click at [95, 127] on font "Círculo" at bounding box center [96, 131] width 21 height 9
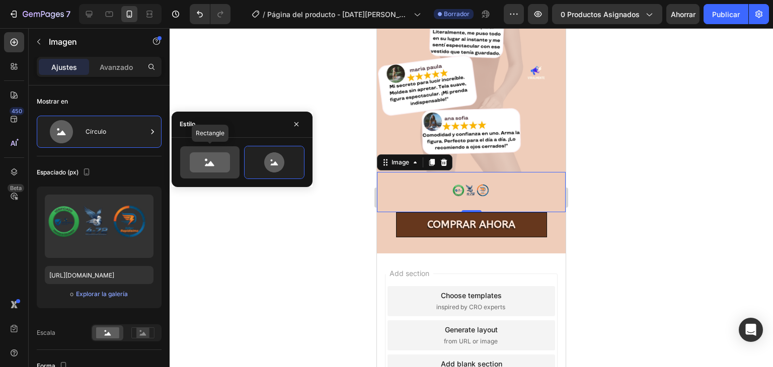
click at [203, 160] on icon at bounding box center [210, 163] width 40 height 20
type input "100"
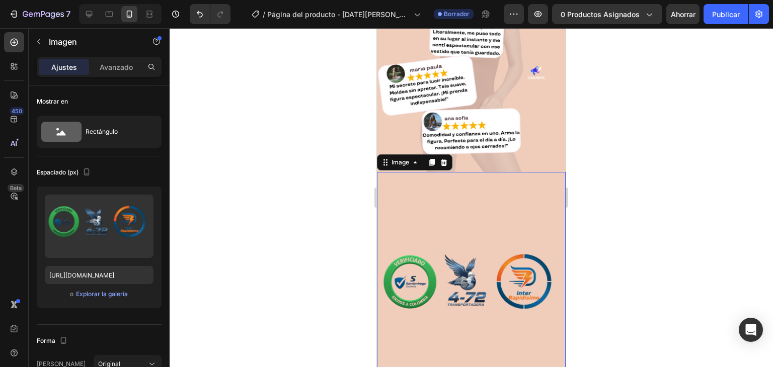
click at [757, 237] on div at bounding box center [471, 197] width 603 height 339
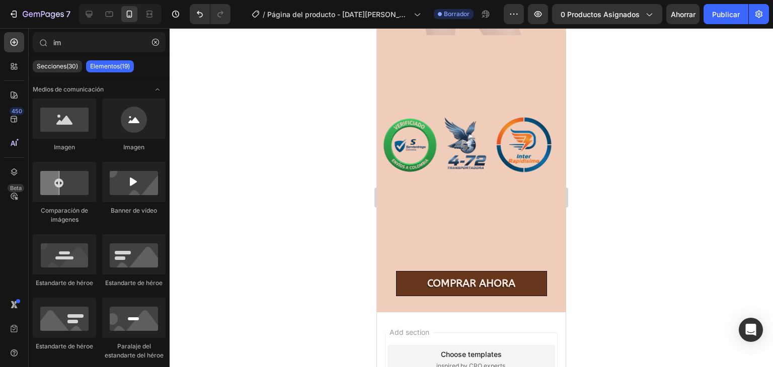
scroll to position [1059, 0]
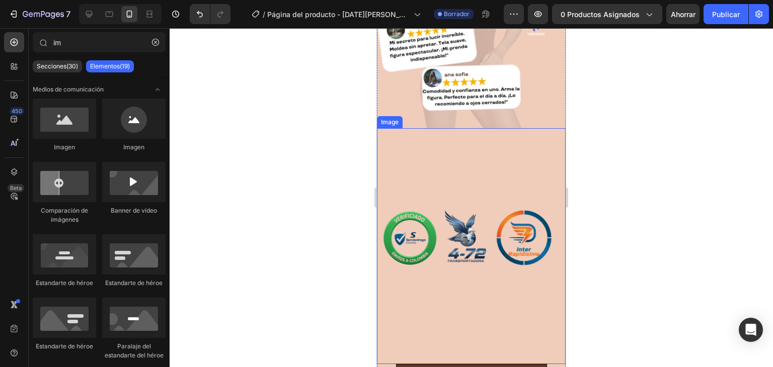
click at [479, 211] on img at bounding box center [471, 246] width 189 height 236
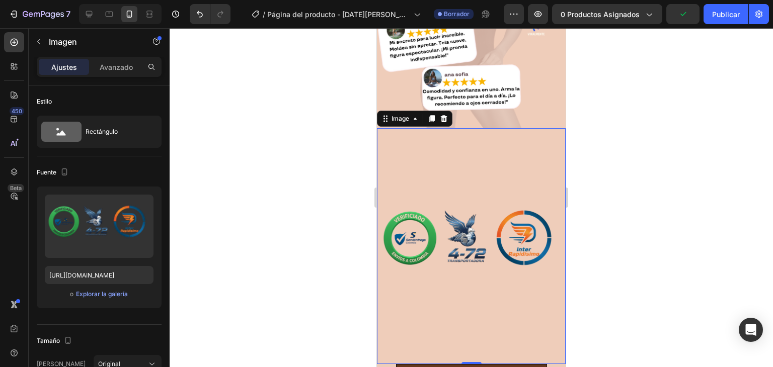
drag, startPoint x: 471, startPoint y: 343, endPoint x: 465, endPoint y: 220, distance: 123.4
click at [465, 220] on div "Image 0" at bounding box center [471, 246] width 189 height 236
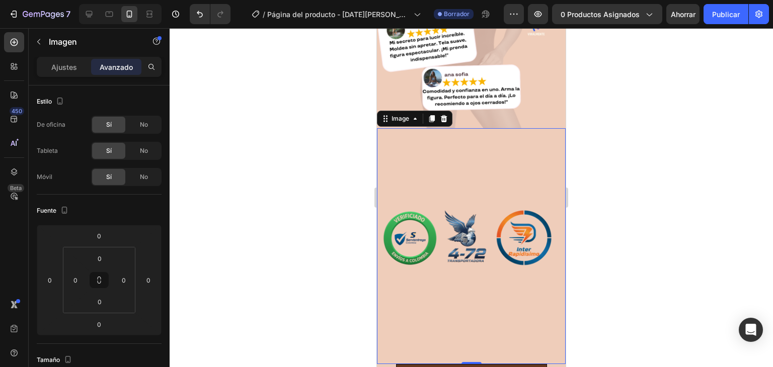
drag, startPoint x: 471, startPoint y: 343, endPoint x: 473, endPoint y: 311, distance: 32.2
click at [473, 311] on div "Image 0" at bounding box center [471, 246] width 189 height 236
click at [466, 144] on img at bounding box center [471, 246] width 189 height 236
click at [638, 147] on div at bounding box center [471, 197] width 603 height 339
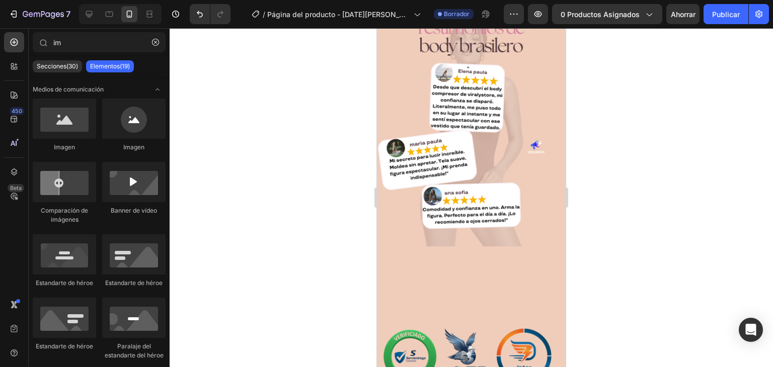
scroll to position [937, 0]
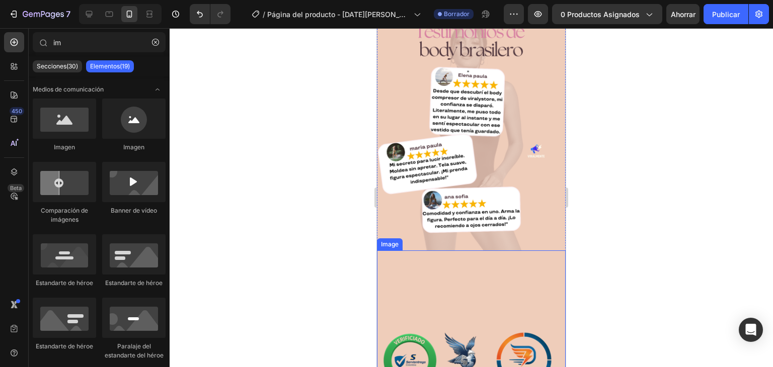
click at [442, 277] on img at bounding box center [471, 369] width 189 height 236
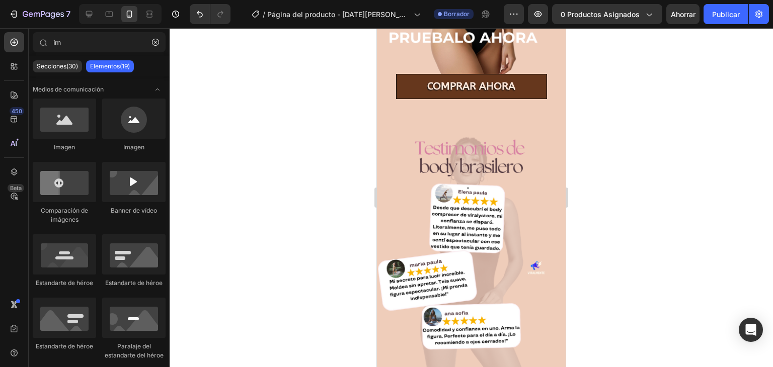
scroll to position [833, 0]
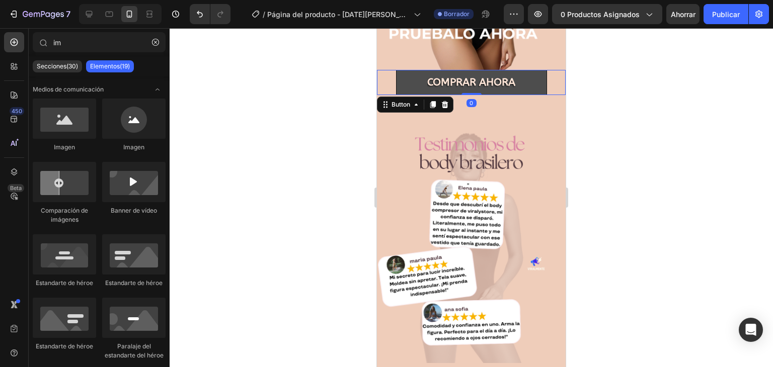
click at [524, 75] on button "COMPRAR AHORA" at bounding box center [471, 82] width 151 height 25
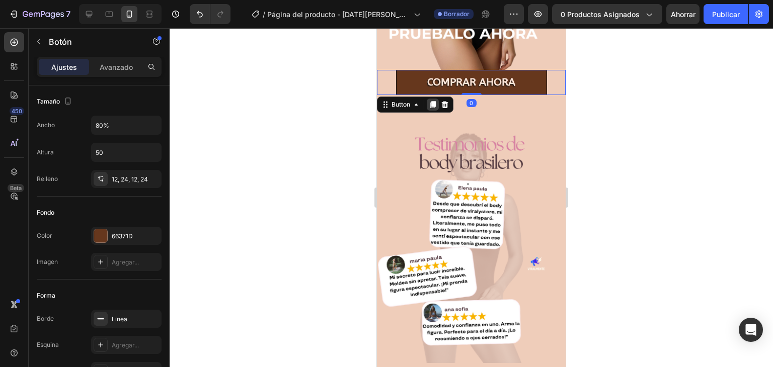
click at [434, 101] on icon at bounding box center [433, 104] width 6 height 7
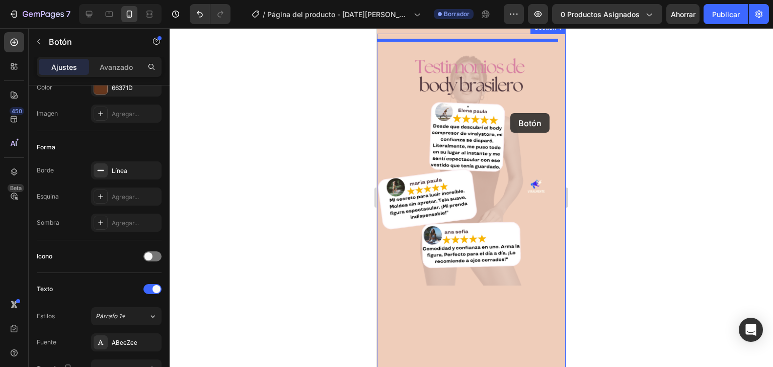
scroll to position [878, 0]
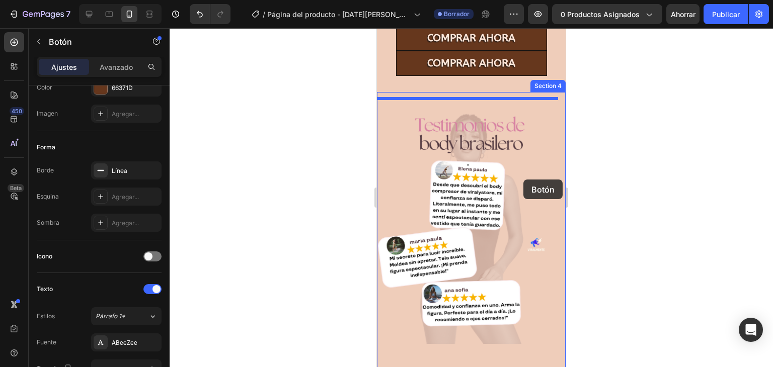
drag, startPoint x: 520, startPoint y: 95, endPoint x: 523, endPoint y: 180, distance: 84.6
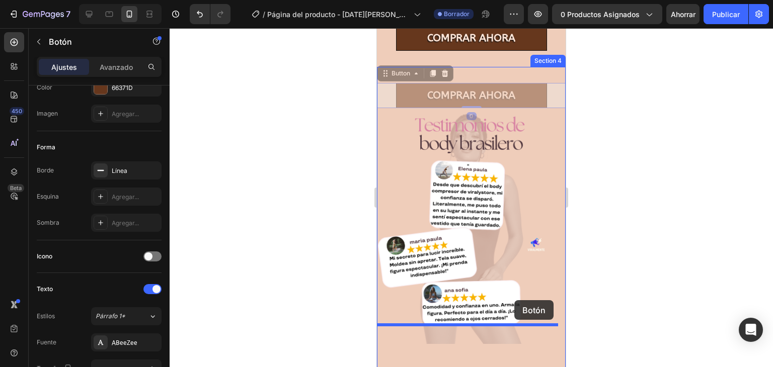
drag, startPoint x: 523, startPoint y: 85, endPoint x: 514, endPoint y: 300, distance: 215.6
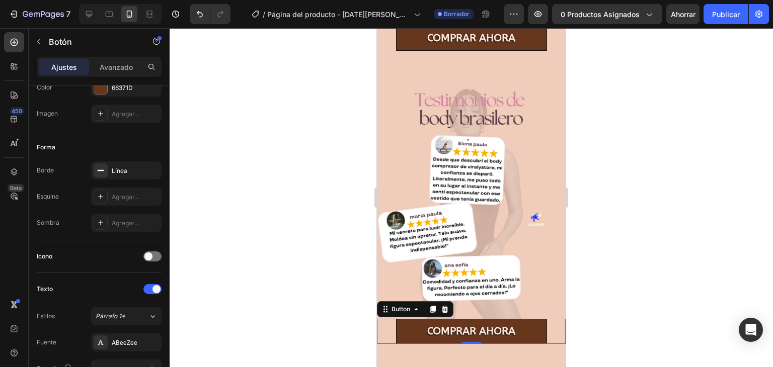
click at [622, 264] on div at bounding box center [471, 197] width 603 height 339
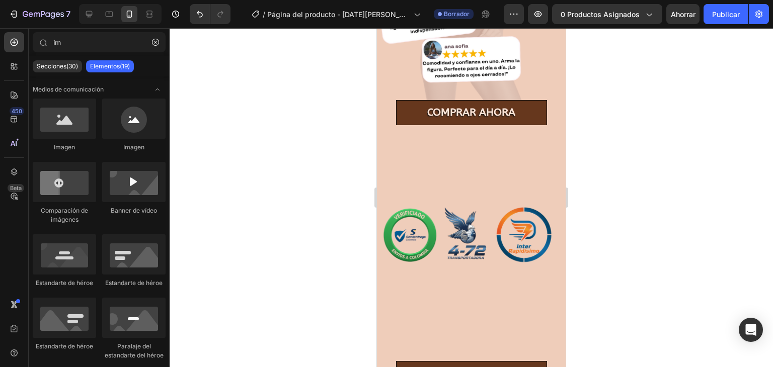
scroll to position [1091, 0]
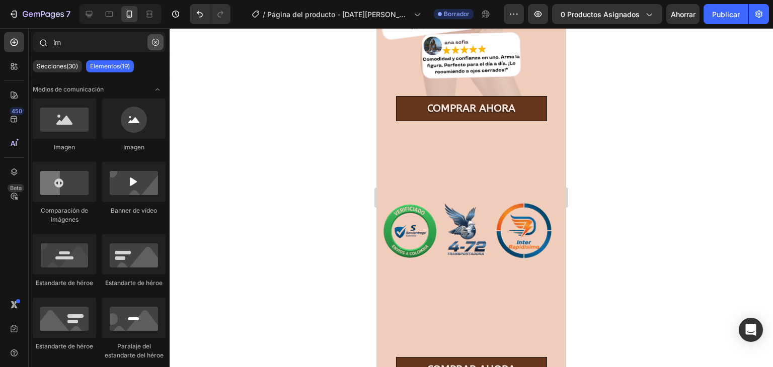
click at [157, 45] on icon "button" at bounding box center [155, 42] width 7 height 7
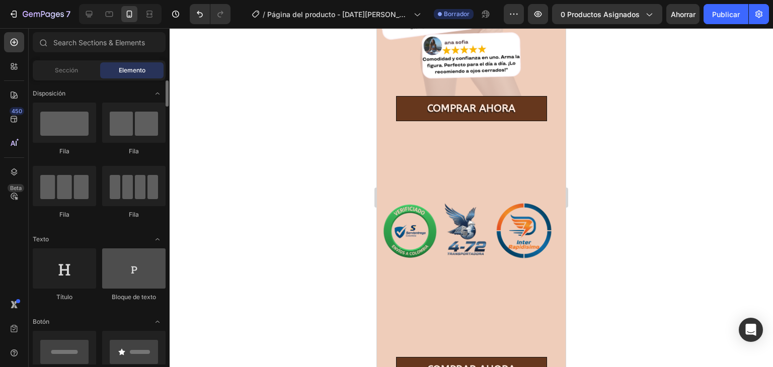
click at [126, 274] on div at bounding box center [133, 269] width 63 height 40
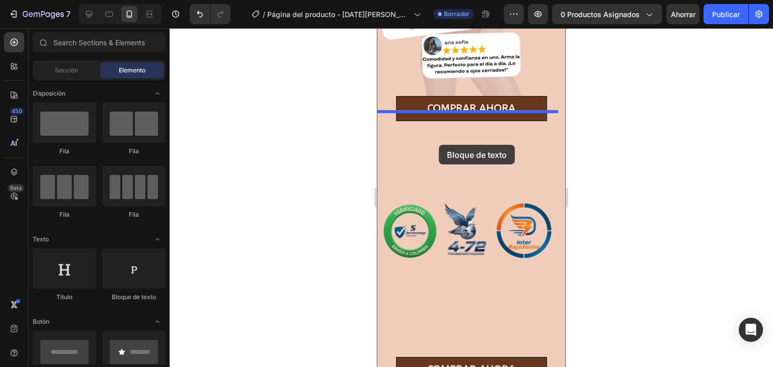
drag, startPoint x: 526, startPoint y: 302, endPoint x: 439, endPoint y: 145, distance: 179.6
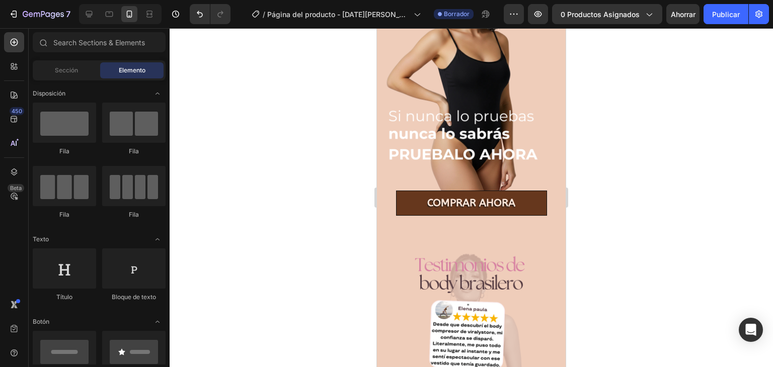
scroll to position [711, 0]
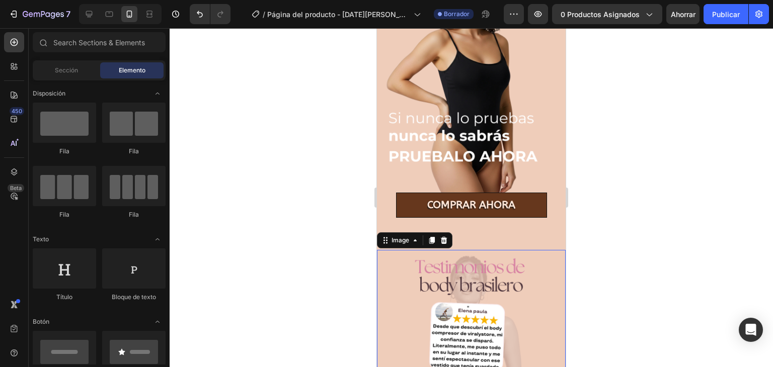
click at [513, 278] on img at bounding box center [471, 368] width 189 height 236
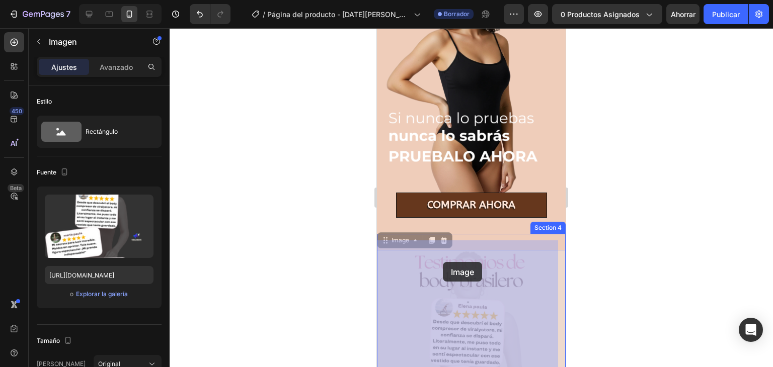
drag, startPoint x: 541, startPoint y: 291, endPoint x: 464, endPoint y: 273, distance: 79.2
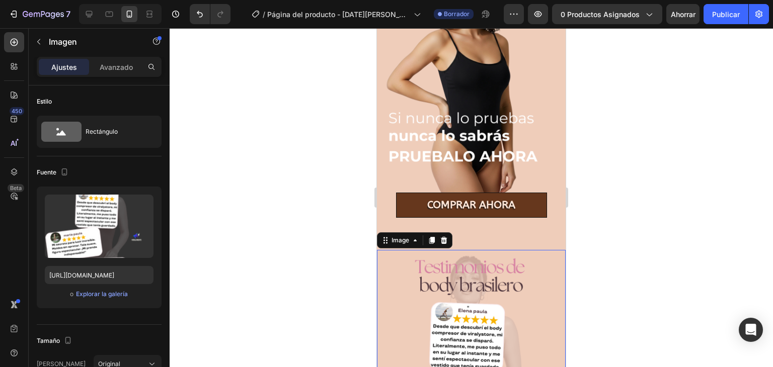
click at [403, 270] on img at bounding box center [471, 368] width 189 height 236
click at [442, 254] on img at bounding box center [471, 368] width 189 height 236
click at [445, 271] on img at bounding box center [471, 368] width 189 height 236
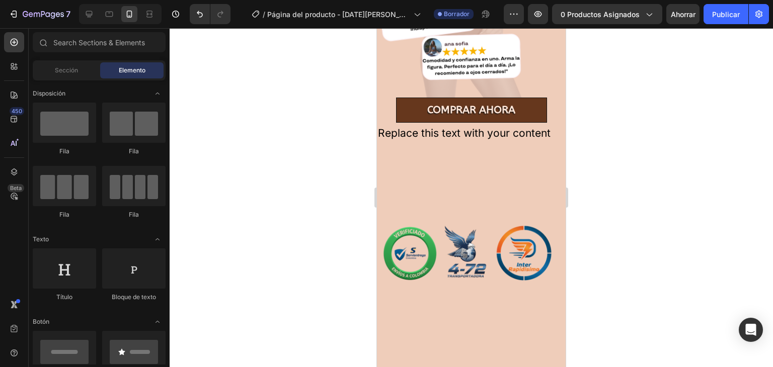
scroll to position [1086, 0]
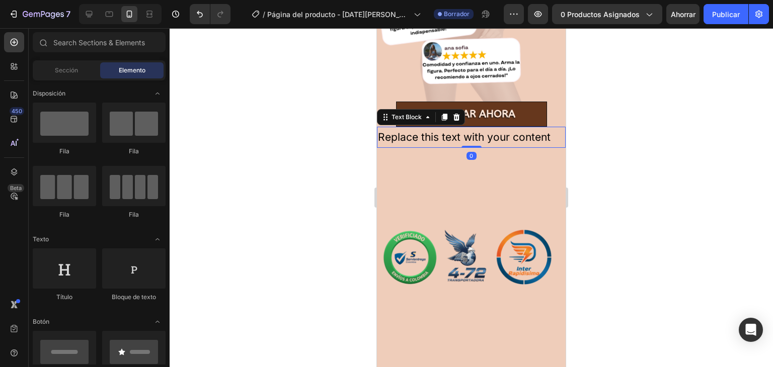
click at [475, 132] on div "Replace this text with your content" at bounding box center [471, 137] width 189 height 21
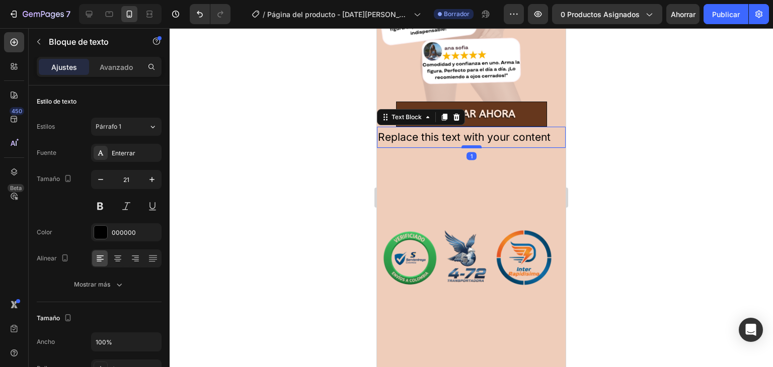
click at [472, 145] on div at bounding box center [472, 146] width 20 height 3
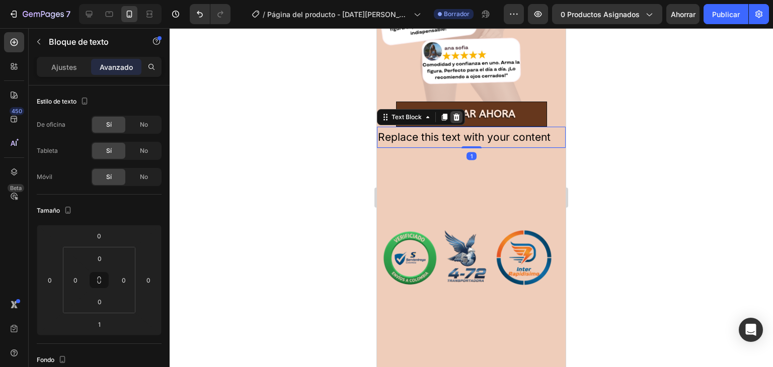
click at [455, 114] on icon at bounding box center [456, 117] width 7 height 7
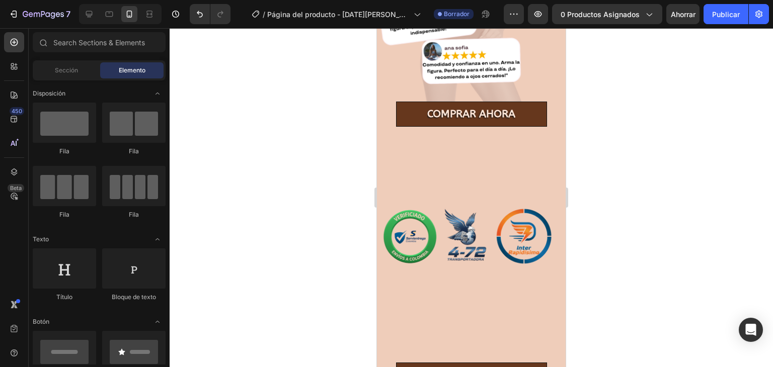
click at [77, 278] on div at bounding box center [64, 269] width 63 height 40
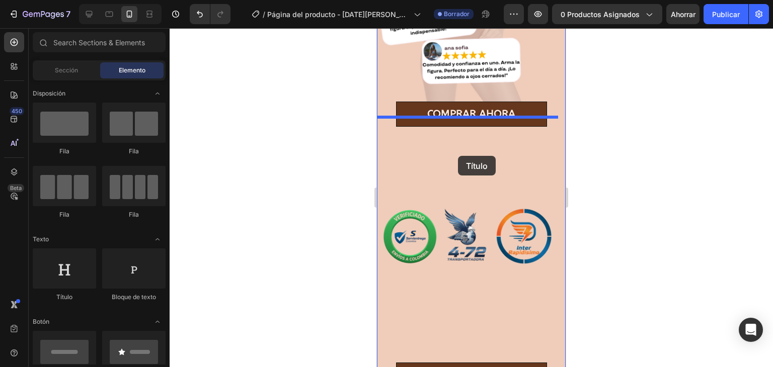
drag, startPoint x: 453, startPoint y: 306, endPoint x: 458, endPoint y: 156, distance: 150.1
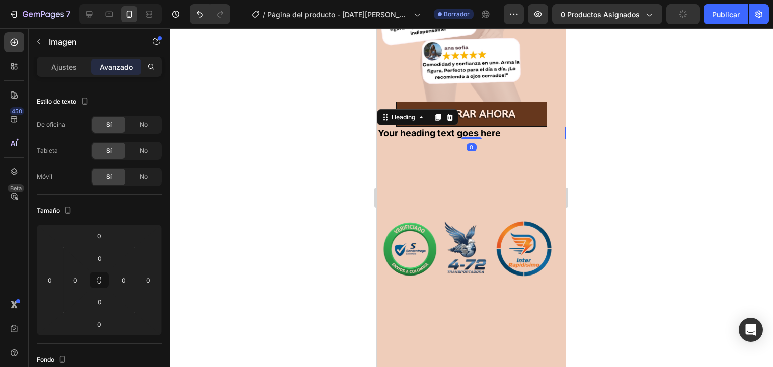
click at [460, 127] on h2 "Your heading text goes here" at bounding box center [471, 133] width 189 height 13
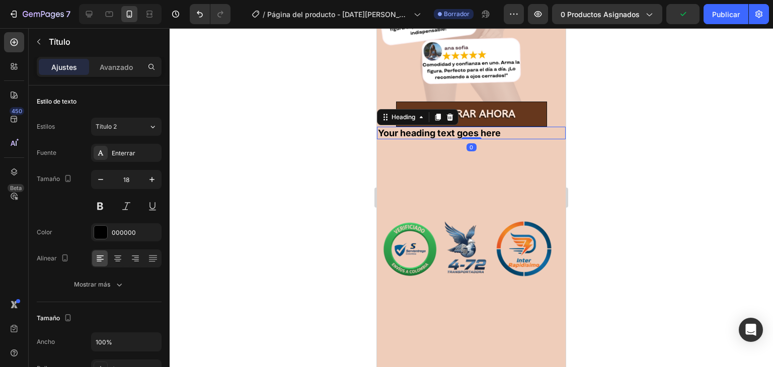
click at [460, 127] on h2 "Your heading text goes here" at bounding box center [471, 133] width 189 height 13
click at [460, 128] on p "Your heading text goes here" at bounding box center [471, 133] width 187 height 11
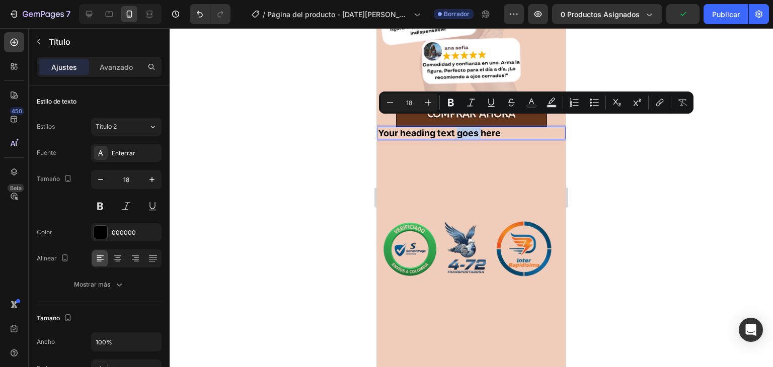
click at [460, 128] on p "Your heading text goes here" at bounding box center [471, 133] width 187 height 11
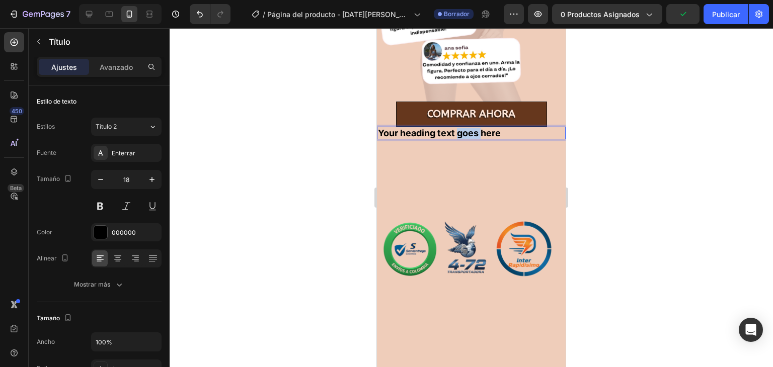
click at [460, 128] on p "Your heading text goes here" at bounding box center [471, 133] width 187 height 11
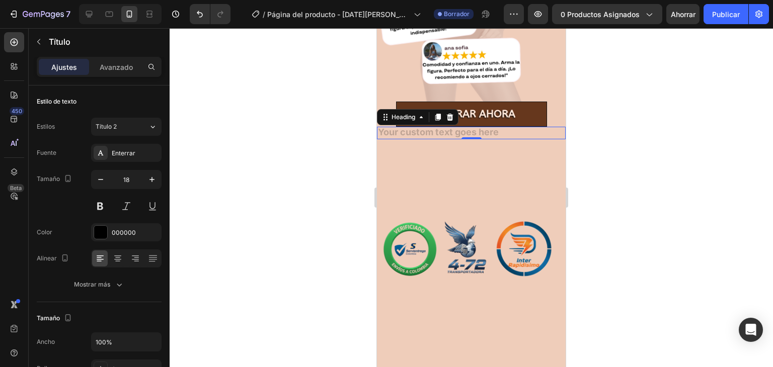
click at [630, 234] on div at bounding box center [471, 197] width 603 height 339
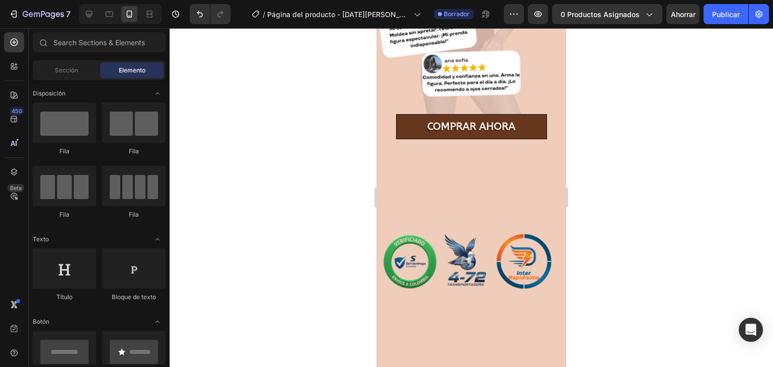
scroll to position [1061, 0]
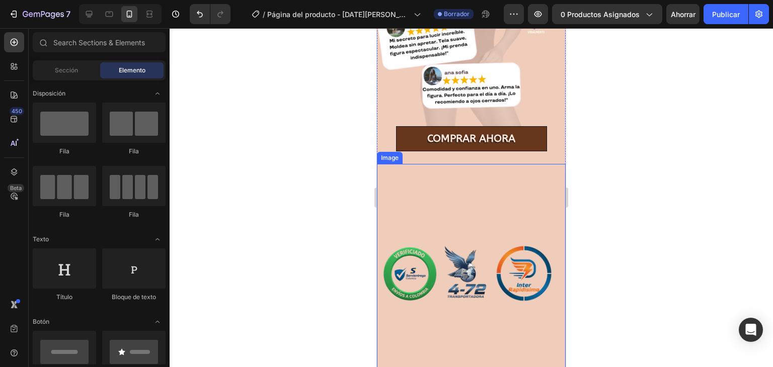
click at [155, 77] on div "Elemento" at bounding box center [131, 70] width 63 height 16
drag, startPoint x: 167, startPoint y: 96, endPoint x: 168, endPoint y: 164, distance: 67.4
drag, startPoint x: 160, startPoint y: 247, endPoint x: 162, endPoint y: 277, distance: 30.3
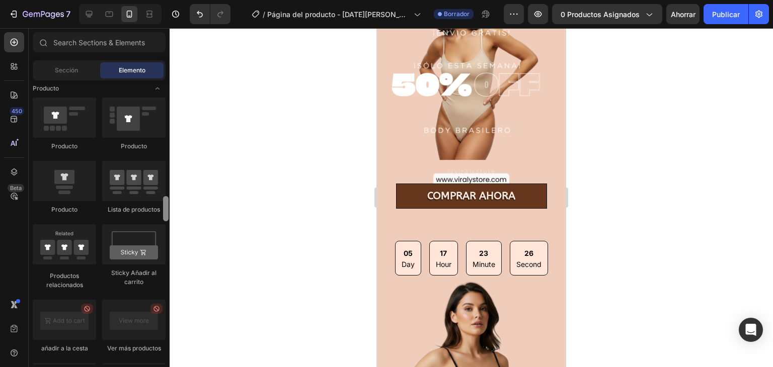
scroll to position [1299, 0]
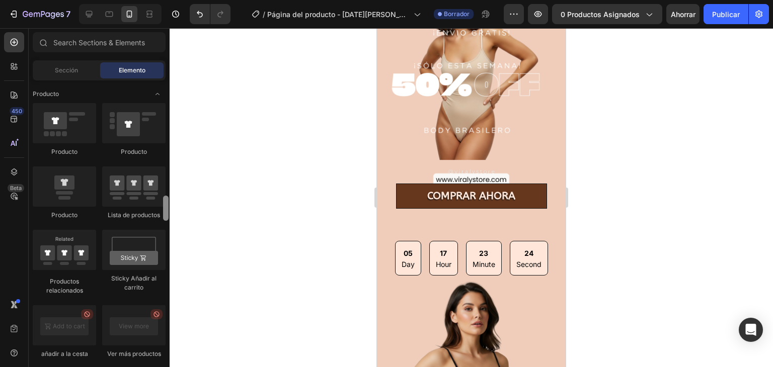
drag, startPoint x: 164, startPoint y: 124, endPoint x: 175, endPoint y: 211, distance: 87.3
click at [175, 0] on div "7 / Página del producto - [DATE][PERSON_NAME] 10:57:33 Borrador Avance 0 produc…" at bounding box center [386, 0] width 773 height 0
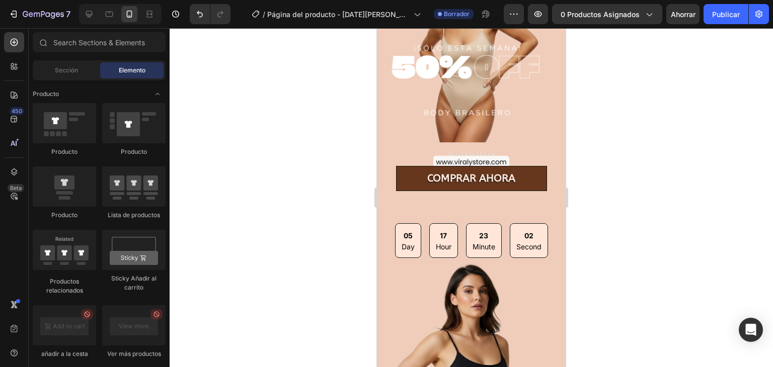
scroll to position [399, 0]
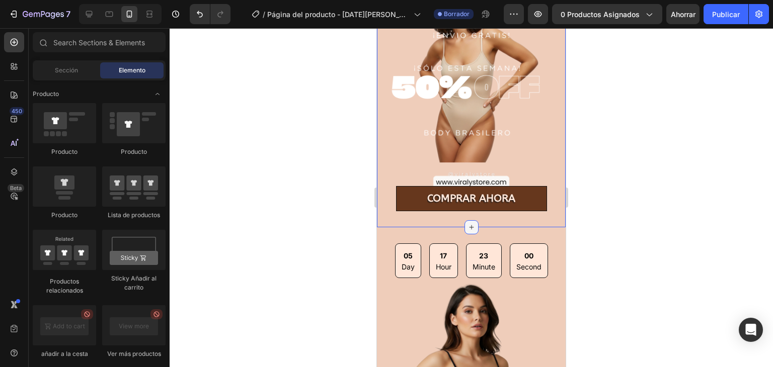
click at [465, 220] on div at bounding box center [472, 227] width 14 height 14
click at [346, 210] on div at bounding box center [471, 197] width 603 height 339
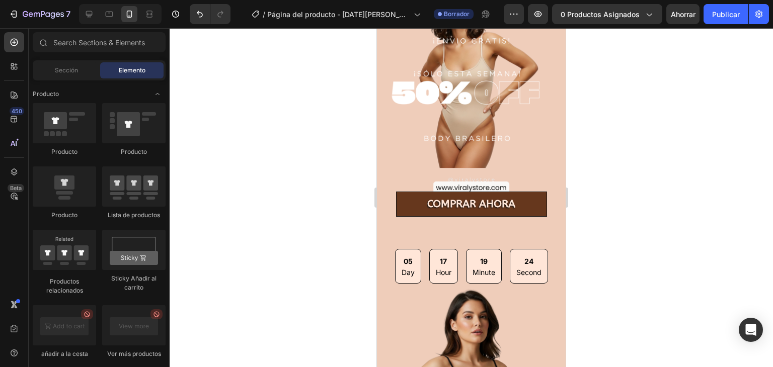
scroll to position [163, 0]
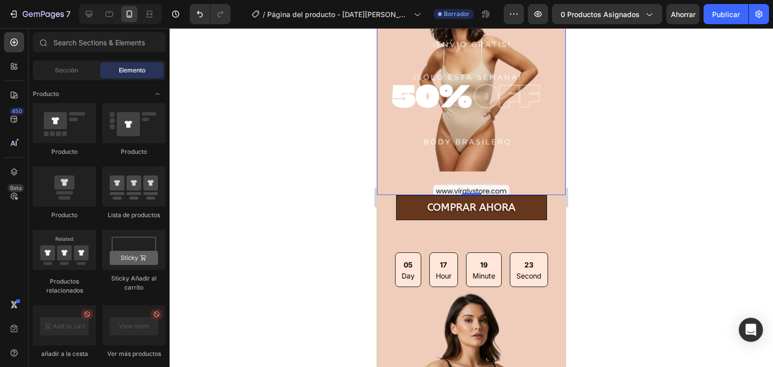
click at [529, 109] on img at bounding box center [471, 77] width 189 height 236
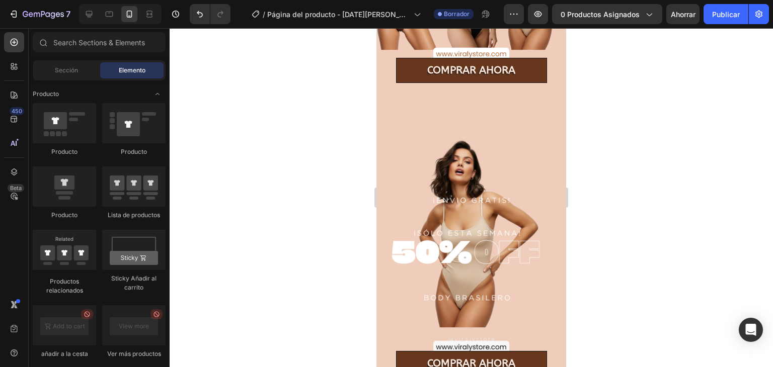
scroll to position [221, 0]
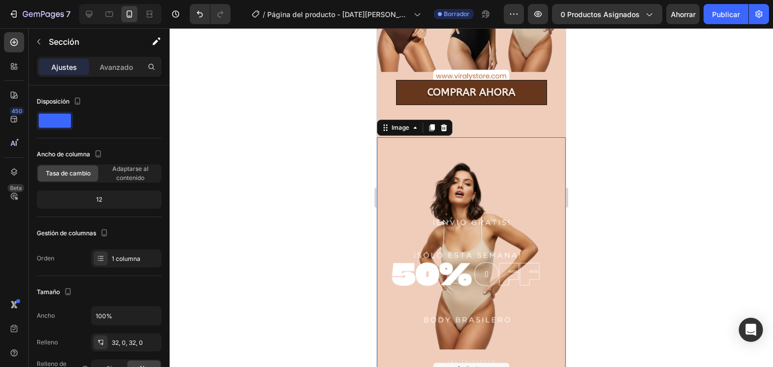
click at [523, 137] on img at bounding box center [471, 255] width 189 height 236
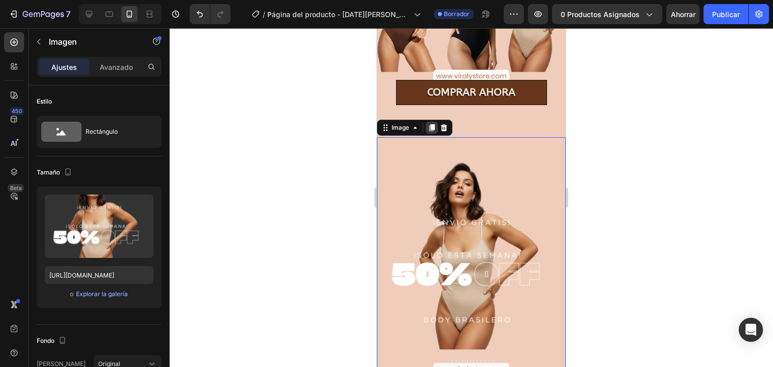
click at [427, 122] on div at bounding box center [432, 128] width 12 height 12
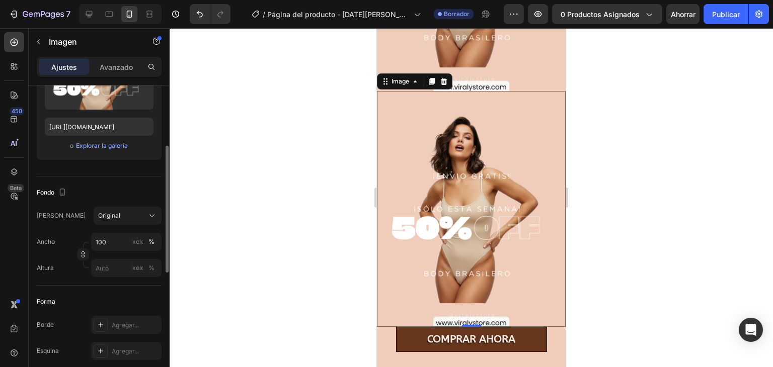
scroll to position [511, 0]
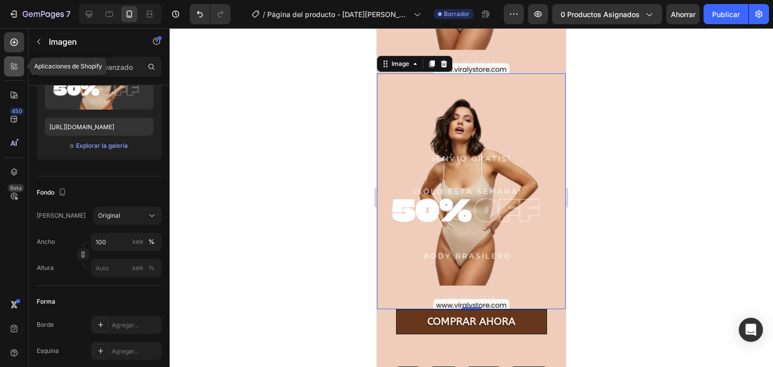
click at [20, 68] on div at bounding box center [14, 66] width 20 height 20
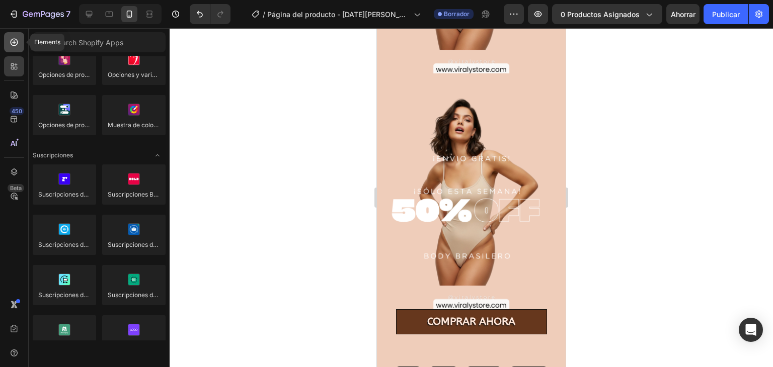
click at [20, 38] on div at bounding box center [14, 42] width 20 height 20
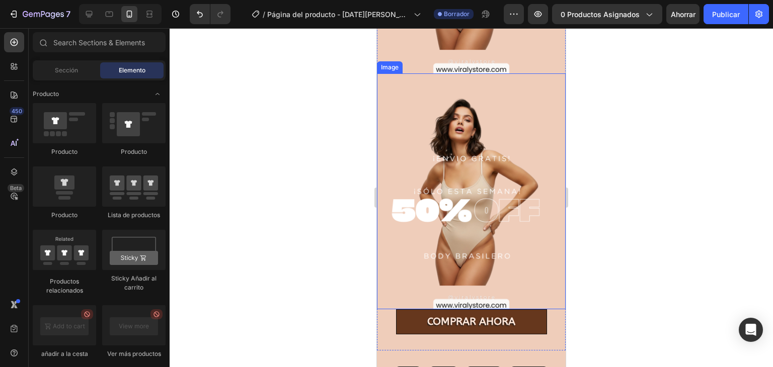
click at [455, 129] on img at bounding box center [471, 191] width 189 height 236
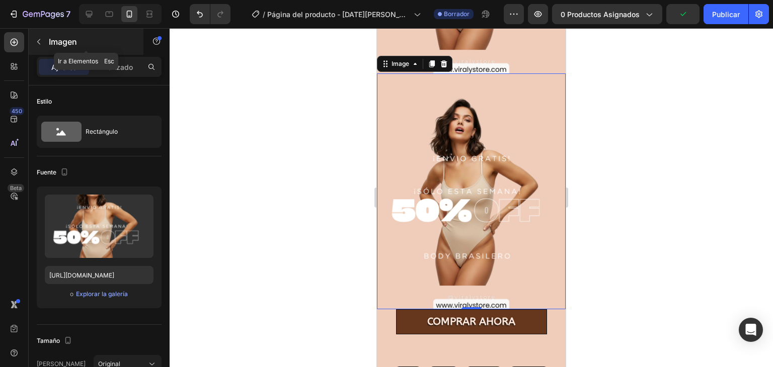
click at [84, 40] on p "Imagen" at bounding box center [92, 42] width 86 height 12
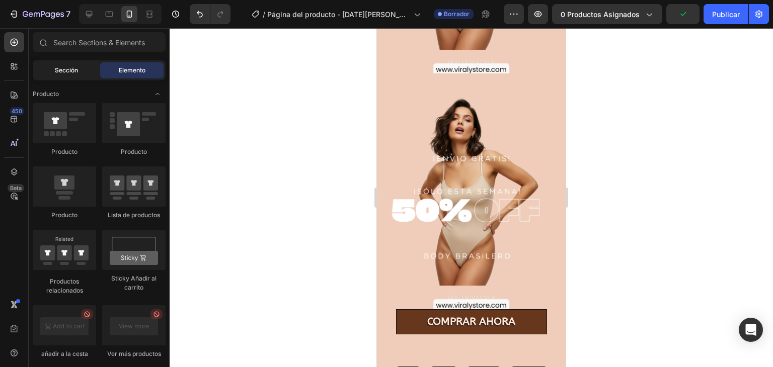
click at [94, 75] on div "Sección" at bounding box center [66, 70] width 63 height 16
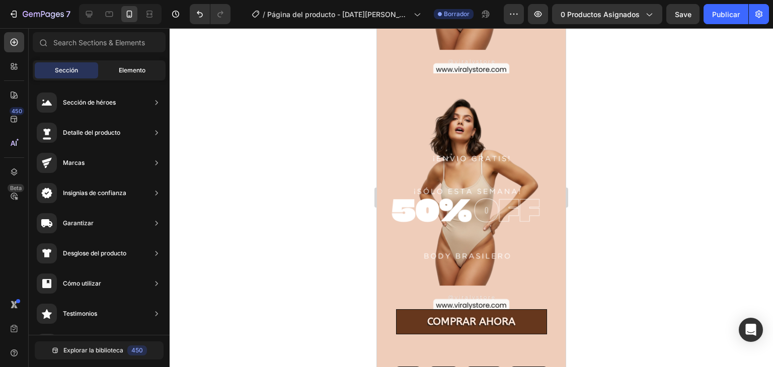
click at [116, 72] on div "Elemento" at bounding box center [131, 70] width 63 height 16
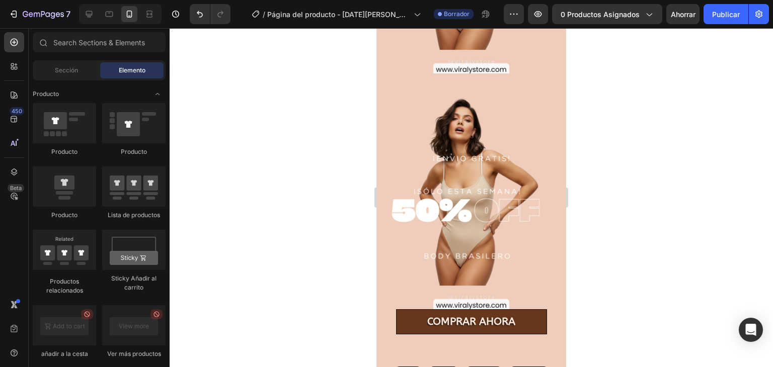
click at [116, 72] on div "Elemento" at bounding box center [131, 70] width 63 height 16
drag, startPoint x: 116, startPoint y: 72, endPoint x: 161, endPoint y: 125, distance: 69.6
click at [129, 86] on div "Secciones(30) Elementos(84) Sección Elemento Sección de héroes Detalle del prod…" at bounding box center [99, 198] width 141 height 333
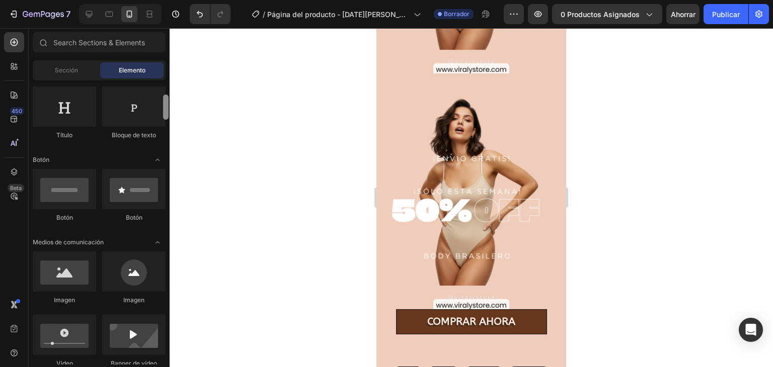
click at [163, 101] on div at bounding box center [166, 223] width 8 height 284
click at [163, 101] on div at bounding box center [166, 107] width 6 height 25
click at [81, 45] on input "text" at bounding box center [99, 42] width 133 height 20
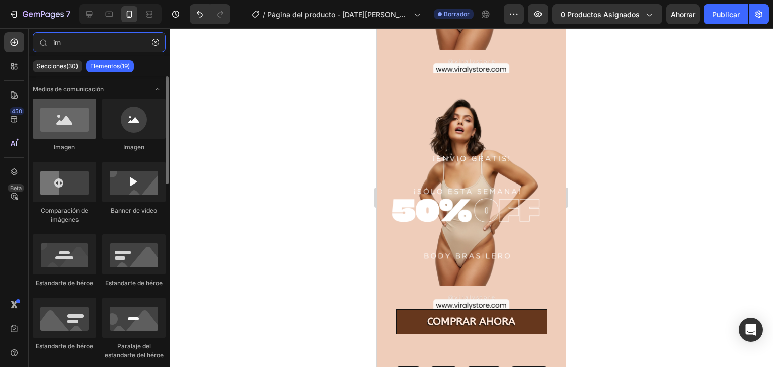
type input "im"
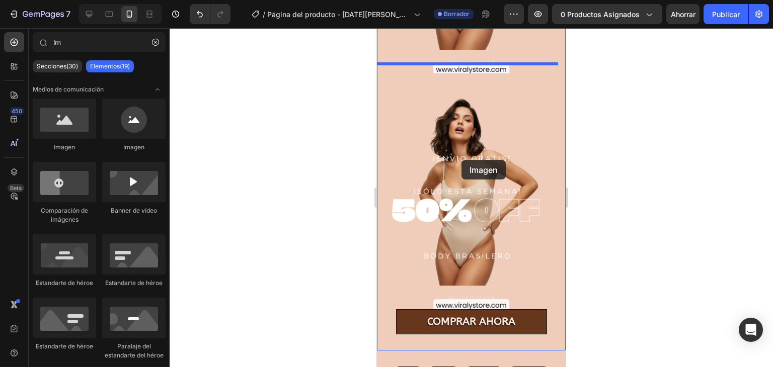
drag, startPoint x: 445, startPoint y: 143, endPoint x: 462, endPoint y: 160, distance: 23.5
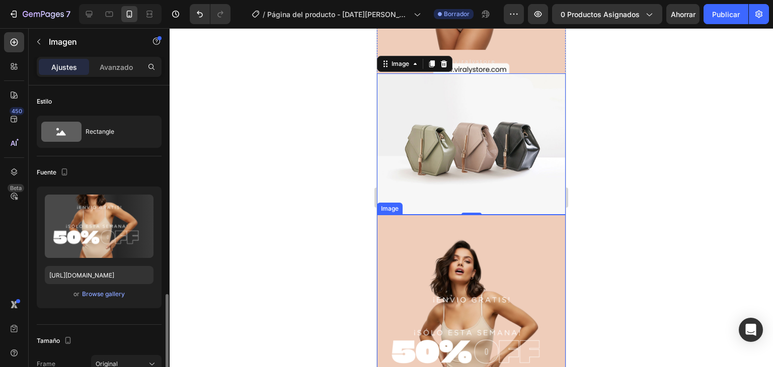
scroll to position [148, 0]
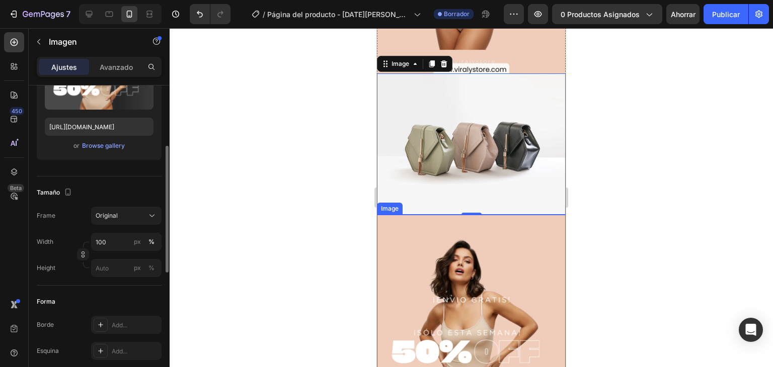
click at [474, 243] on img at bounding box center [471, 333] width 189 height 236
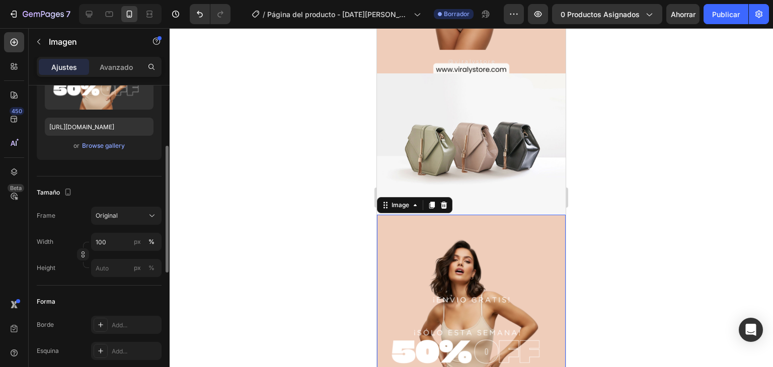
click at [474, 243] on img at bounding box center [471, 333] width 189 height 236
click at [445, 202] on icon at bounding box center [444, 205] width 7 height 7
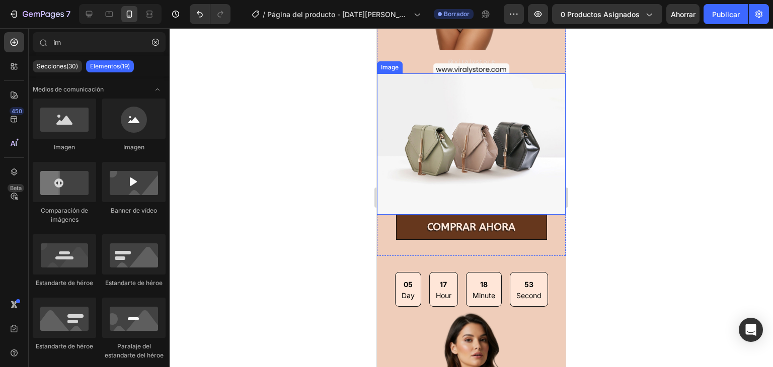
click at [442, 135] on img at bounding box center [471, 143] width 189 height 141
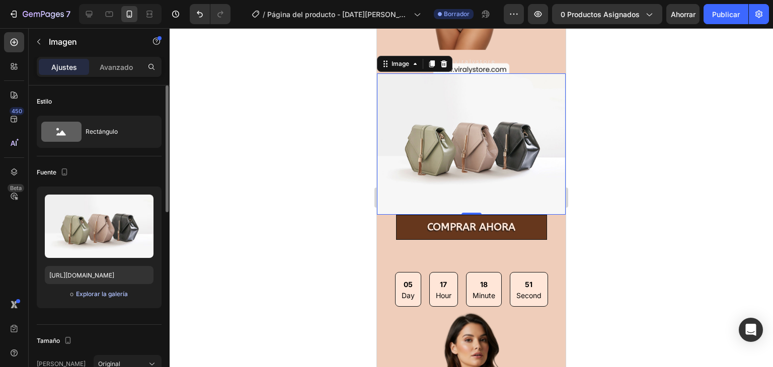
click at [94, 296] on font "Explorar la galería" at bounding box center [102, 294] width 52 height 8
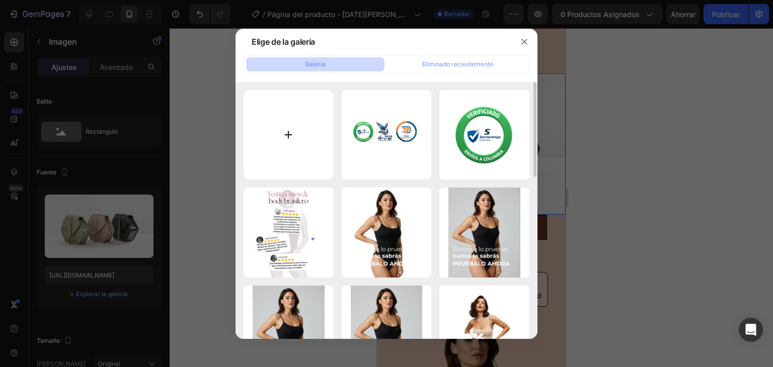
click at [280, 126] on input "file" at bounding box center [289, 135] width 90 height 90
type input "C:\fakepath\portada video.png"
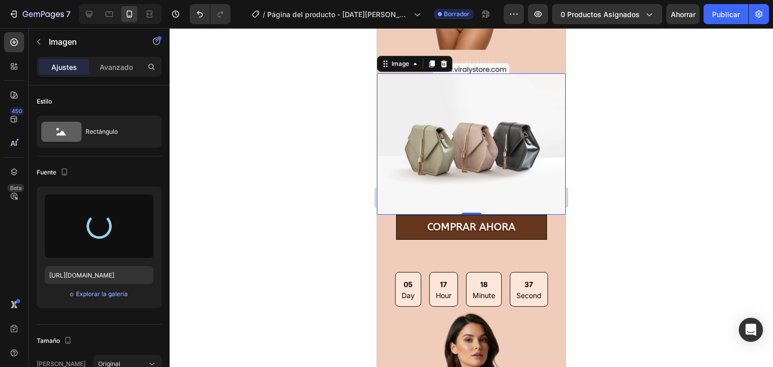
type input "[URL][DOMAIN_NAME]"
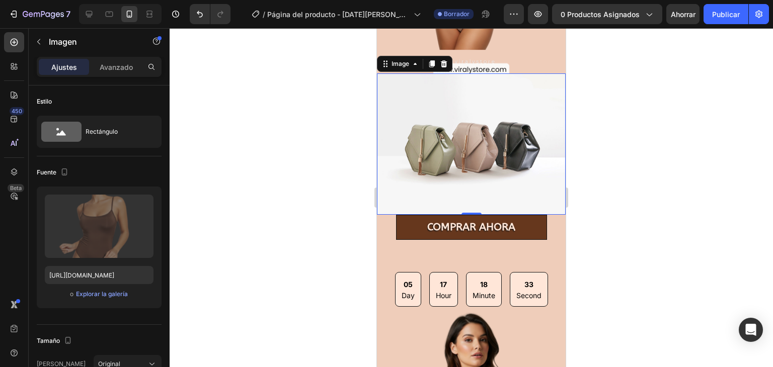
click at [525, 125] on img at bounding box center [471, 191] width 189 height 236
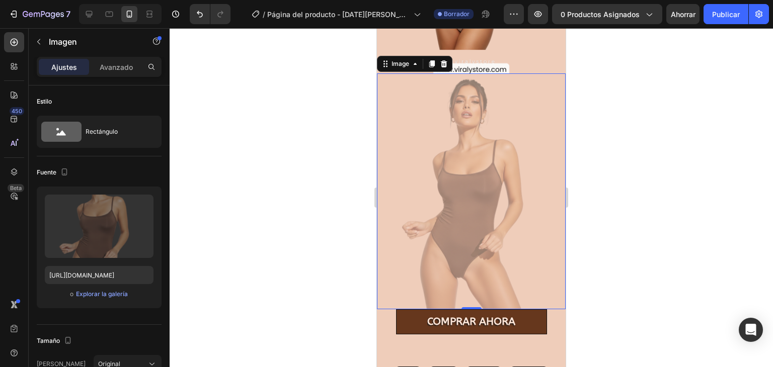
click at [656, 109] on div at bounding box center [471, 197] width 603 height 339
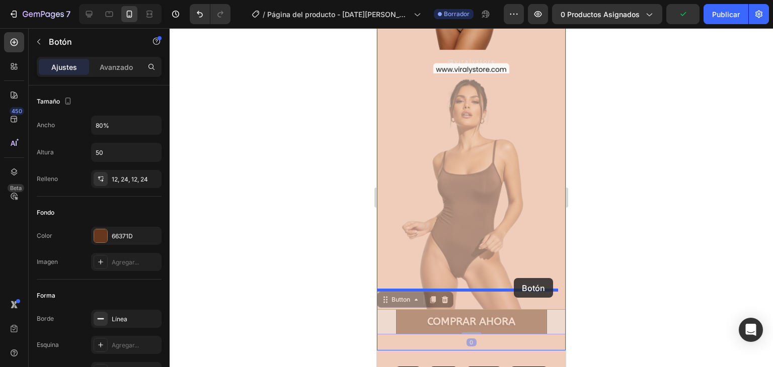
drag, startPoint x: 521, startPoint y: 306, endPoint x: 514, endPoint y: 278, distance: 28.1
drag, startPoint x: 513, startPoint y: 301, endPoint x: 511, endPoint y: 274, distance: 26.7
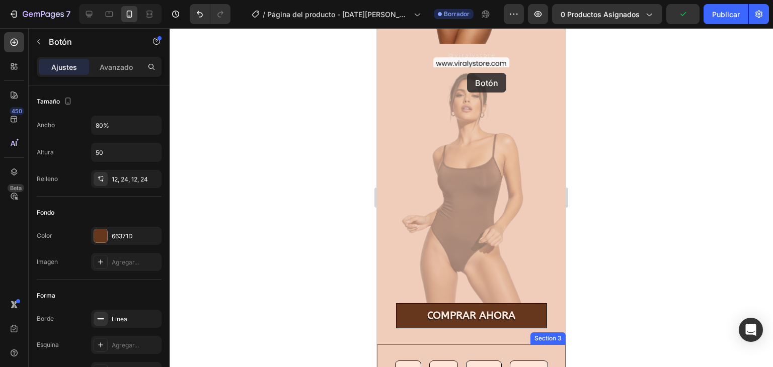
scroll to position [430, 0]
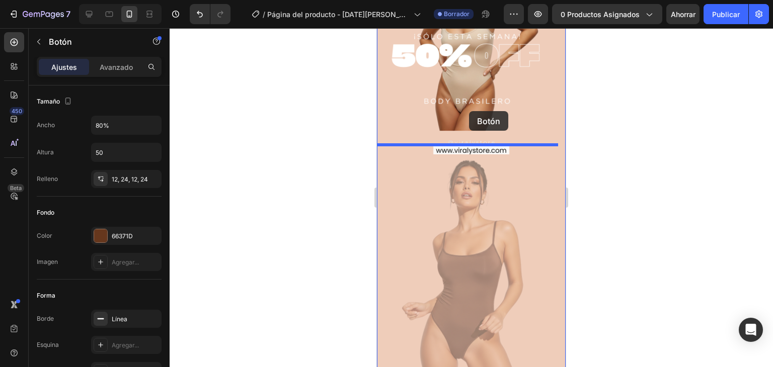
drag, startPoint x: 509, startPoint y: 314, endPoint x: 469, endPoint y: 111, distance: 206.7
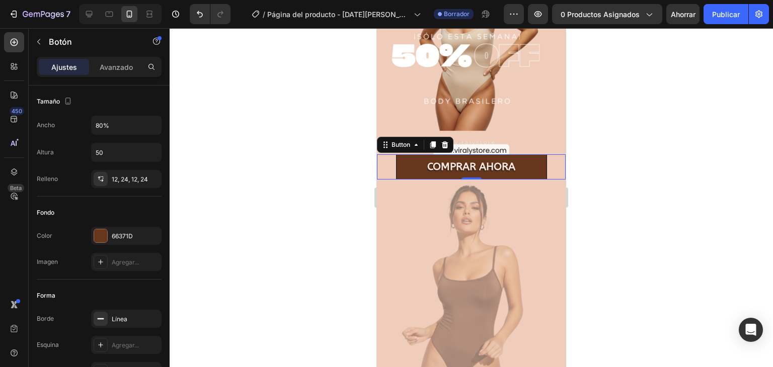
click at [600, 141] on div at bounding box center [471, 197] width 603 height 339
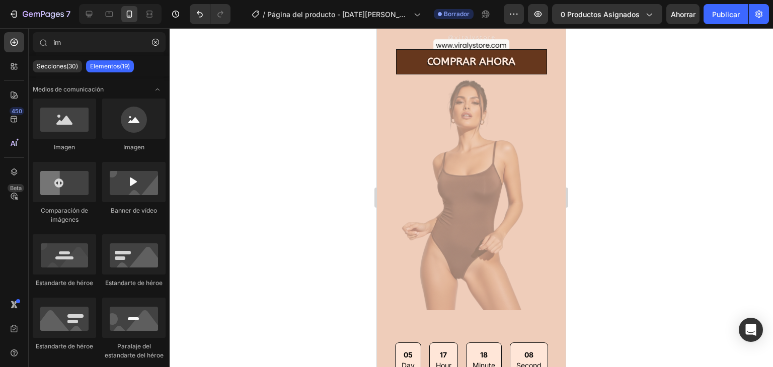
scroll to position [513, 0]
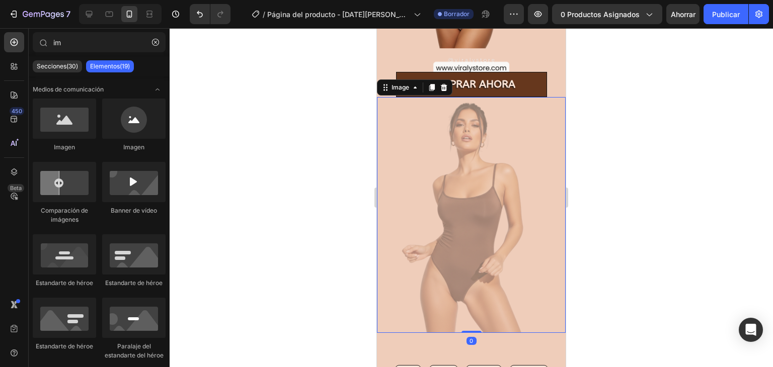
click at [495, 184] on img at bounding box center [471, 215] width 189 height 236
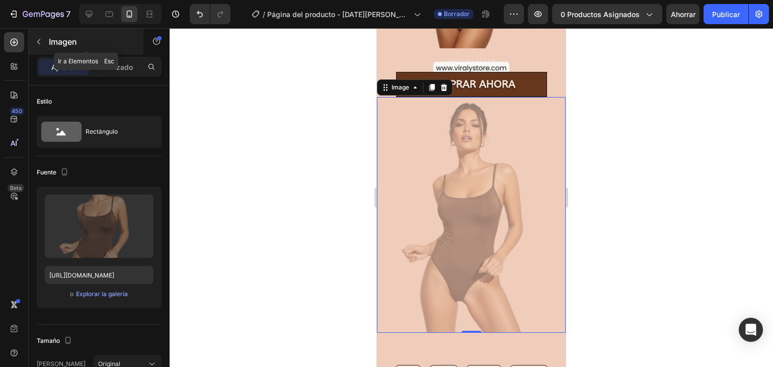
click at [69, 47] on p "Imagen" at bounding box center [92, 42] width 86 height 12
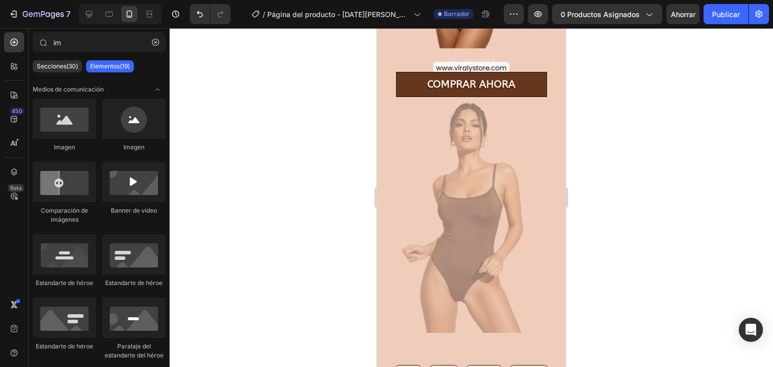
drag, startPoint x: 168, startPoint y: 109, endPoint x: 166, endPoint y: 124, distance: 15.7
drag, startPoint x: 167, startPoint y: 183, endPoint x: 167, endPoint y: 198, distance: 15.1
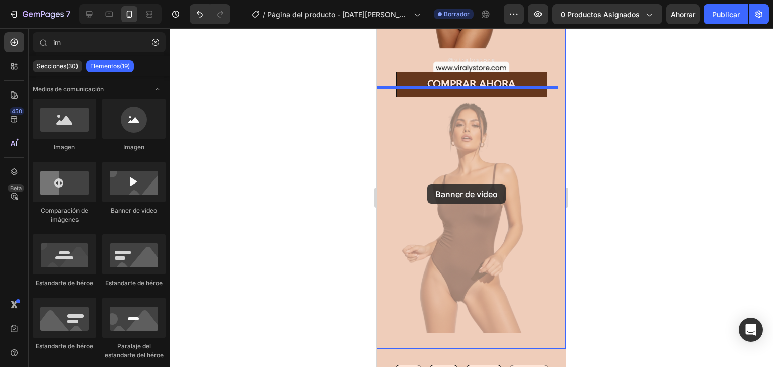
drag, startPoint x: 513, startPoint y: 223, endPoint x: 432, endPoint y: 184, distance: 90.5
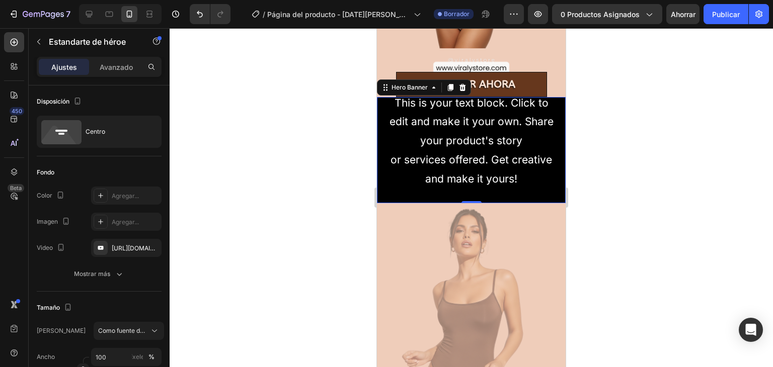
click at [647, 172] on div at bounding box center [471, 197] width 603 height 339
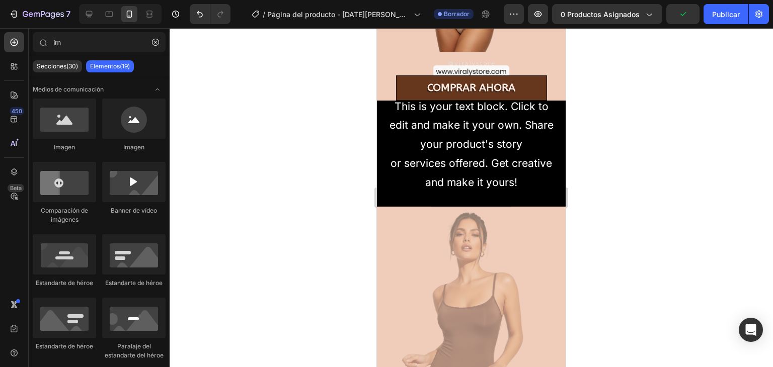
scroll to position [507, 0]
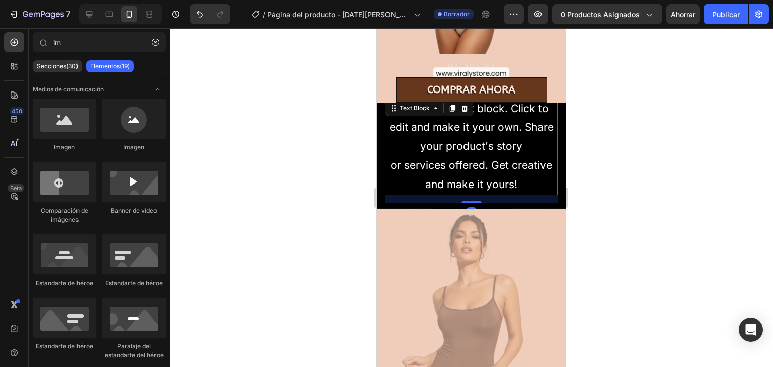
click at [432, 144] on div "This is your text block. Click to edit and make it your own. Share your product…" at bounding box center [471, 146] width 173 height 97
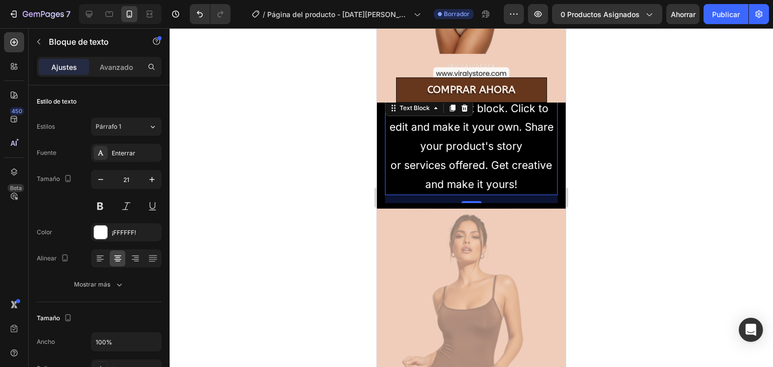
click at [514, 163] on div "This is your text block. Click to edit and make it your own. Share your product…" at bounding box center [471, 146] width 173 height 97
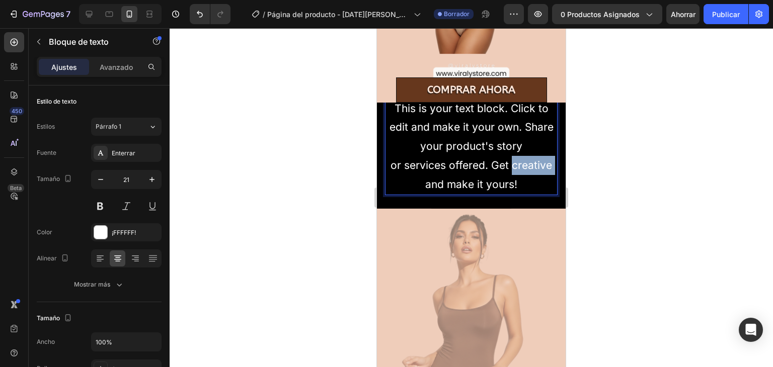
click at [514, 163] on p "This is your text block. Click to edit and make it your own. Share your product…" at bounding box center [471, 146] width 171 height 95
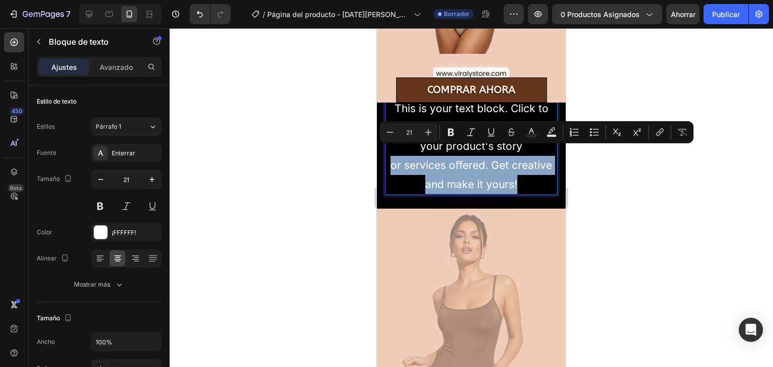
click at [514, 163] on p "This is your text block. Click to edit and make it your own. Share your product…" at bounding box center [471, 146] width 171 height 95
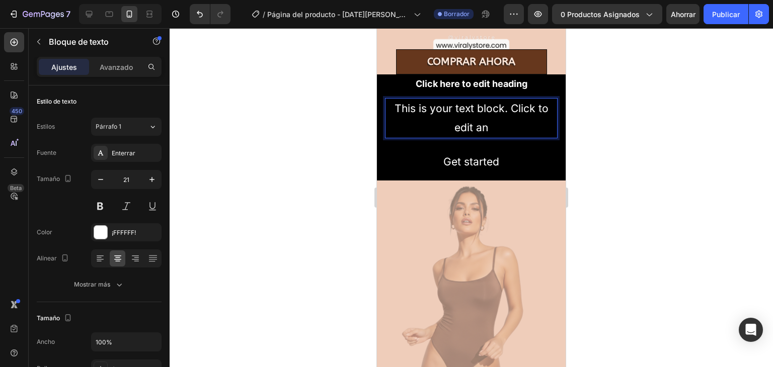
scroll to position [546, 0]
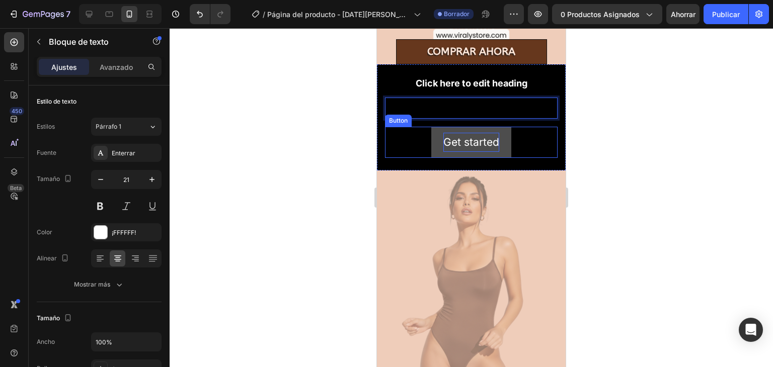
click at [491, 133] on div "Get started" at bounding box center [471, 142] width 56 height 19
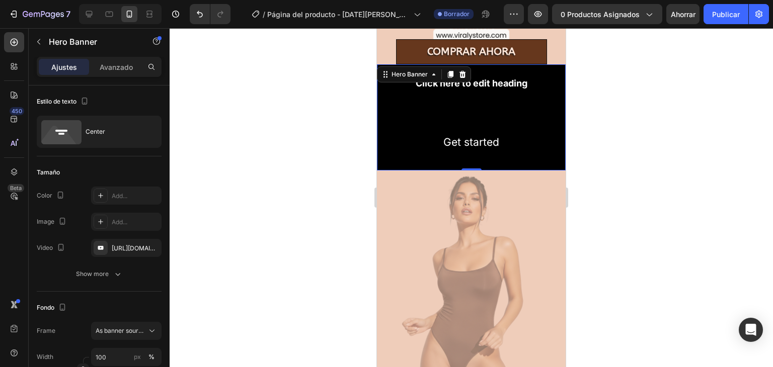
click at [498, 64] on div "Background Image" at bounding box center [471, 117] width 189 height 106
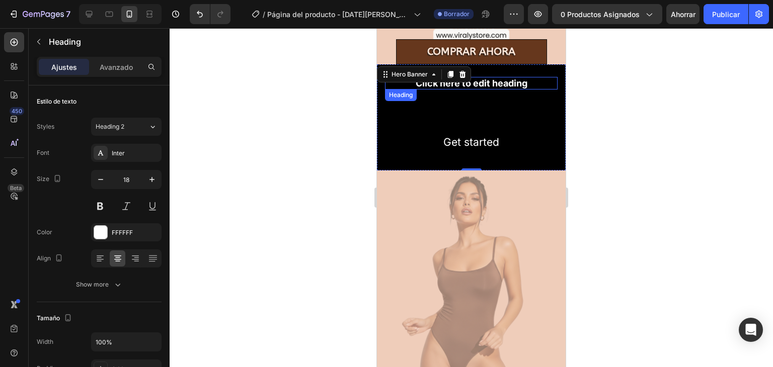
click at [500, 77] on h2 "Click here to edit heading" at bounding box center [471, 83] width 173 height 13
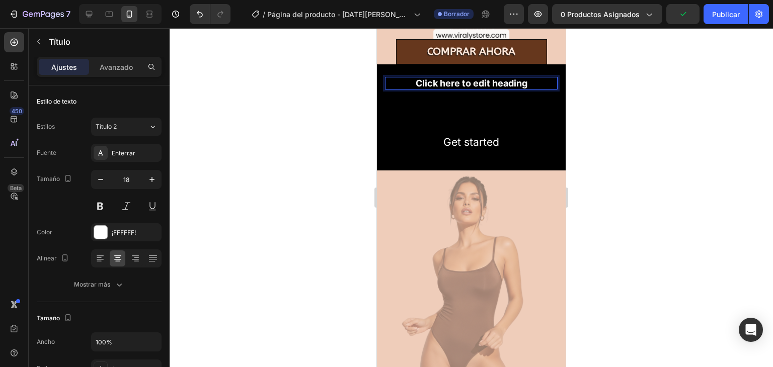
click at [500, 77] on h2 "Click here to edit heading" at bounding box center [471, 83] width 173 height 13
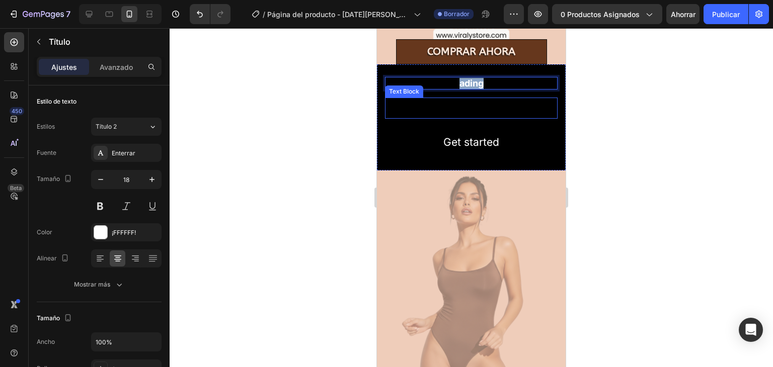
drag, startPoint x: 485, startPoint y: 75, endPoint x: 415, endPoint y: 95, distance: 72.8
click at [415, 95] on div "ading Heading 16 Text Block Get started Button" at bounding box center [471, 117] width 173 height 81
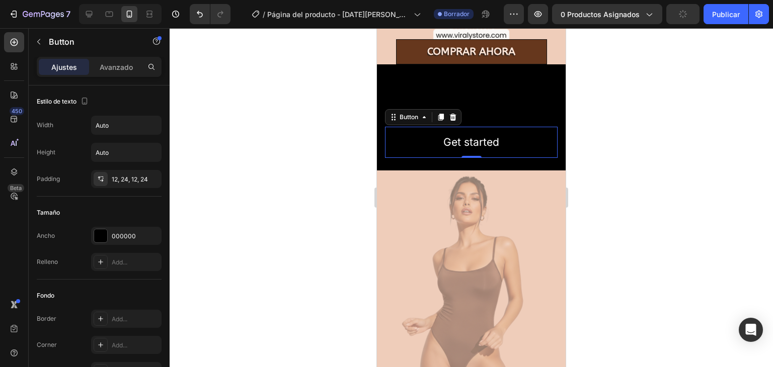
click at [538, 127] on div "Get started Button 0" at bounding box center [471, 142] width 173 height 31
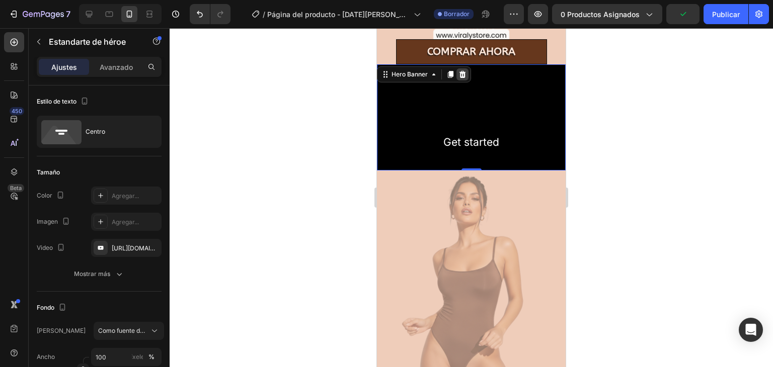
click at [461, 70] on icon at bounding box center [463, 74] width 8 height 8
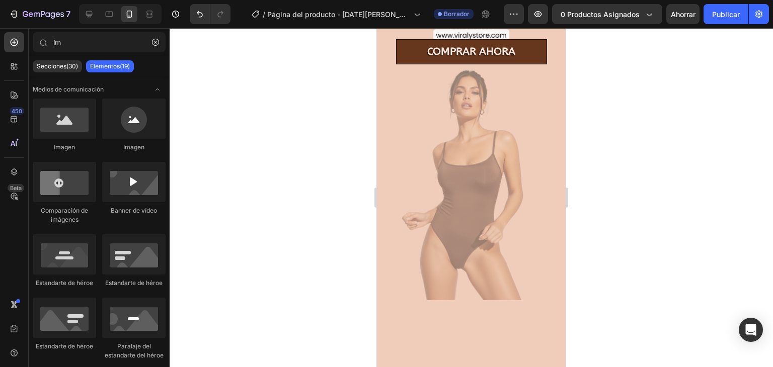
drag, startPoint x: 167, startPoint y: 166, endPoint x: 167, endPoint y: 183, distance: 17.6
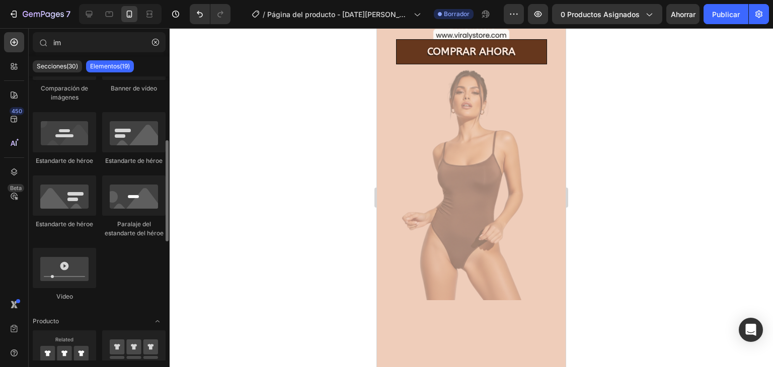
scroll to position [137, 0]
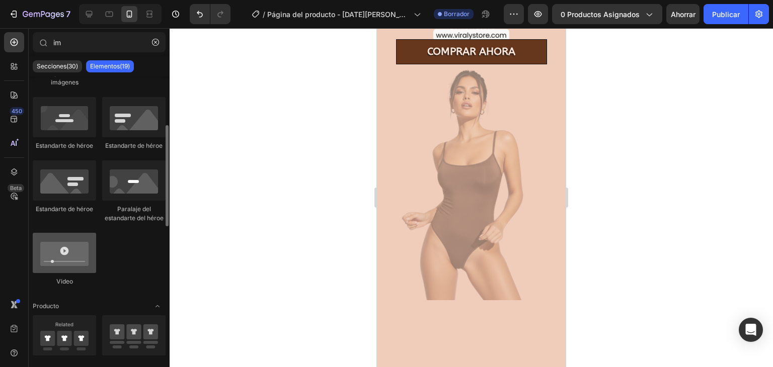
click at [60, 262] on div at bounding box center [64, 253] width 63 height 40
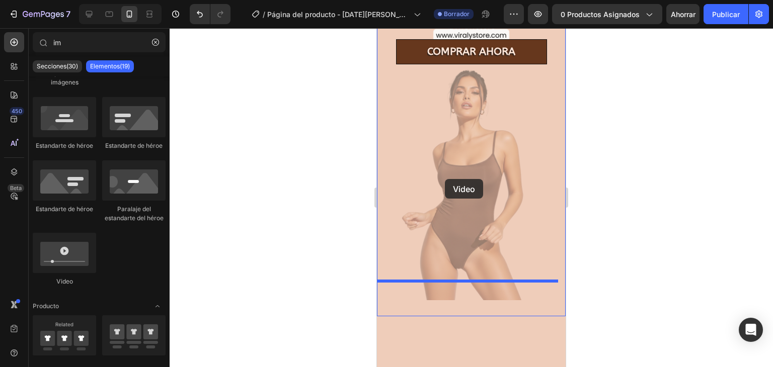
drag, startPoint x: 437, startPoint y: 290, endPoint x: 451, endPoint y: 179, distance: 112.1
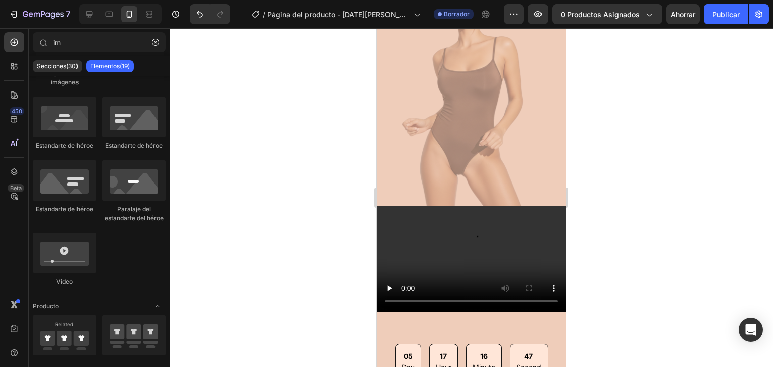
scroll to position [649, 0]
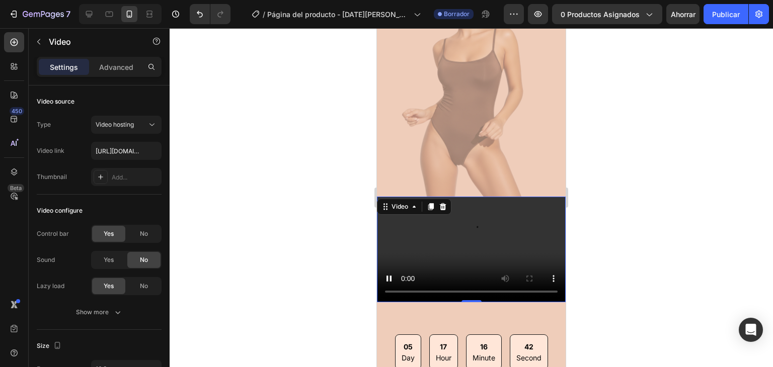
click at [387, 199] on div "Video" at bounding box center [414, 207] width 74 height 16
click at [394, 201] on div "Video" at bounding box center [399, 207] width 41 height 12
click at [536, 222] on video at bounding box center [471, 250] width 189 height 106
click at [441, 203] on icon at bounding box center [443, 206] width 7 height 7
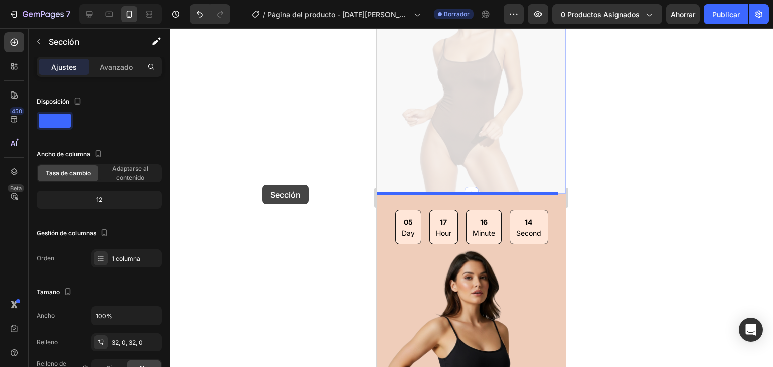
drag, startPoint x: 441, startPoint y: 189, endPoint x: 256, endPoint y: 181, distance: 185.9
click at [377, 181] on html "iPhone 13 Mini ( 375 px) iPhone 13 Mini iPhone 13 Pro iPhone 11 Pro Max iPhone …" at bounding box center [471, 326] width 189 height 1894
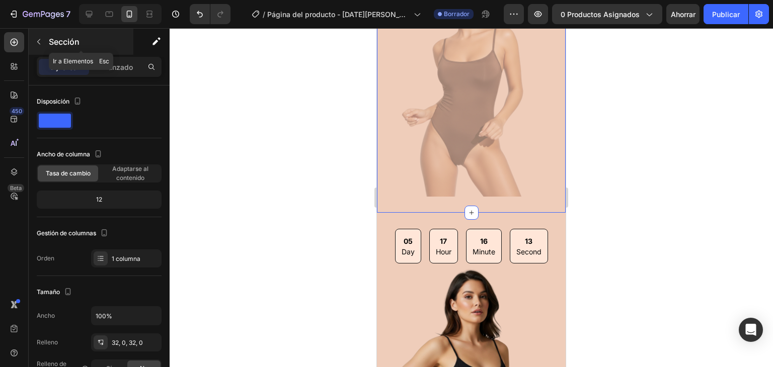
click at [51, 39] on font "Sección" at bounding box center [64, 42] width 31 height 10
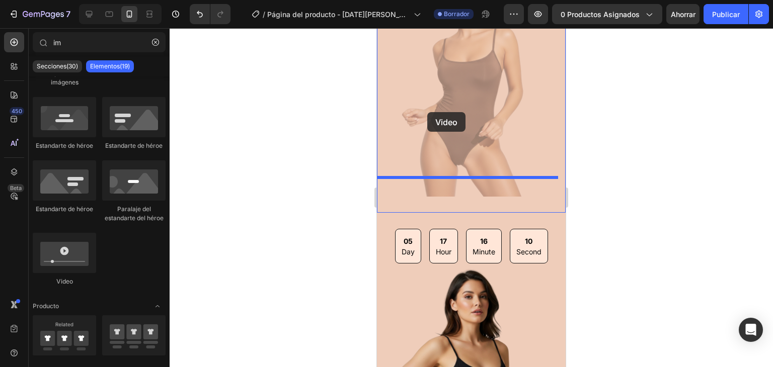
drag, startPoint x: 449, startPoint y: 277, endPoint x: 427, endPoint y: 112, distance: 166.5
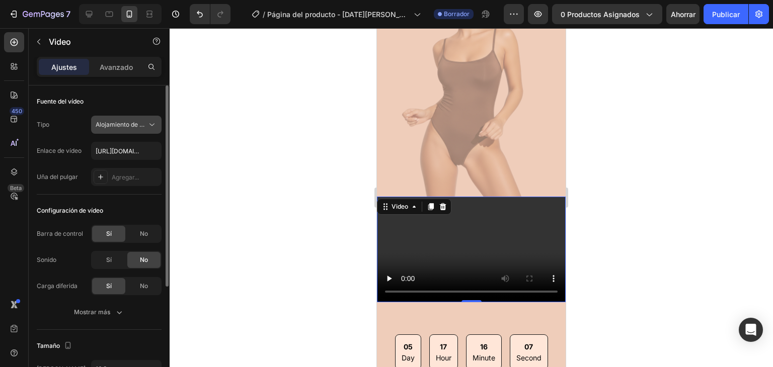
click at [128, 124] on font "Alojamiento de vídeos" at bounding box center [127, 125] width 62 height 8
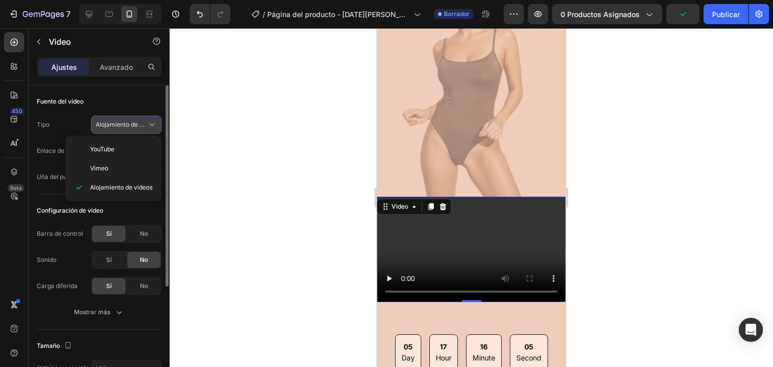
click at [128, 124] on font "Alojamiento de vídeos" at bounding box center [127, 125] width 62 height 8
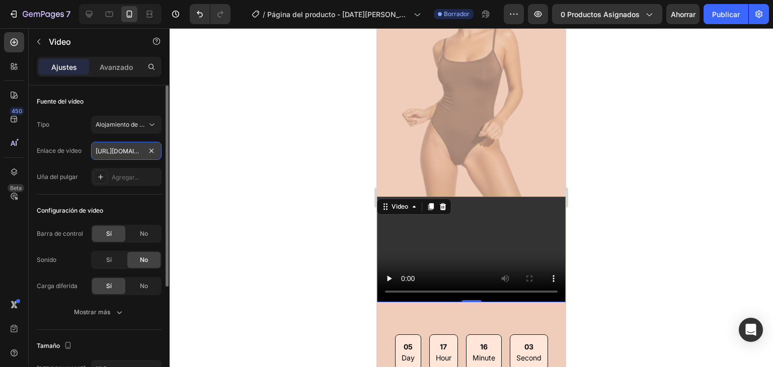
click at [131, 153] on input "[URL][DOMAIN_NAME]" at bounding box center [126, 151] width 70 height 18
click at [141, 127] on font "Alojamiento de vídeos" at bounding box center [127, 125] width 62 height 8
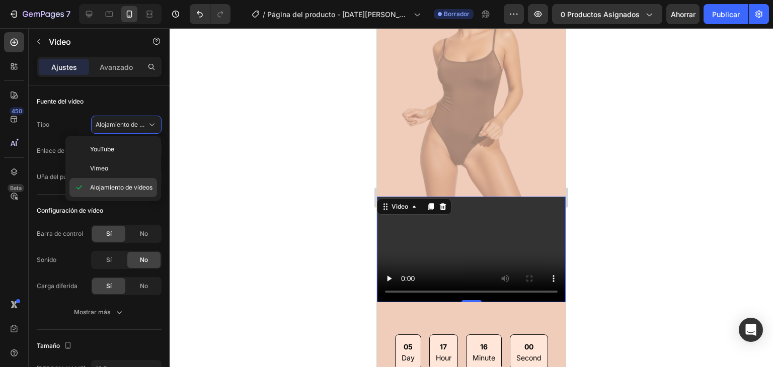
click at [137, 182] on div "Alojamiento de vídeos" at bounding box center [113, 187] width 88 height 19
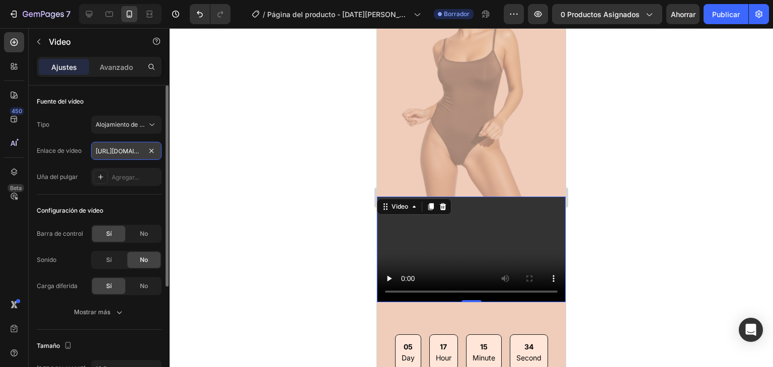
click at [135, 148] on input "[URL][DOMAIN_NAME]" at bounding box center [126, 151] width 70 height 18
paste input "AQN1__jaE-L3VEAADcyPX6UoPPBYhTxpIFSnAJgYvfKoaDjg_KeRsIPN42LHcDQzUlr84iSHt2cEF99…"
type input "AQN1__jaE-L3VEAADcyPX6UoPPBYhTxpIFSnAJgYvfKoaDjg_KeRsIPN42LHcDQzUlr84iSHt2cEF99…"
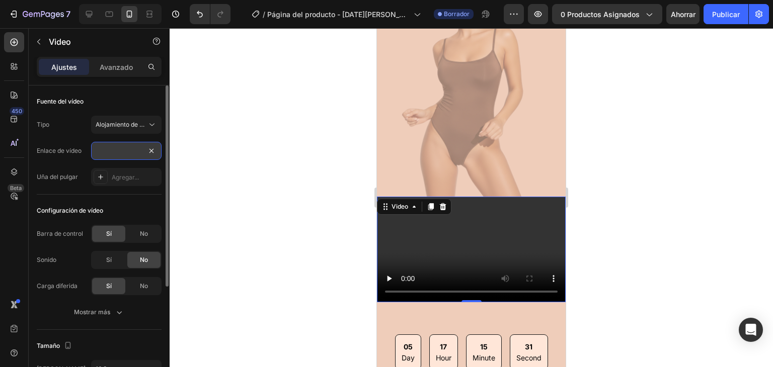
click at [135, 148] on input "AQN1__jaE-L3VEAADcyPX6UoPPBYhTxpIFSnAJgYvfKoaDjg_KeRsIPN42LHcDQzUlr84iSHt2cEF99…" at bounding box center [126, 151] width 70 height 18
drag, startPoint x: 148, startPoint y: 158, endPoint x: 79, endPoint y: 124, distance: 77.2
click at [79, 124] on div "Tipo Alojamiento de vídeos Enlace de vídeo AQN1__jaE-L3VEAADcyPX6UoPPBYhTxpIFSn…" at bounding box center [99, 151] width 125 height 70
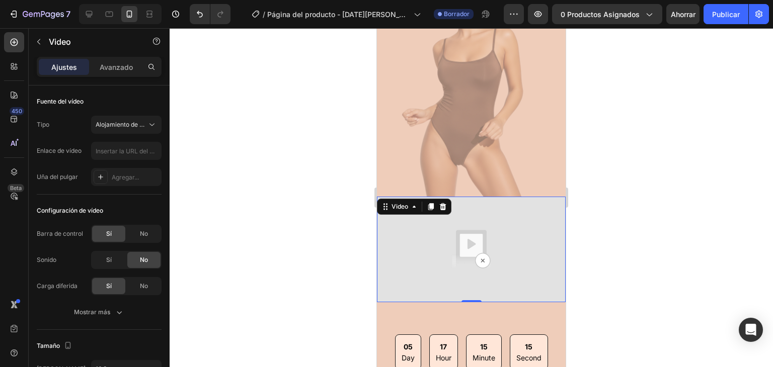
click at [479, 240] on img at bounding box center [471, 250] width 189 height 106
click at [445, 203] on icon at bounding box center [443, 207] width 8 height 8
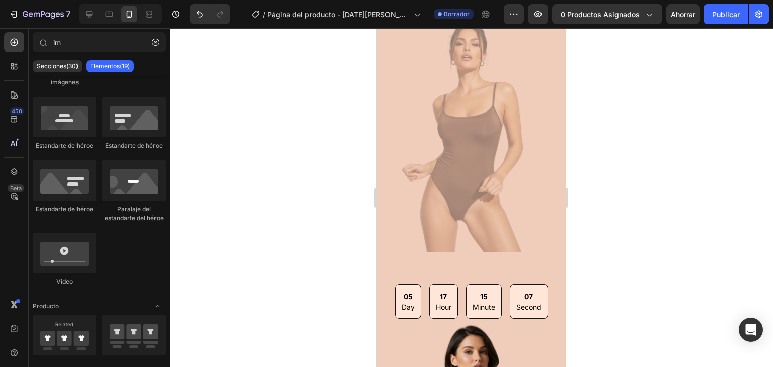
scroll to position [527, 0]
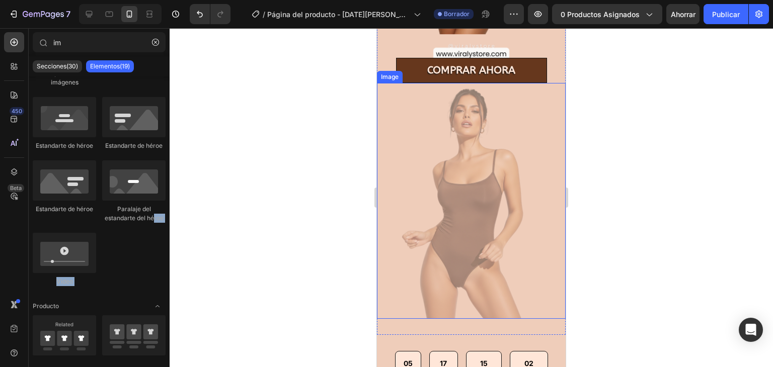
drag, startPoint x: 166, startPoint y: 303, endPoint x: 149, endPoint y: 203, distance: 101.5
click at [149, 203] on div "Medios de comunicación Imagen Imagen Comparación de imágenes Banner de vídeo Es…" at bounding box center [99, 336] width 141 height 795
click at [62, 69] on font "Secciones(30)" at bounding box center [57, 66] width 41 height 8
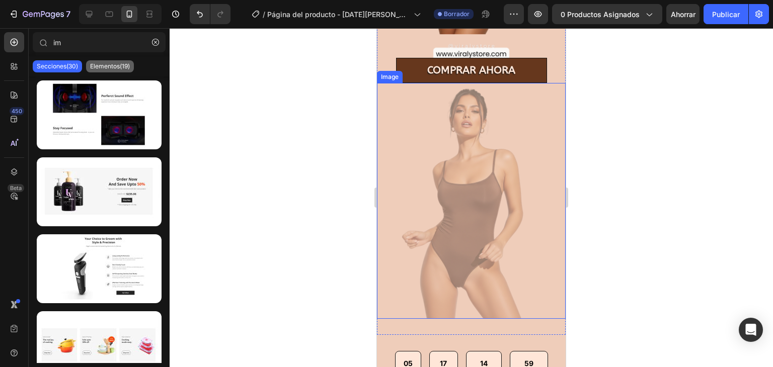
click at [99, 66] on font "Elementos(19)" at bounding box center [110, 66] width 40 height 8
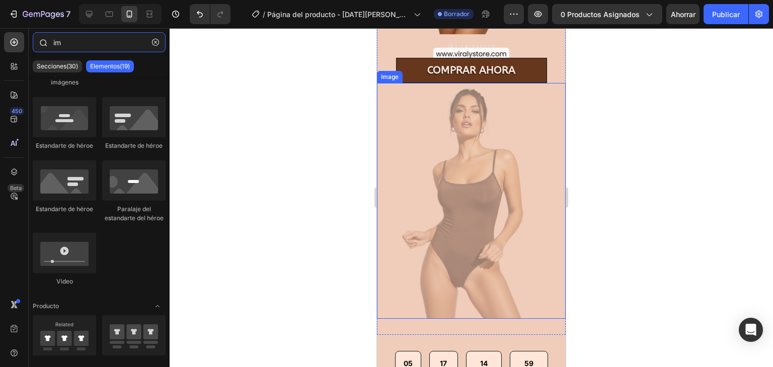
click at [93, 45] on input "im" at bounding box center [99, 42] width 133 height 20
type input "i"
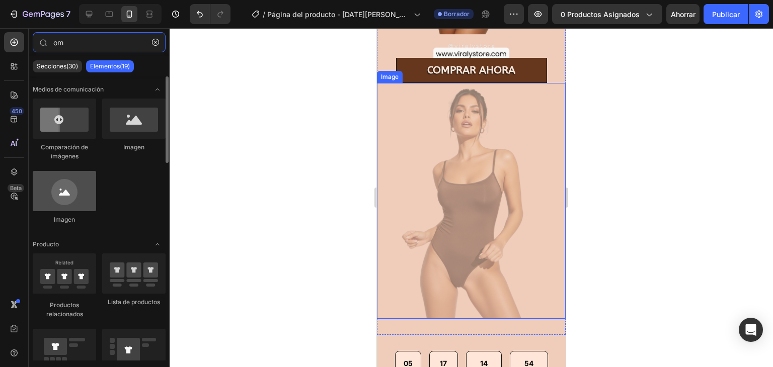
type input "om"
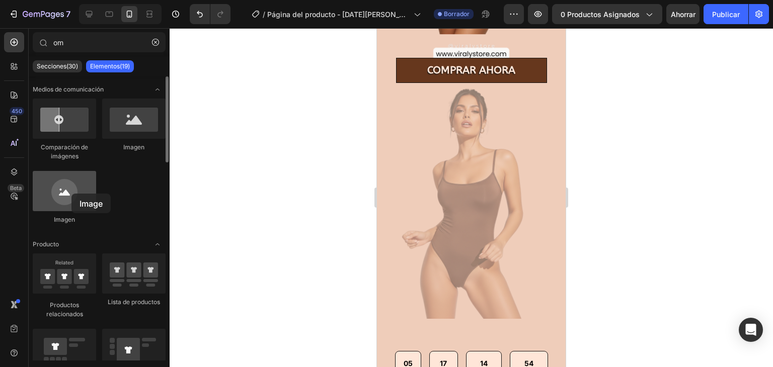
click at [71, 194] on div at bounding box center [64, 191] width 63 height 40
click at [75, 202] on div at bounding box center [64, 191] width 63 height 40
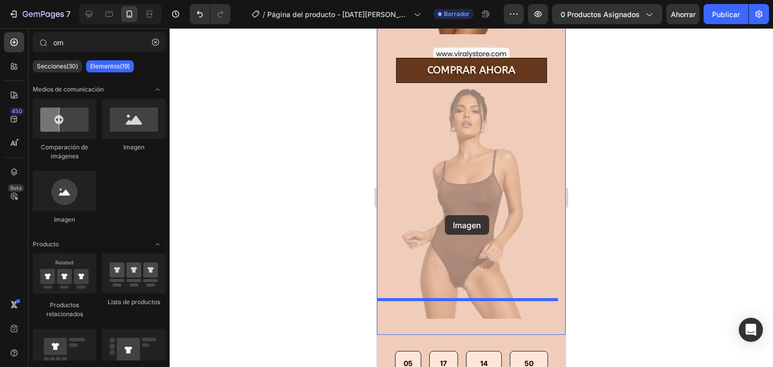
drag, startPoint x: 452, startPoint y: 231, endPoint x: 445, endPoint y: 215, distance: 16.9
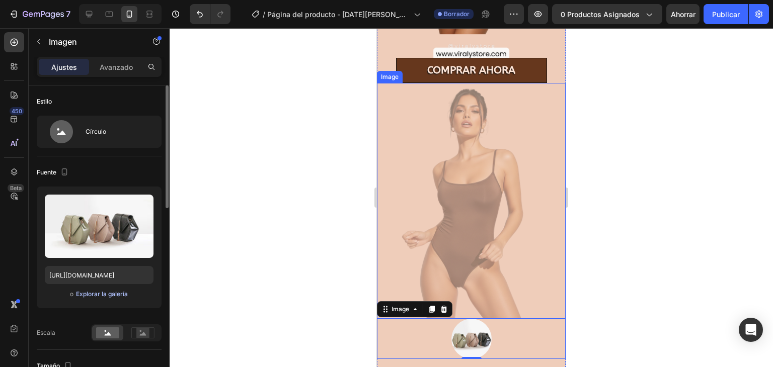
click at [109, 296] on font "Explorar la galería" at bounding box center [102, 294] width 52 height 8
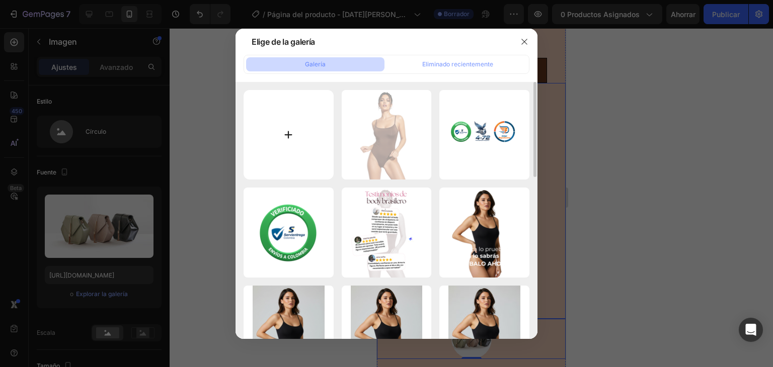
click at [283, 159] on input "file" at bounding box center [289, 135] width 90 height 90
click at [521, 40] on icon "button" at bounding box center [524, 42] width 8 height 8
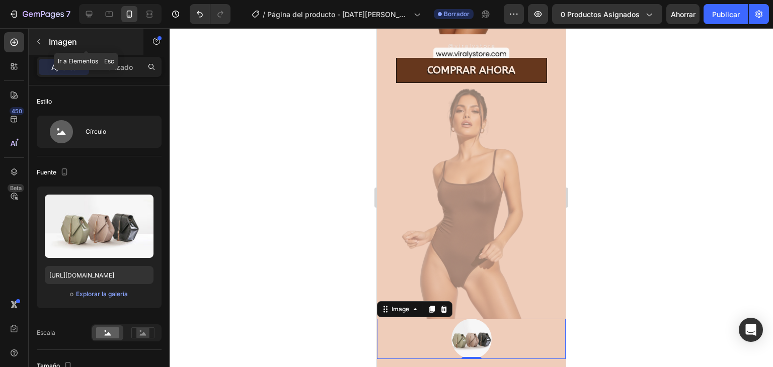
click at [54, 45] on font "Imagen" at bounding box center [63, 42] width 28 height 10
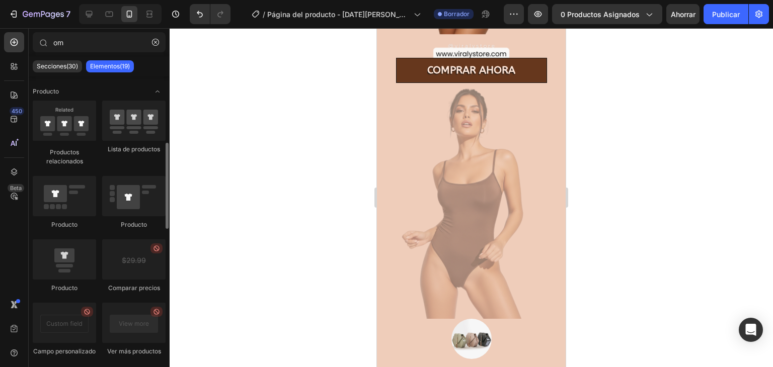
scroll to position [169, 0]
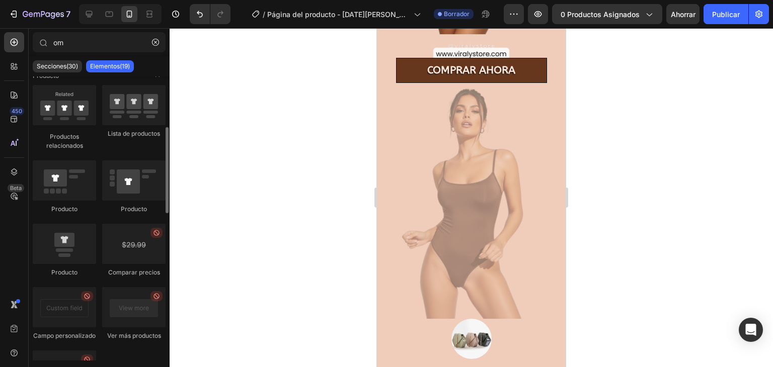
click at [124, 254] on div at bounding box center [133, 244] width 63 height 40
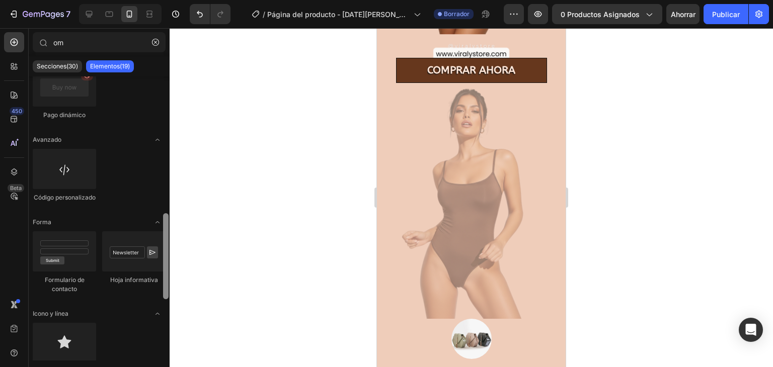
drag, startPoint x: 169, startPoint y: 155, endPoint x: 164, endPoint y: 171, distance: 16.9
click at [164, 171] on div at bounding box center [166, 219] width 8 height 284
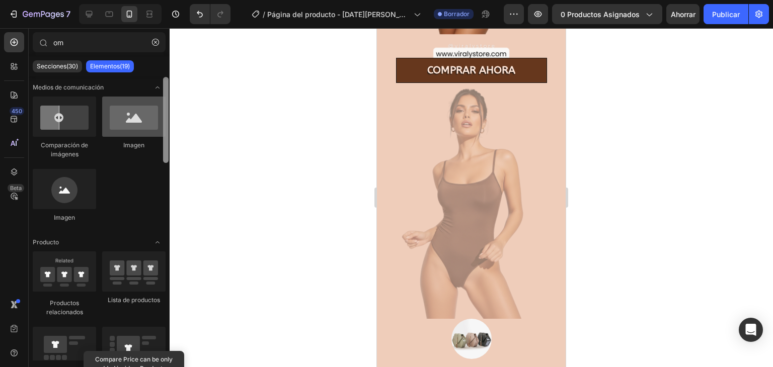
scroll to position [0, 0]
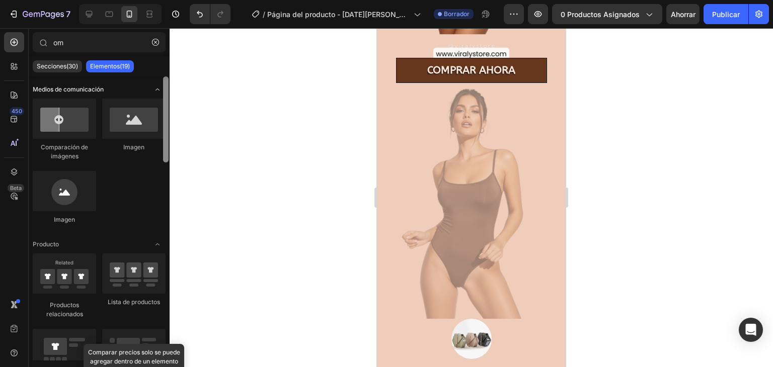
drag, startPoint x: 168, startPoint y: 240, endPoint x: 150, endPoint y: 89, distance: 152.1
click at [150, 89] on div "Medios de comunicación Comparación de imágenes Imagen Imagen Producto Productos…" at bounding box center [99, 219] width 141 height 284
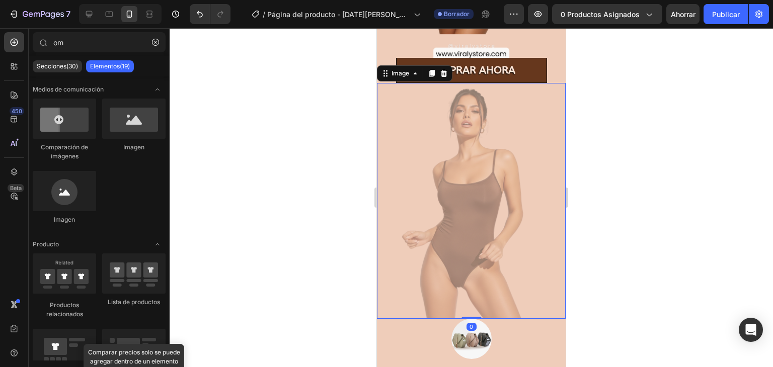
click at [427, 190] on img at bounding box center [471, 201] width 189 height 236
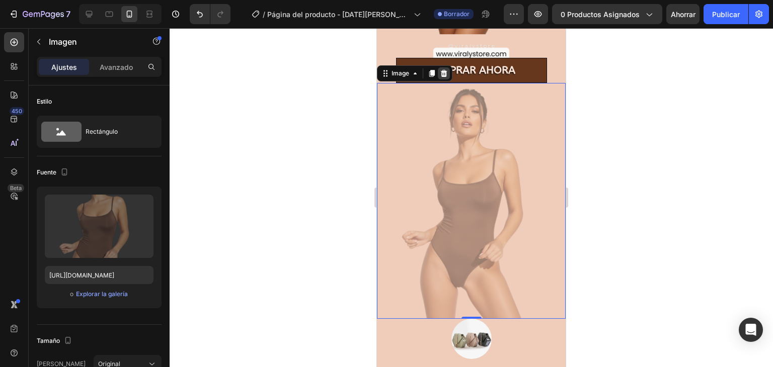
click at [448, 67] on div at bounding box center [444, 73] width 12 height 12
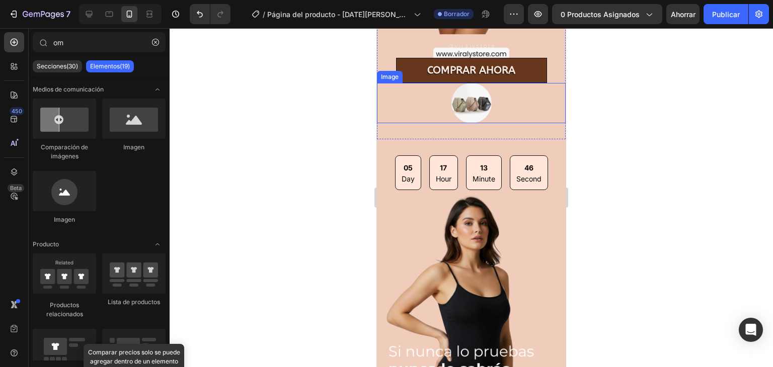
click at [470, 104] on img at bounding box center [471, 103] width 40 height 40
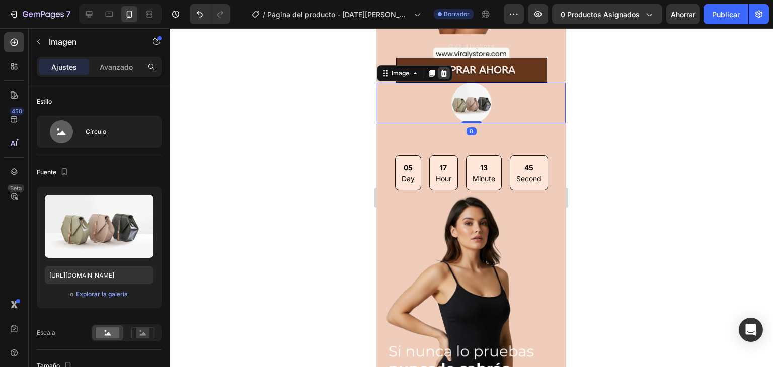
click at [445, 69] on icon at bounding box center [444, 73] width 8 height 8
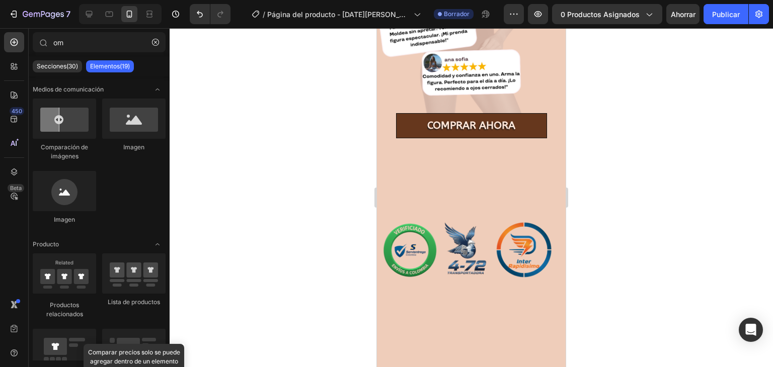
scroll to position [1076, 0]
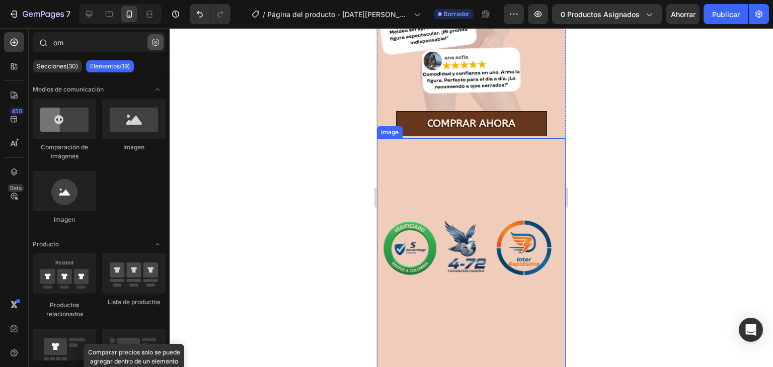
click at [157, 46] on button "button" at bounding box center [155, 42] width 16 height 16
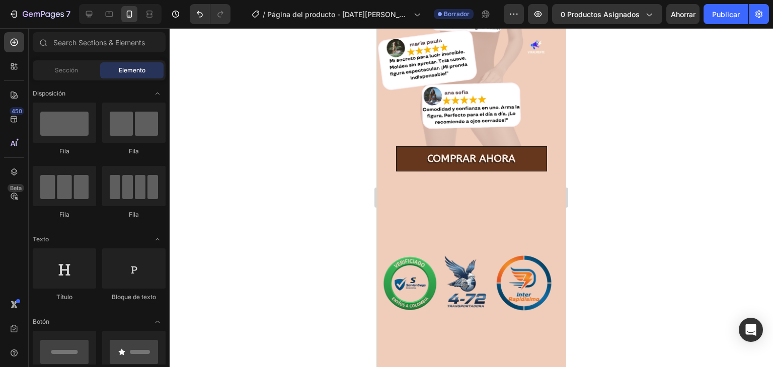
scroll to position [1039, 0]
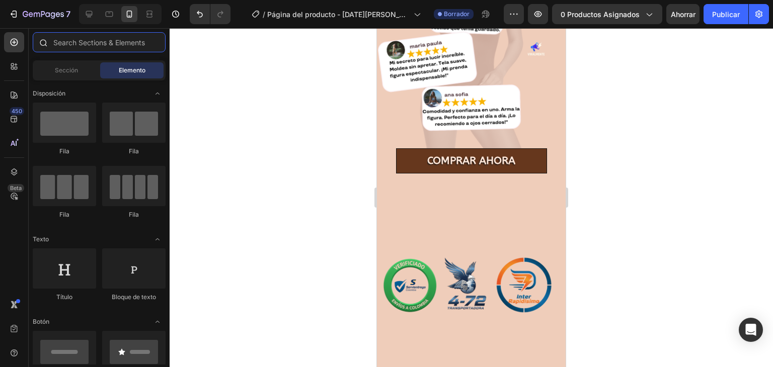
click at [98, 45] on input "text" at bounding box center [99, 42] width 133 height 20
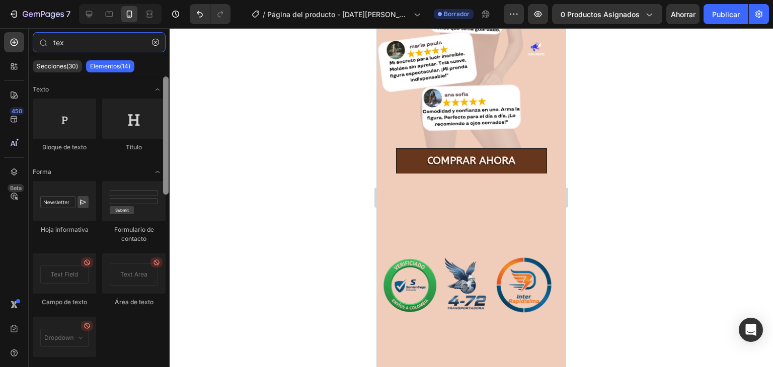
type input "tex"
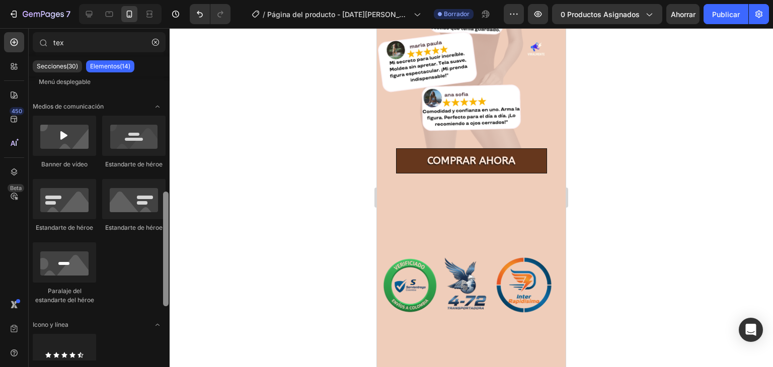
drag, startPoint x: 169, startPoint y: 129, endPoint x: 166, endPoint y: 170, distance: 40.4
click at [166, 170] on div at bounding box center [166, 219] width 8 height 284
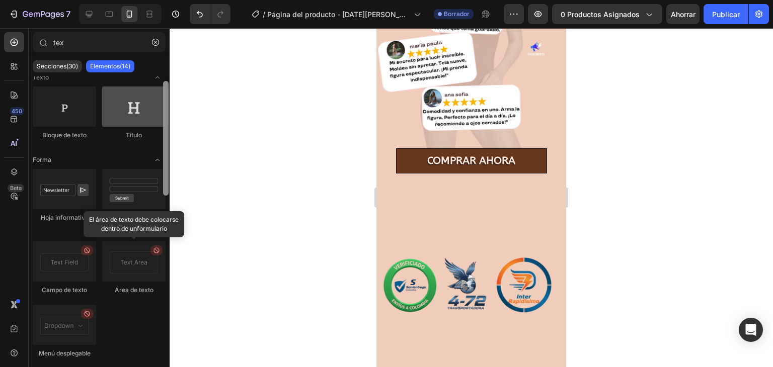
scroll to position [10, 0]
drag, startPoint x: 166, startPoint y: 218, endPoint x: 152, endPoint y: 107, distance: 112.1
click at [152, 107] on div "Texto Bloque de texto Título Forma Hoja informativa Formulario de contacto Camp…" at bounding box center [99, 219] width 141 height 284
click at [126, 113] on div at bounding box center [133, 109] width 63 height 40
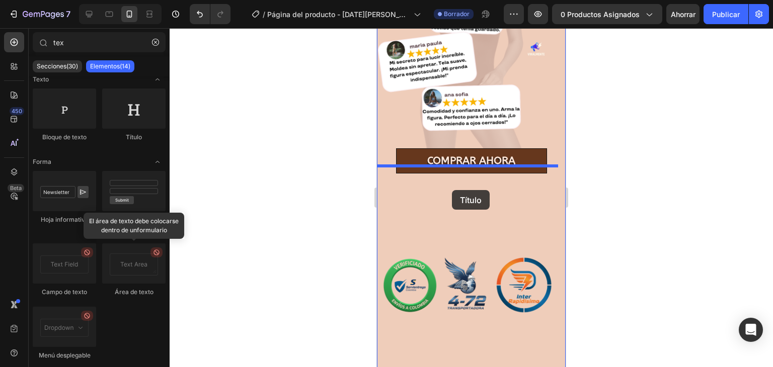
drag, startPoint x: 503, startPoint y: 141, endPoint x: 452, endPoint y: 190, distance: 70.8
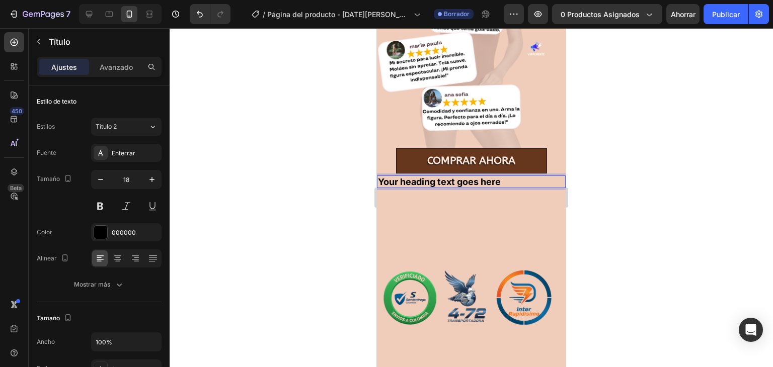
click at [474, 176] on h2 "Your heading text goes here" at bounding box center [471, 182] width 189 height 13
click at [474, 177] on p "Your heading text goes here" at bounding box center [471, 182] width 187 height 11
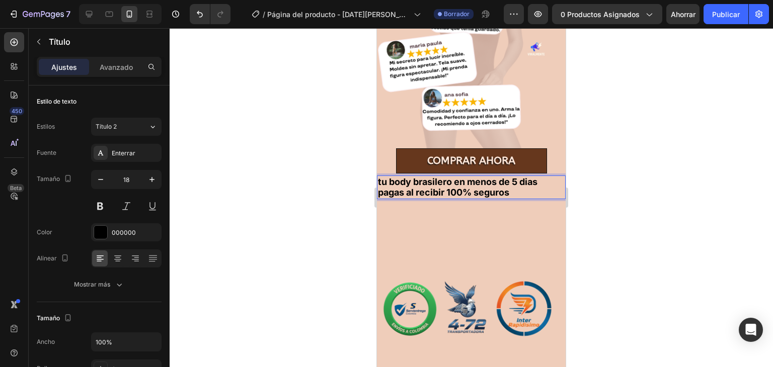
click at [401, 177] on p "tu body brasilero en menos de 5 dias pagas al recibir 100% seguros" at bounding box center [471, 188] width 187 height 22
click at [381, 177] on p "tu body brasilero en menos de 5 dias pagas al recibir 100% seguros" at bounding box center [471, 188] width 187 height 22
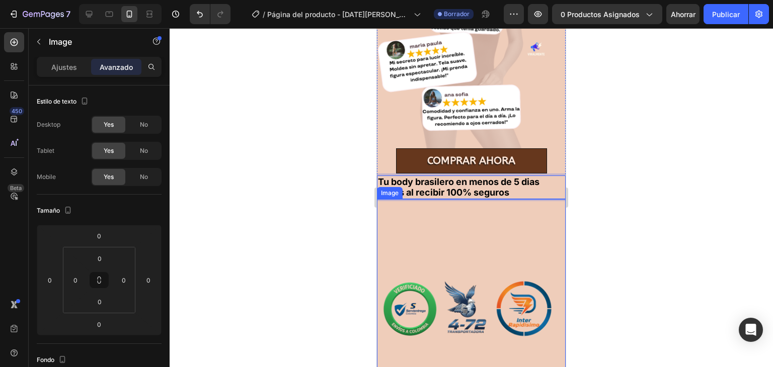
click at [466, 218] on img at bounding box center [471, 317] width 189 height 236
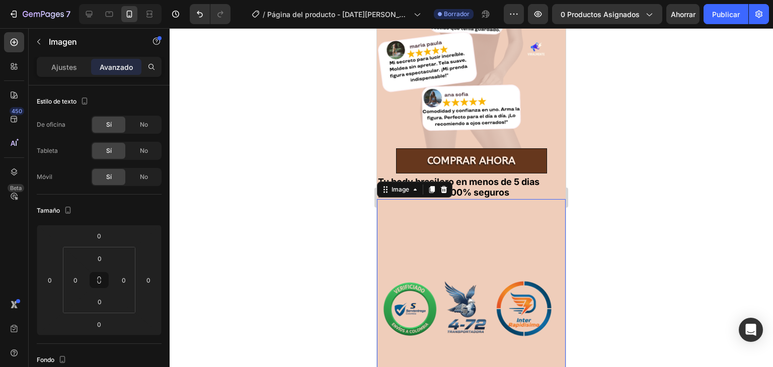
click at [646, 204] on div at bounding box center [471, 197] width 603 height 339
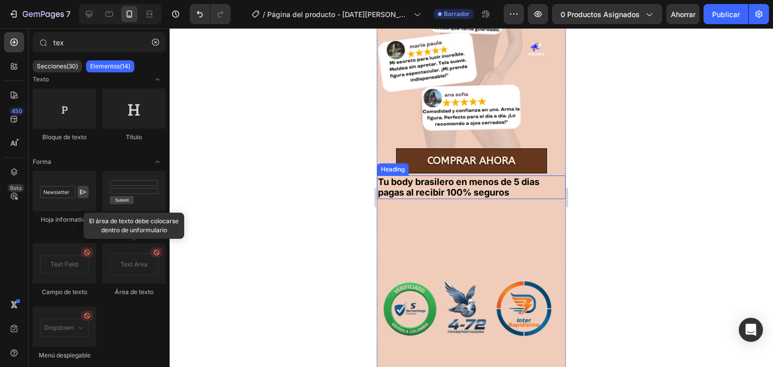
click at [380, 177] on p "Tu body brasilero en menos de 5 dias pagas al recibir 100% seguros" at bounding box center [471, 188] width 187 height 22
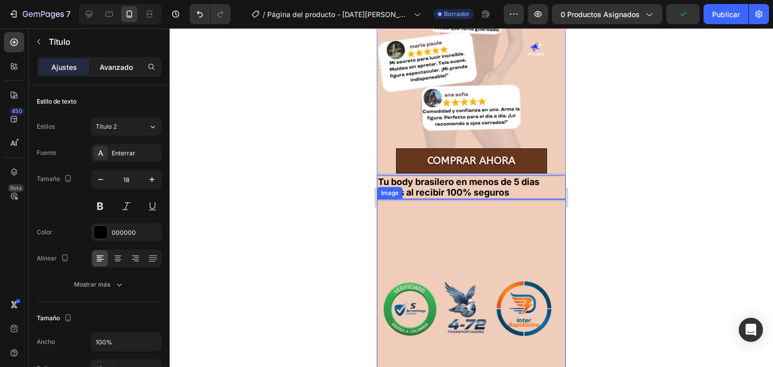
click at [124, 72] on div "Avanzado" at bounding box center [116, 67] width 50 height 16
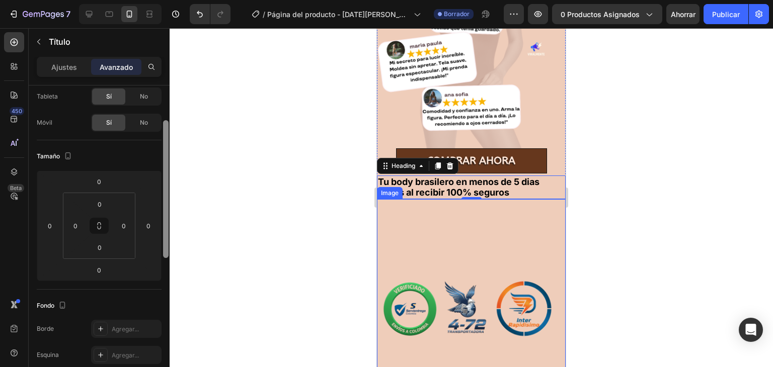
scroll to position [62, 0]
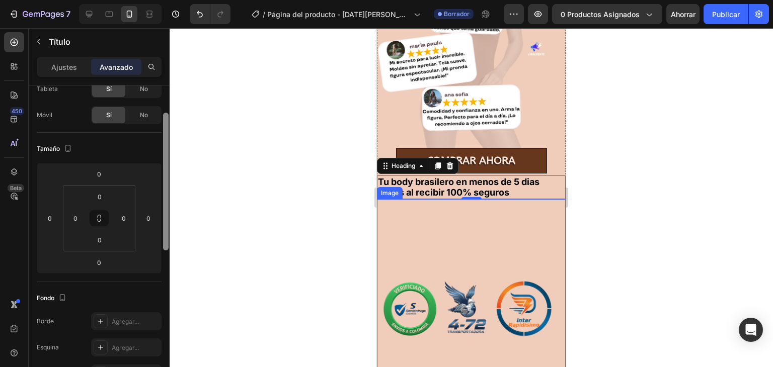
drag, startPoint x: 167, startPoint y: 141, endPoint x: 167, endPoint y: 169, distance: 27.7
click at [167, 169] on div at bounding box center [166, 182] width 6 height 138
drag, startPoint x: 102, startPoint y: 225, endPoint x: 102, endPoint y: 237, distance: 11.6
click at [102, 237] on div "0 0 0 0" at bounding box center [99, 218] width 72 height 66
click at [102, 237] on input "0" at bounding box center [100, 240] width 20 height 15
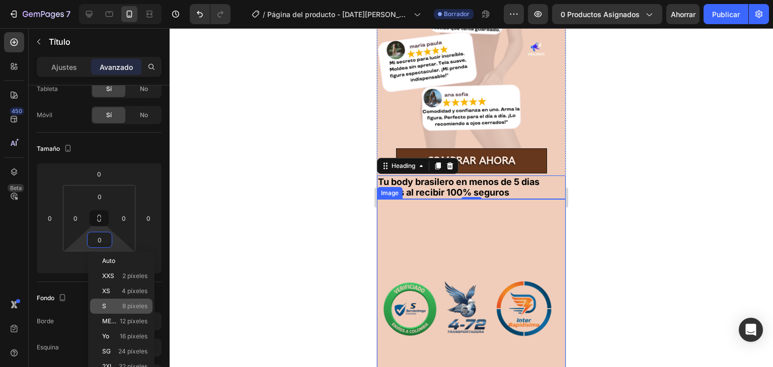
click at [105, 302] on font "S" at bounding box center [104, 306] width 4 height 8
type input "8"
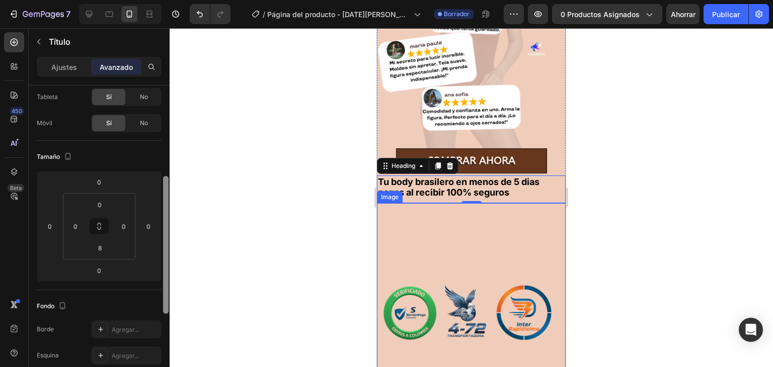
scroll to position [0, 0]
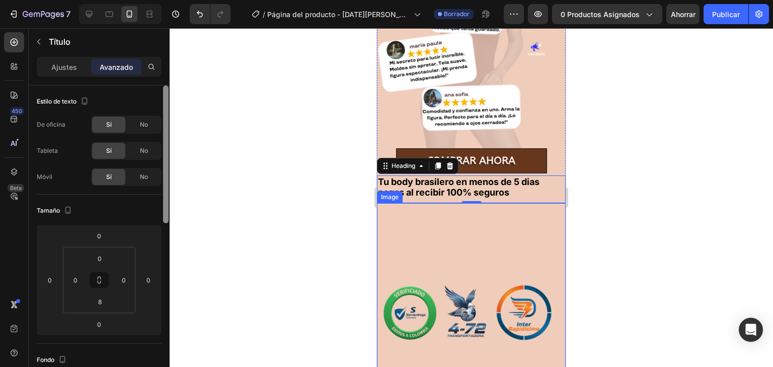
drag, startPoint x: 165, startPoint y: 198, endPoint x: 145, endPoint y: 89, distance: 110.5
click at [145, 89] on div "Estilo de texto De oficina Sí No Tableta Sí No Móvil Sí No Tamaño [PHONE_NUMBER…" at bounding box center [99, 241] width 141 height 311
click at [68, 65] on font "Ajustes" at bounding box center [64, 67] width 26 height 9
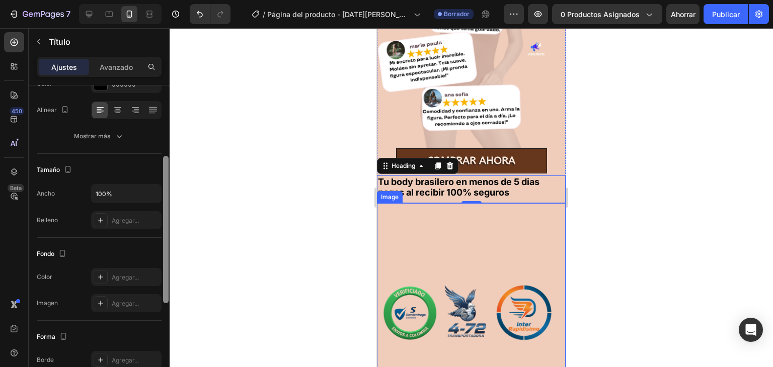
scroll to position [151, 0]
drag, startPoint x: 166, startPoint y: 140, endPoint x: 175, endPoint y: 212, distance: 73.0
click at [175, 0] on div "7 / Página del producto - [DATE][PERSON_NAME] 10:57:33 Borrador Avance 0 produc…" at bounding box center [386, 0] width 773 height 0
click at [245, 193] on div at bounding box center [471, 197] width 603 height 339
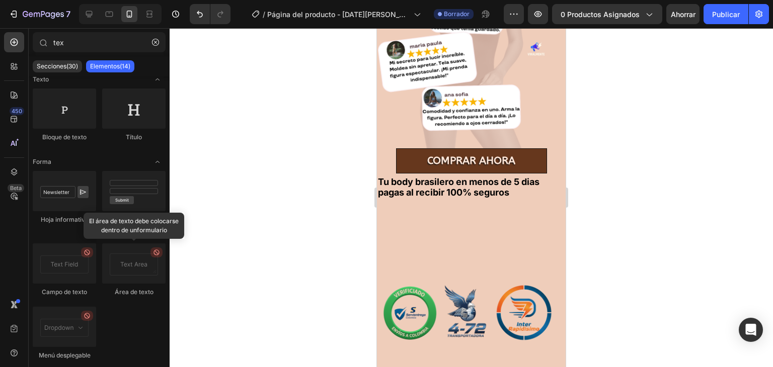
click at [650, 194] on div at bounding box center [471, 197] width 603 height 339
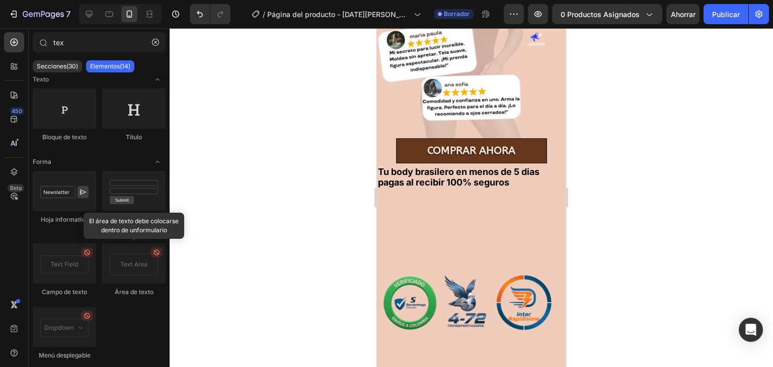
scroll to position [1014, 0]
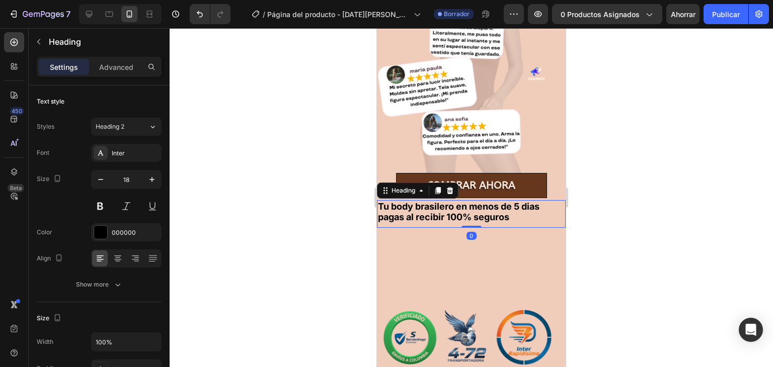
click at [475, 202] on p "Tu body brasilero en menos de 5 dias pagas al recibir 100% seguros" at bounding box center [471, 212] width 187 height 22
click at [523, 214] on div "Tu body brasilero en menos de 5 dias pagas al recibir 100% seguros Heading 0" at bounding box center [471, 214] width 189 height 28
click at [448, 187] on icon at bounding box center [450, 190] width 7 height 7
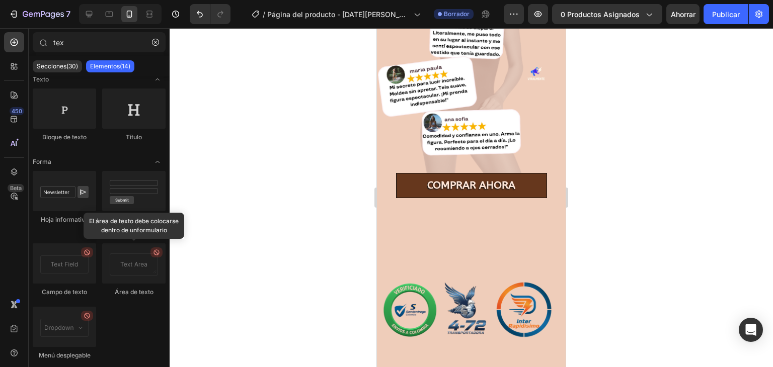
click at [648, 260] on div at bounding box center [471, 197] width 603 height 339
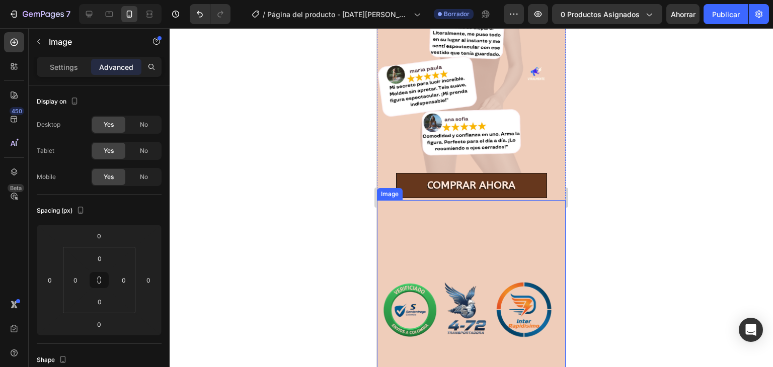
click at [477, 276] on img at bounding box center [471, 318] width 189 height 236
click at [445, 187] on icon at bounding box center [444, 191] width 8 height 8
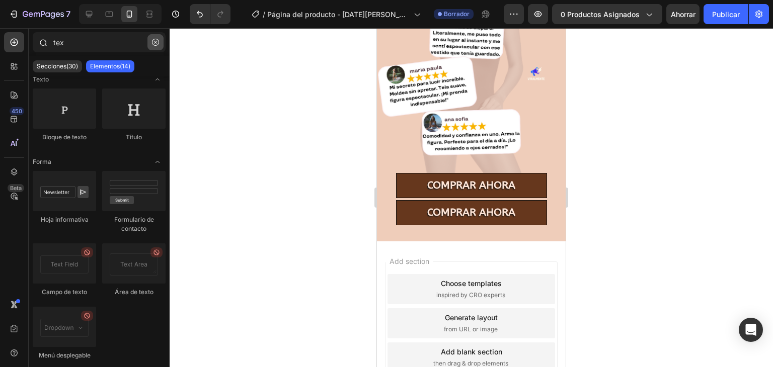
click at [155, 43] on icon "button" at bounding box center [155, 42] width 7 height 7
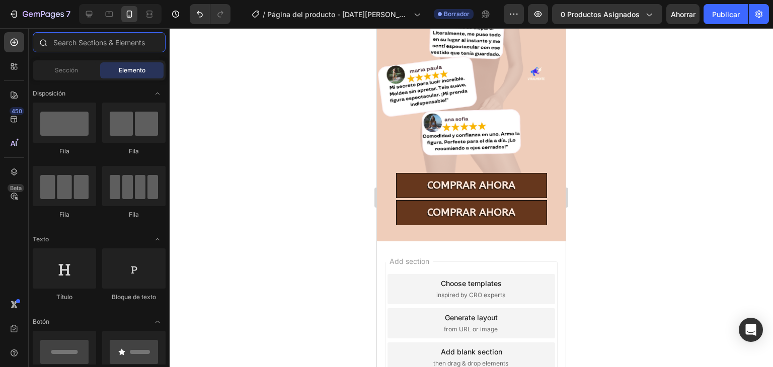
click at [130, 47] on input "text" at bounding box center [99, 42] width 133 height 20
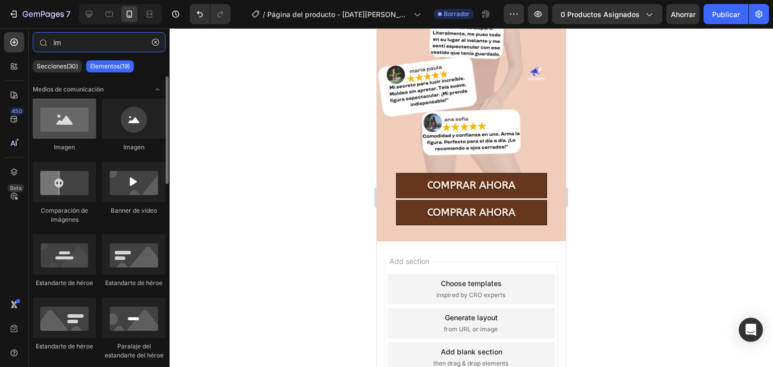
type input "im"
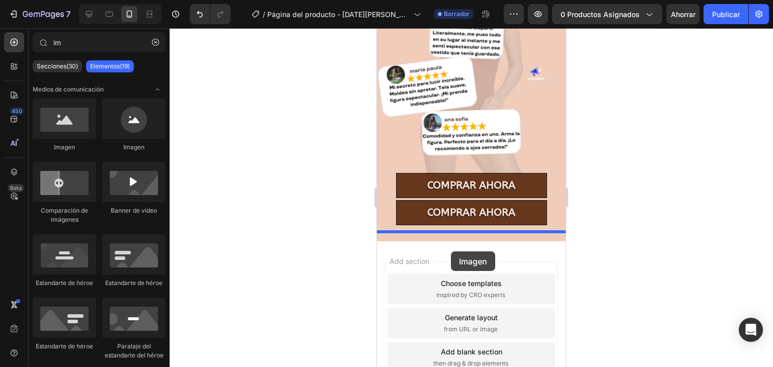
drag, startPoint x: 440, startPoint y: 146, endPoint x: 451, endPoint y: 252, distance: 105.7
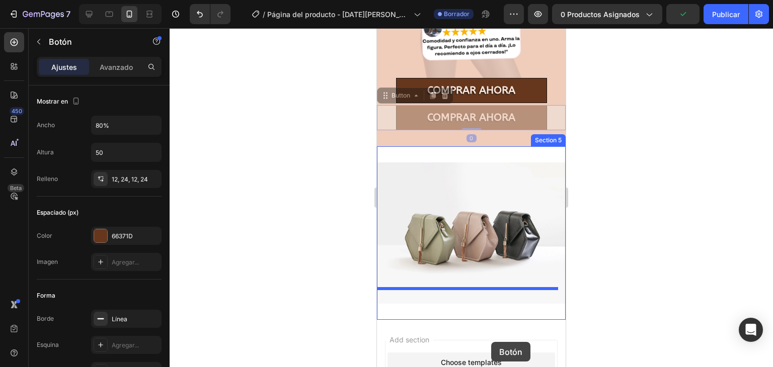
drag, startPoint x: 486, startPoint y: 207, endPoint x: 491, endPoint y: 342, distance: 135.0
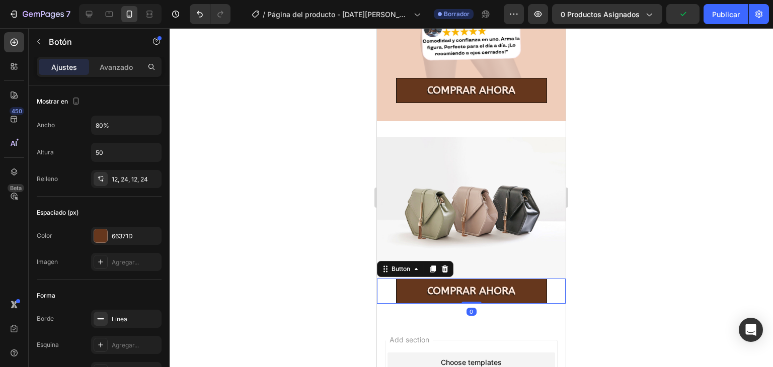
scroll to position [1149, 0]
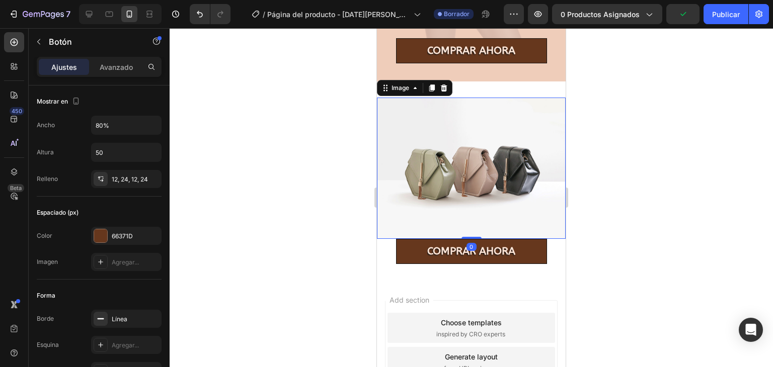
click at [436, 162] on img at bounding box center [471, 168] width 189 height 141
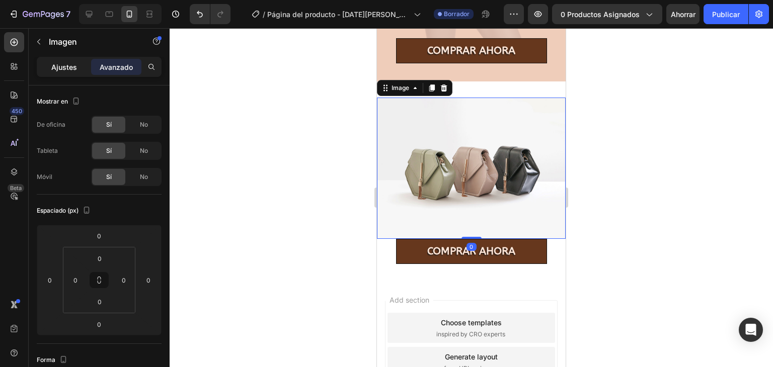
click at [65, 73] on div "Ajustes" at bounding box center [64, 67] width 50 height 16
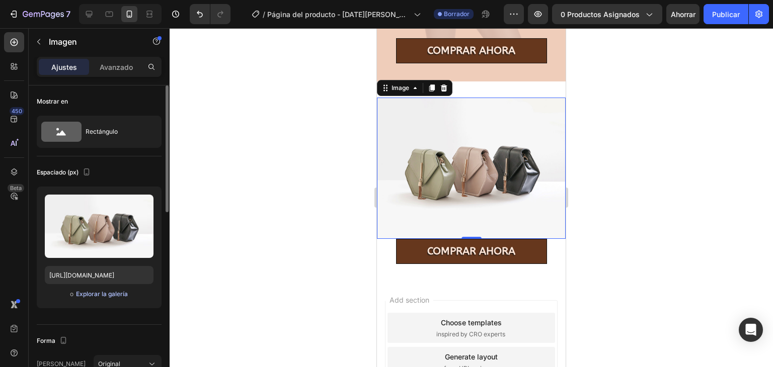
click at [107, 291] on font "Explorar la galería" at bounding box center [102, 294] width 52 height 8
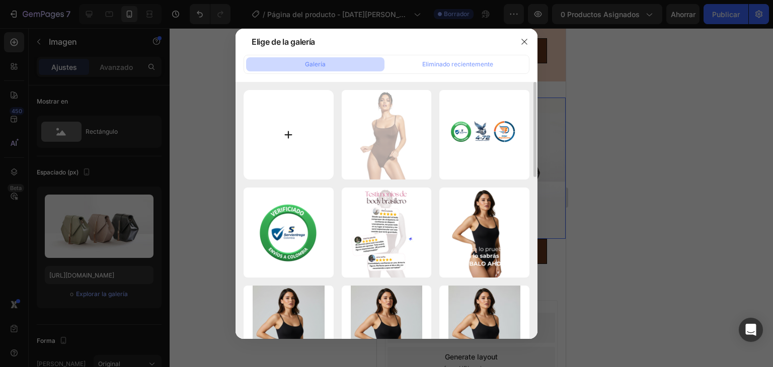
click at [320, 96] on input "file" at bounding box center [289, 135] width 90 height 90
type input "C:\fakepath\trasportadora portada.png"
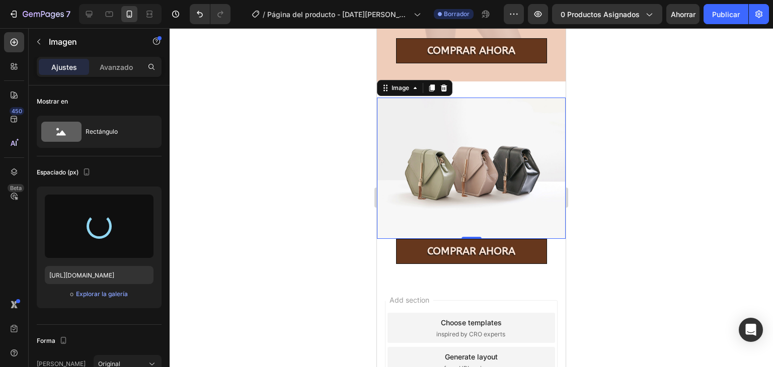
type input "[URL][DOMAIN_NAME]"
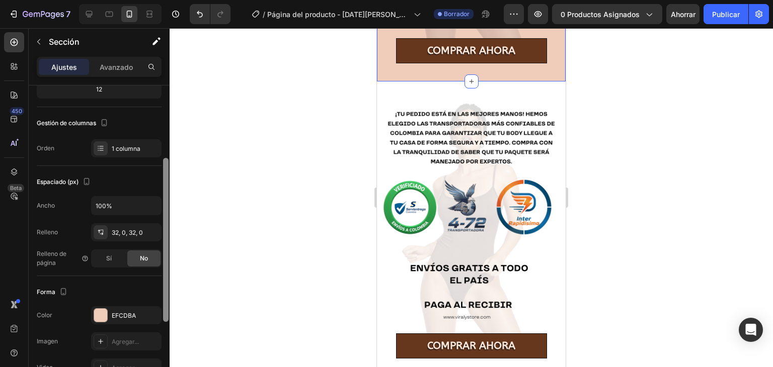
scroll to position [148, 0]
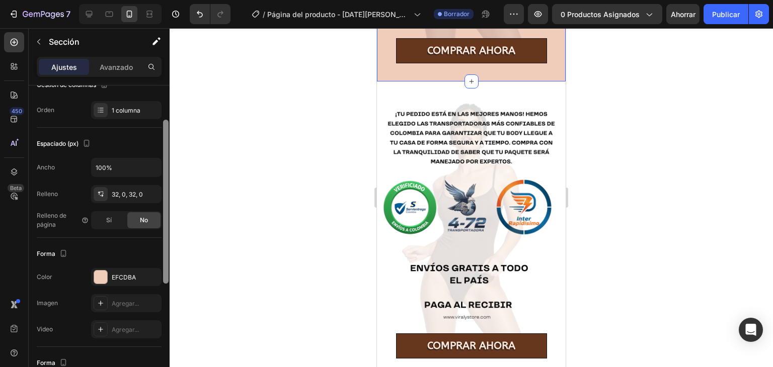
drag, startPoint x: 165, startPoint y: 162, endPoint x: 176, endPoint y: 240, distance: 79.4
click at [176, 0] on div "7 / Página del producto - [DATE][PERSON_NAME] 10:57:33 Borrador Avance 0 produc…" at bounding box center [386, 0] width 773 height 0
click at [125, 270] on div "EFCDBA" at bounding box center [126, 277] width 70 height 18
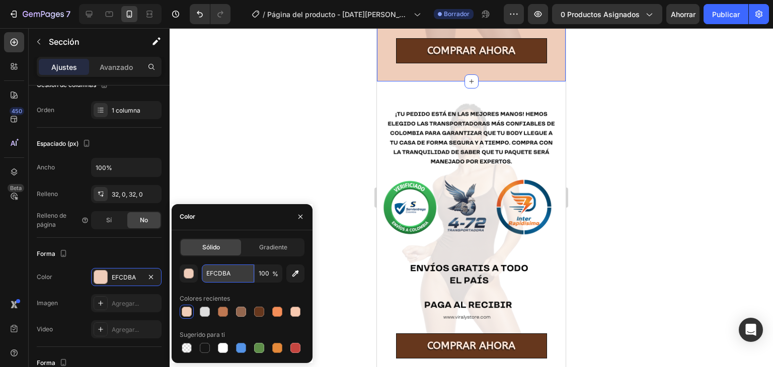
click at [248, 272] on input "EFCDBA" at bounding box center [228, 274] width 52 height 18
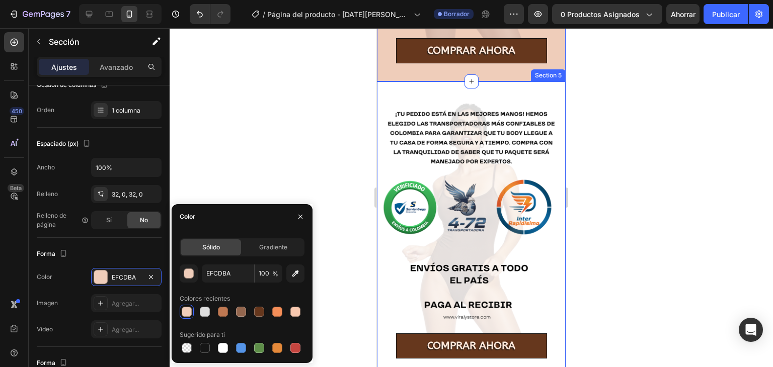
click at [542, 82] on div "Image COMPRAR AHORA Button Section 5" at bounding box center [471, 228] width 189 height 293
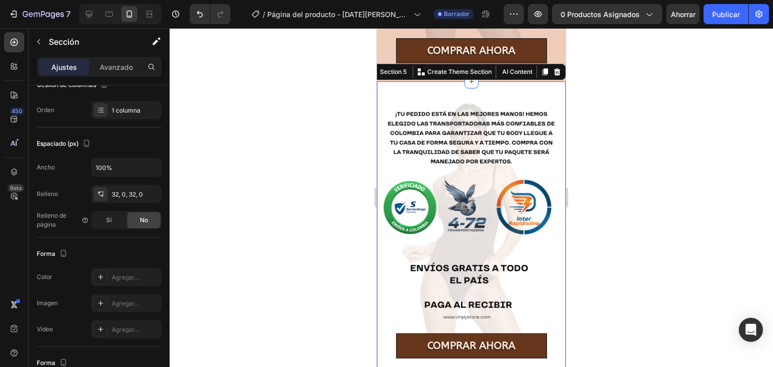
click at [430, 85] on div "Image COMPRAR AHORA Button Section 5 You can create reusable sections Create Th…" at bounding box center [471, 228] width 189 height 293
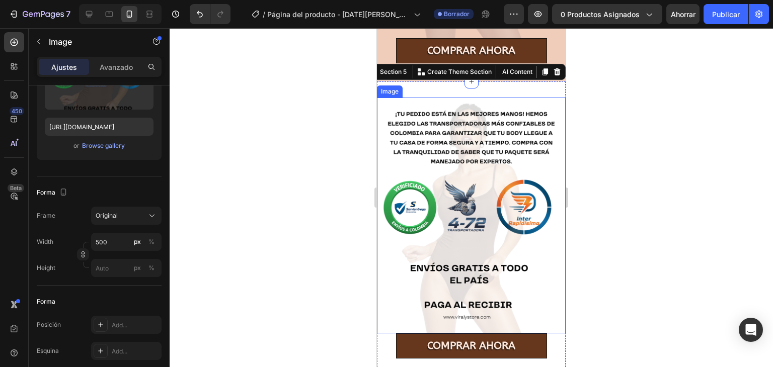
click at [386, 125] on img at bounding box center [471, 216] width 189 height 236
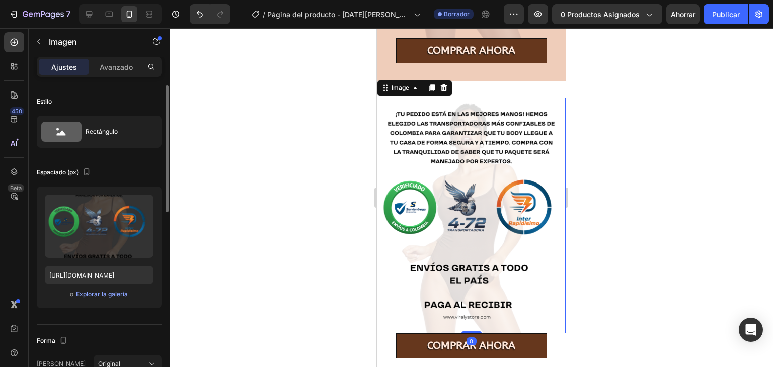
click at [390, 98] on img at bounding box center [471, 216] width 189 height 236
click at [395, 84] on div "Image" at bounding box center [401, 88] width 22 height 9
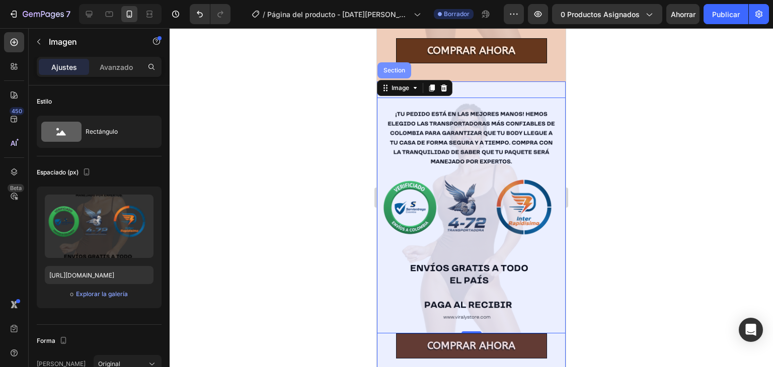
click at [392, 67] on div "Section" at bounding box center [395, 70] width 26 height 6
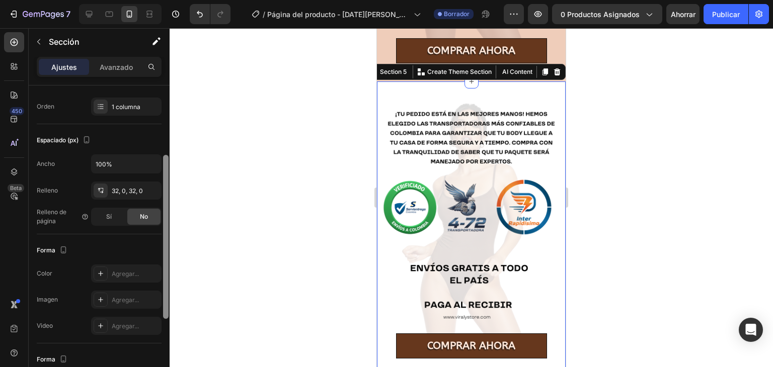
drag, startPoint x: 165, startPoint y: 167, endPoint x: 160, endPoint y: 248, distance: 81.2
click at [160, 248] on div "Disposición Ancho de columna Tasa de cambio Adaptarse al contenido 12 Gestión d…" at bounding box center [99, 241] width 141 height 311
click at [136, 278] on div "Agregar..." at bounding box center [126, 273] width 70 height 18
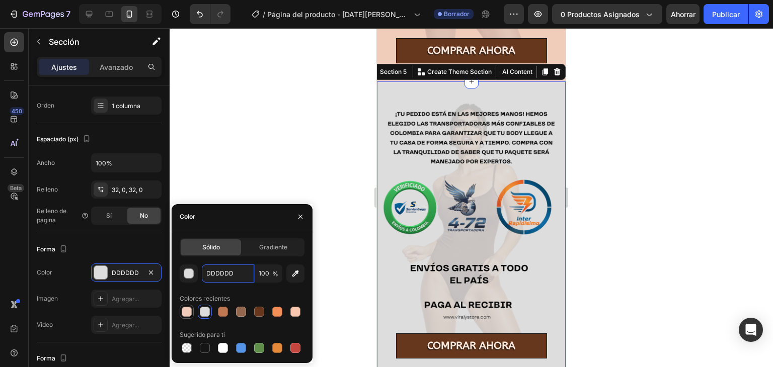
paste input "EFCDBA"
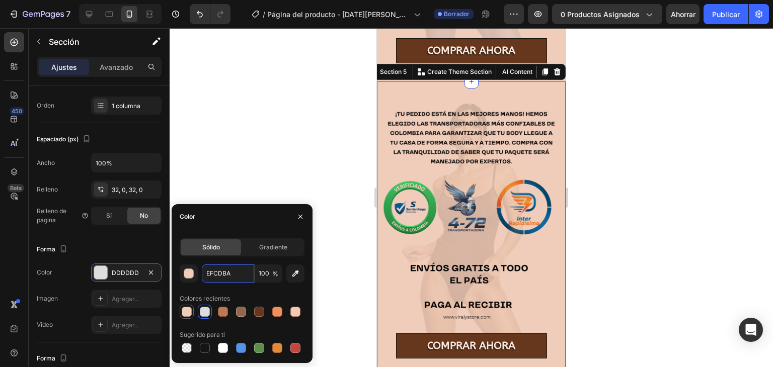
type input "EFCDBA"
click at [628, 135] on div at bounding box center [471, 197] width 603 height 339
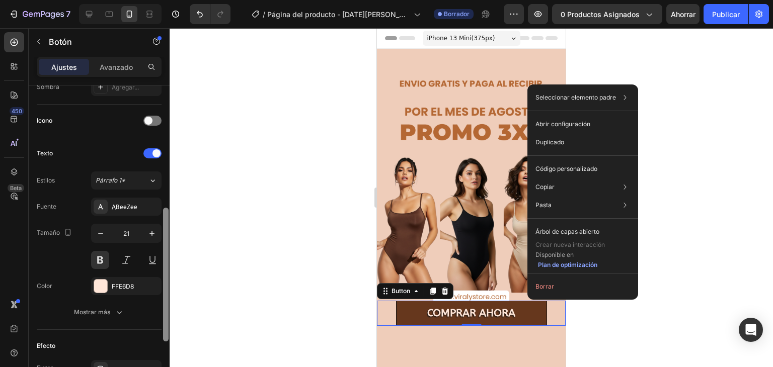
scroll to position [147, 0]
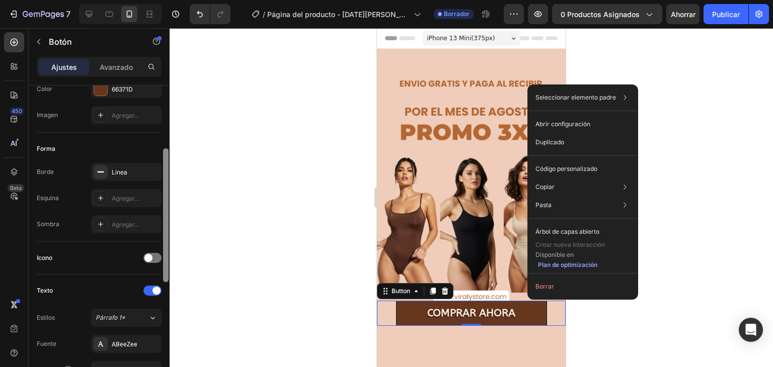
drag, startPoint x: 165, startPoint y: 95, endPoint x: 183, endPoint y: 158, distance: 66.0
click at [183, 0] on div "7 / Página del producto - [DATE][PERSON_NAME] 10:57:33 Borrador Avance 0 produc…" at bounding box center [386, 0] width 773 height 0
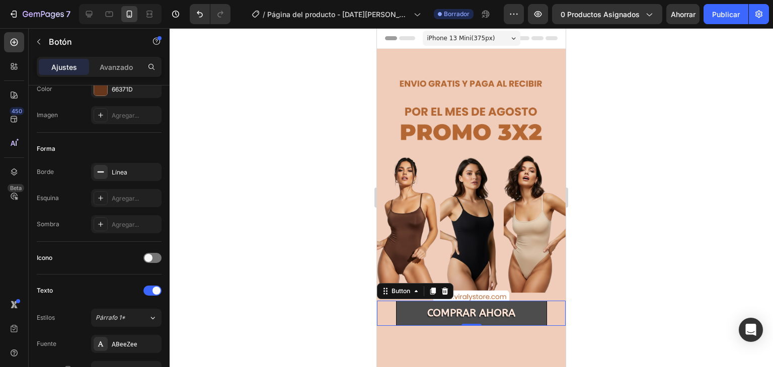
click at [416, 301] on button "COMPRAR AHORA" at bounding box center [471, 313] width 151 height 25
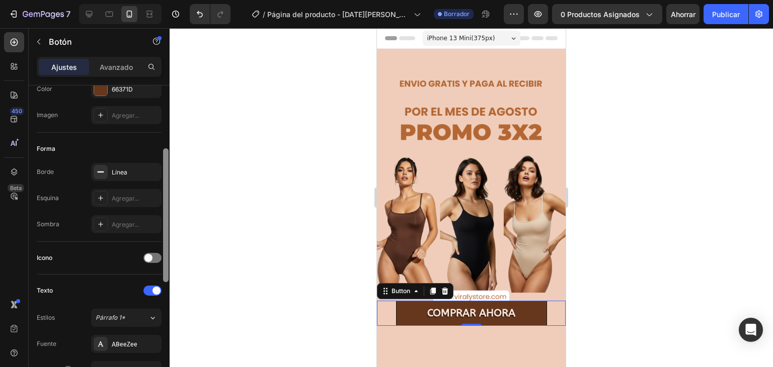
scroll to position [0, 0]
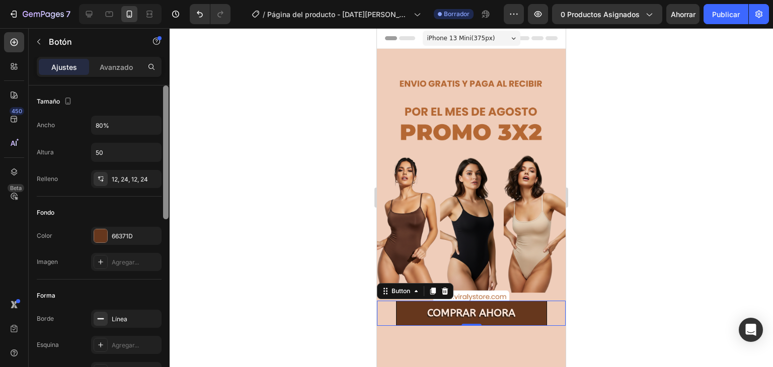
drag, startPoint x: 165, startPoint y: 205, endPoint x: 165, endPoint y: 105, distance: 100.2
click at [165, 105] on div at bounding box center [166, 153] width 6 height 134
drag, startPoint x: 172, startPoint y: 122, endPoint x: 169, endPoint y: 131, distance: 8.9
click at [169, 0] on div "7 / Página del producto - [DATE][PERSON_NAME] 10:57:33 Borrador Avance 0 produc…" at bounding box center [386, 0] width 773 height 0
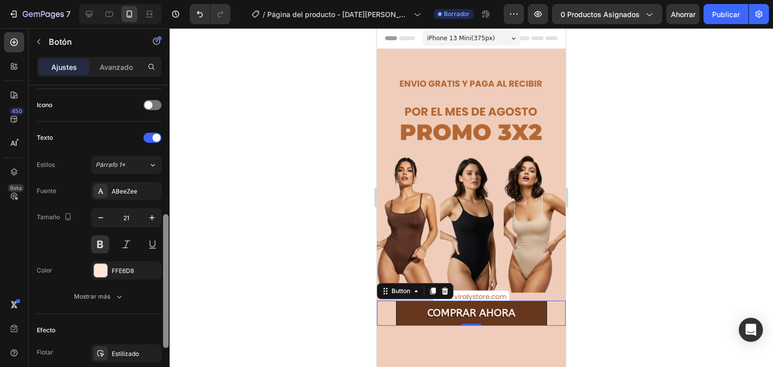
scroll to position [344, 0]
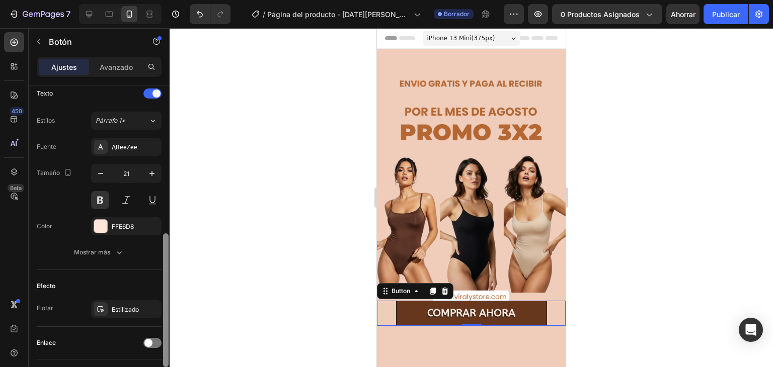
drag, startPoint x: 164, startPoint y: 127, endPoint x: 164, endPoint y: 276, distance: 148.5
click at [164, 276] on div at bounding box center [166, 301] width 6 height 134
click at [110, 69] on font "Avanzado" at bounding box center [116, 67] width 33 height 9
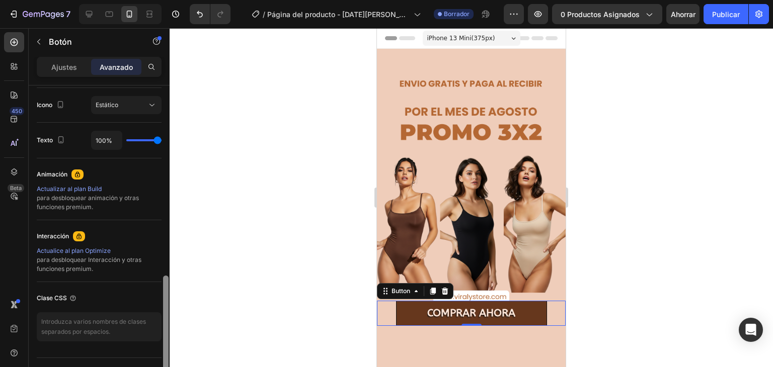
scroll to position [387, 0]
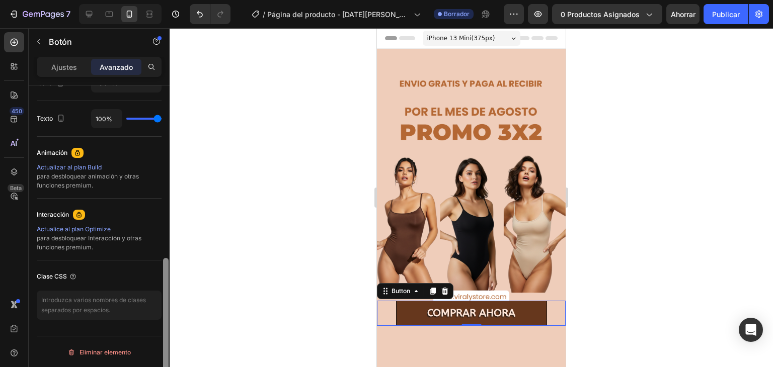
drag, startPoint x: 166, startPoint y: 253, endPoint x: 168, endPoint y: 293, distance: 40.8
click at [168, 293] on div at bounding box center [166, 327] width 6 height 138
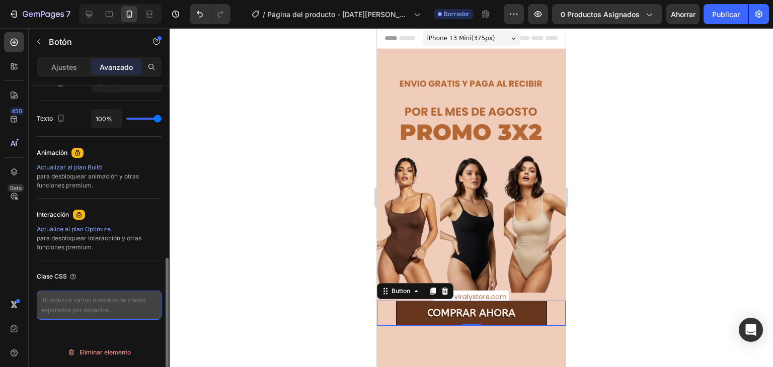
click at [64, 301] on textarea at bounding box center [99, 305] width 125 height 29
paste textarea "_rsi-cod-form-is-gempage _rsi-cod-form-gempages-button-overwrite"
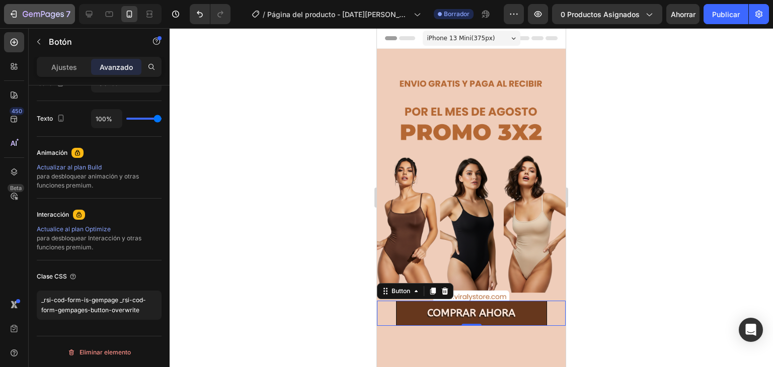
type textarea "_rsi-cod-form-is-gempage _rsi-cod-form-gempages-button-overwrite"
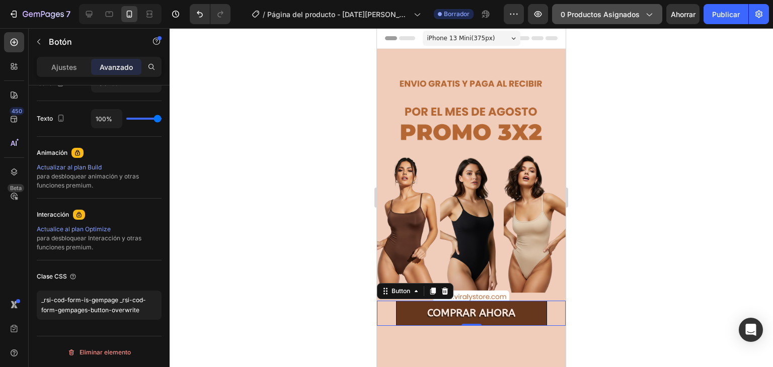
click at [639, 17] on font "0 productos asignados" at bounding box center [600, 14] width 79 height 9
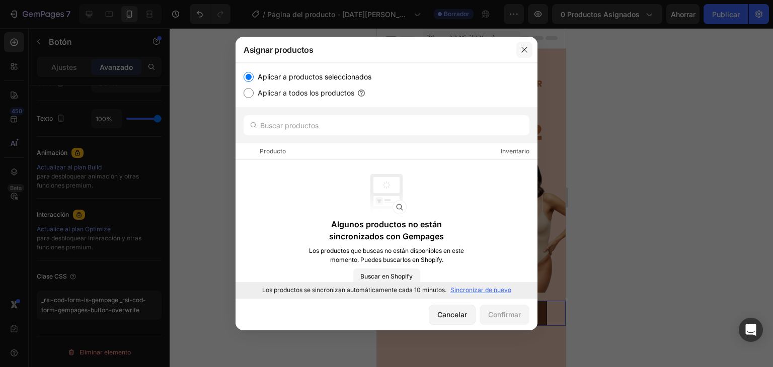
click at [523, 51] on icon "button" at bounding box center [524, 50] width 8 height 8
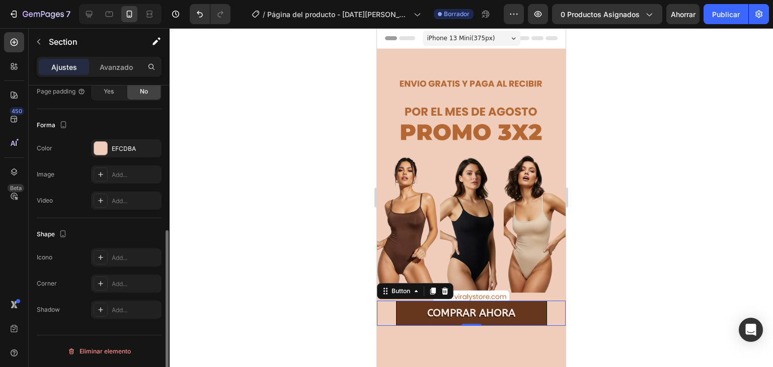
click at [523, 51] on div "Image COMPRAR AHORA Button 0 Section 1" at bounding box center [471, 195] width 189 height 293
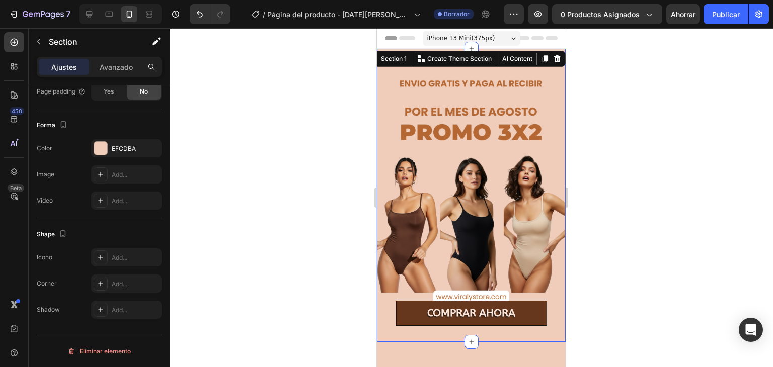
scroll to position [0, 0]
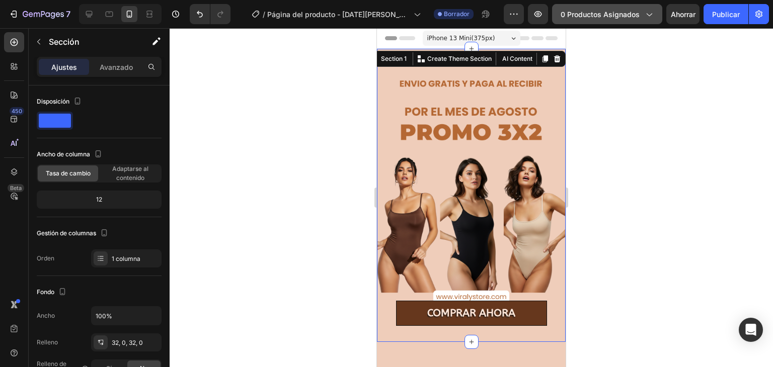
click at [656, 12] on button "0 productos asignados" at bounding box center [607, 14] width 110 height 20
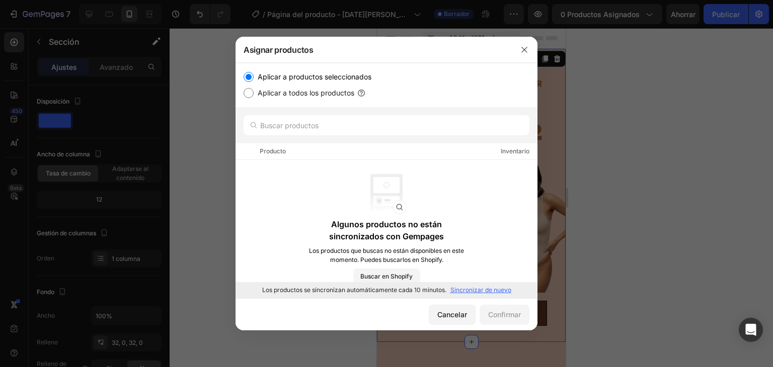
click at [335, 160] on div "Algunos productos no están sincronizados con Gempages Los productos que buscas …" at bounding box center [387, 229] width 302 height 139
click at [333, 124] on input "text" at bounding box center [387, 125] width 286 height 20
click at [502, 149] on font "Inventario" at bounding box center [515, 151] width 29 height 8
click at [407, 277] on font "Buscar en Shopify" at bounding box center [386, 277] width 52 height 8
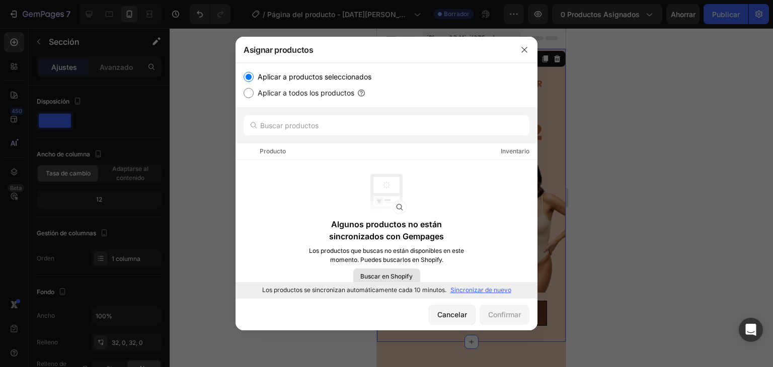
click at [403, 277] on font "Buscar en Shopify" at bounding box center [386, 277] width 52 height 8
click at [461, 290] on font "Sincronizar de nuevo" at bounding box center [480, 290] width 61 height 8
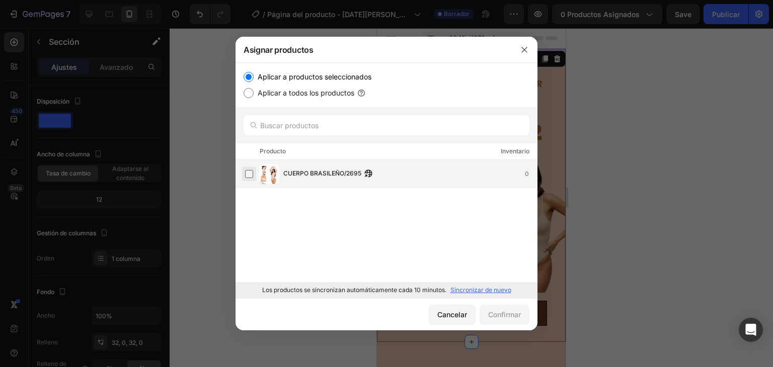
click at [253, 173] on label at bounding box center [249, 174] width 8 height 8
click at [512, 318] on font "Confirmar" at bounding box center [504, 315] width 33 height 9
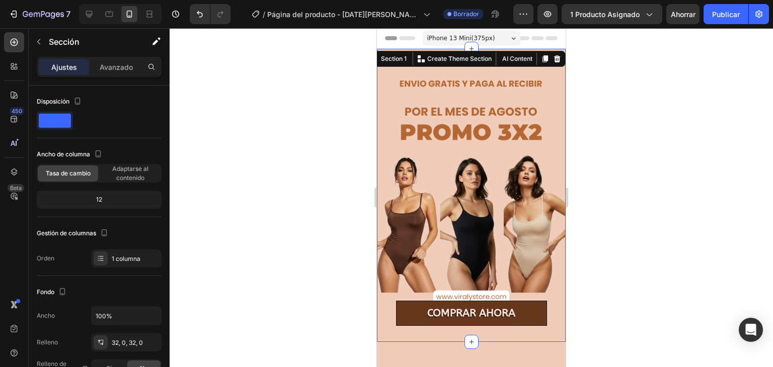
click at [690, 62] on div at bounding box center [471, 197] width 603 height 339
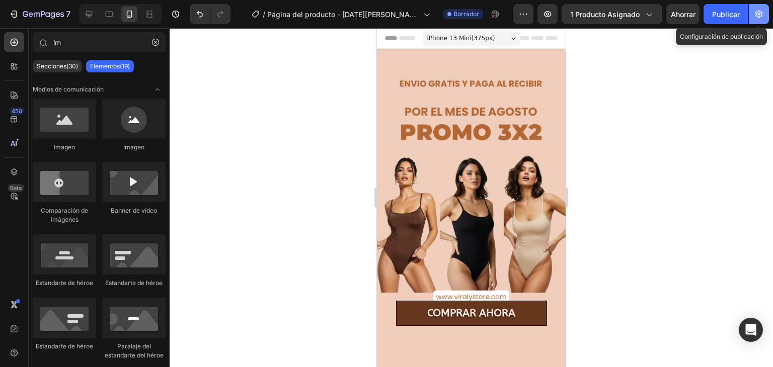
click at [767, 7] on button "button" at bounding box center [759, 14] width 20 height 20
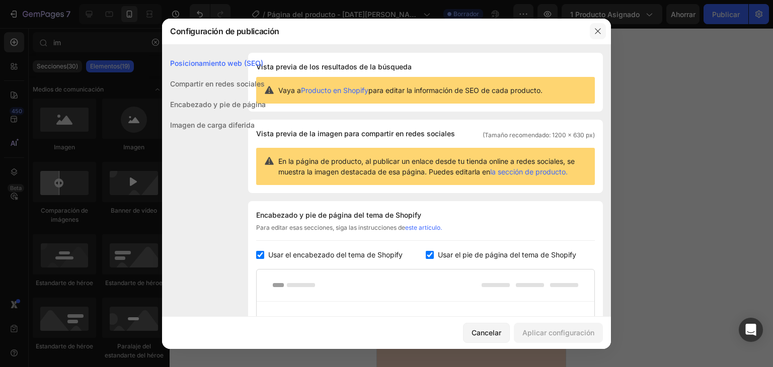
click at [590, 37] on button "button" at bounding box center [598, 31] width 16 height 16
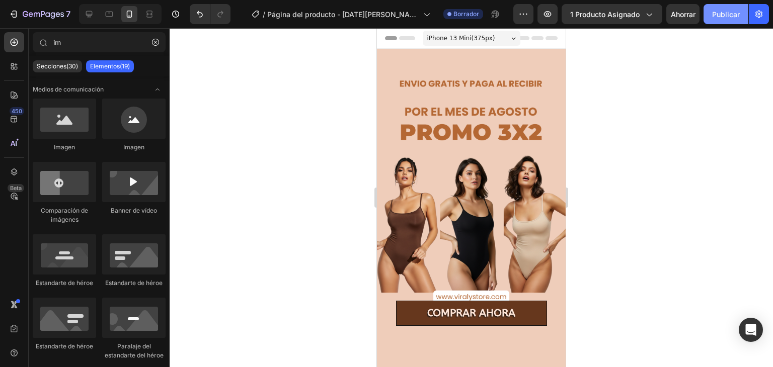
click at [725, 12] on font "Publicar" at bounding box center [726, 14] width 28 height 9
click at [554, 18] on button "button" at bounding box center [548, 14] width 20 height 20
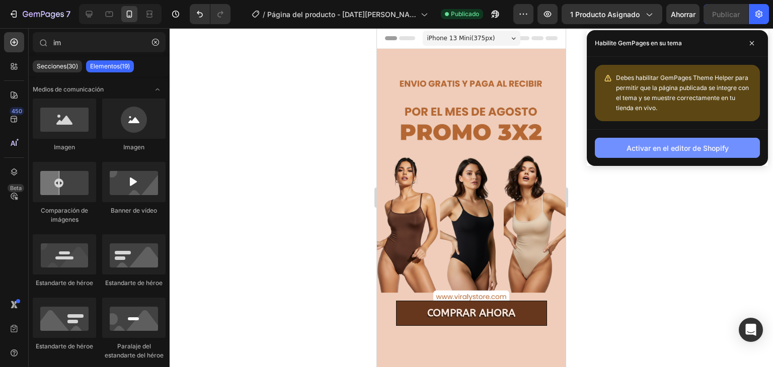
click at [735, 146] on button "Activar en el editor de Shopify" at bounding box center [677, 148] width 165 height 20
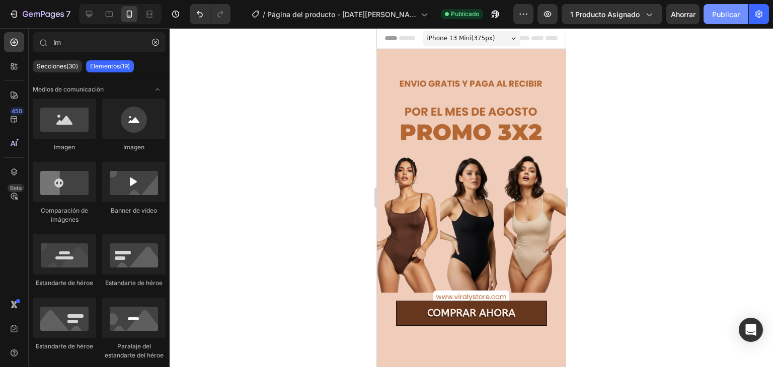
click at [733, 11] on font "Publicar" at bounding box center [726, 14] width 28 height 9
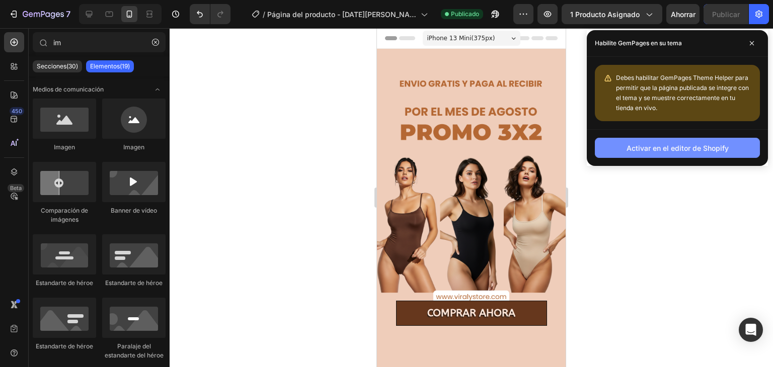
click at [620, 148] on button "Activar en el editor de Shopify" at bounding box center [677, 148] width 165 height 20
